Goal: Information Seeking & Learning: Compare options

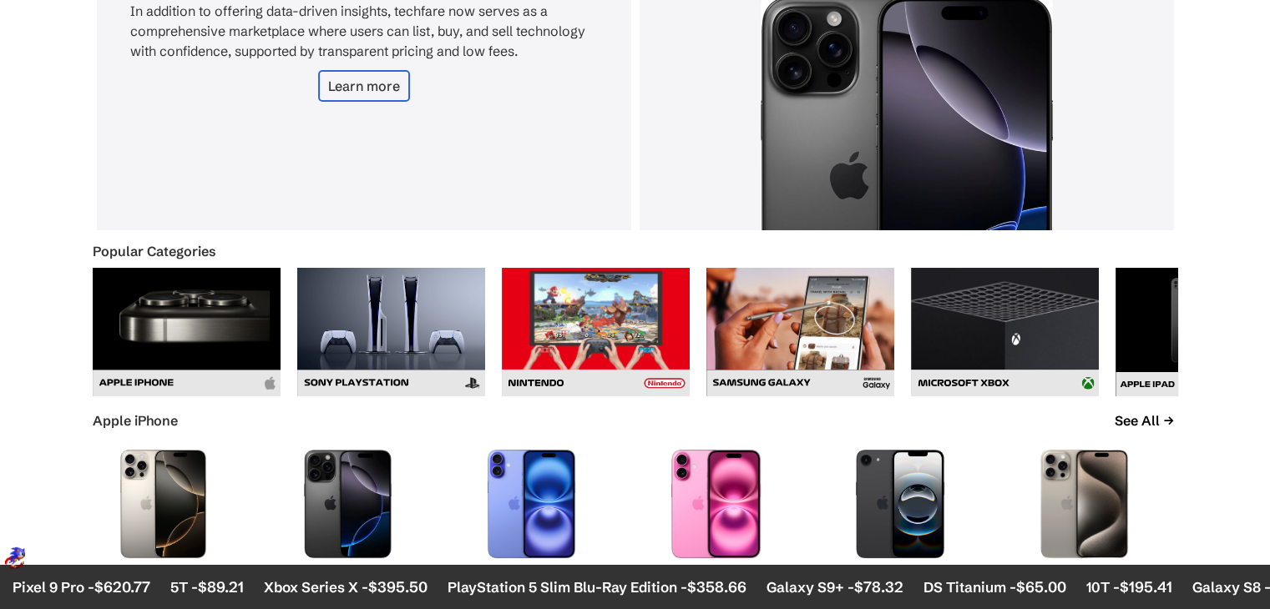
scroll to position [544, 0]
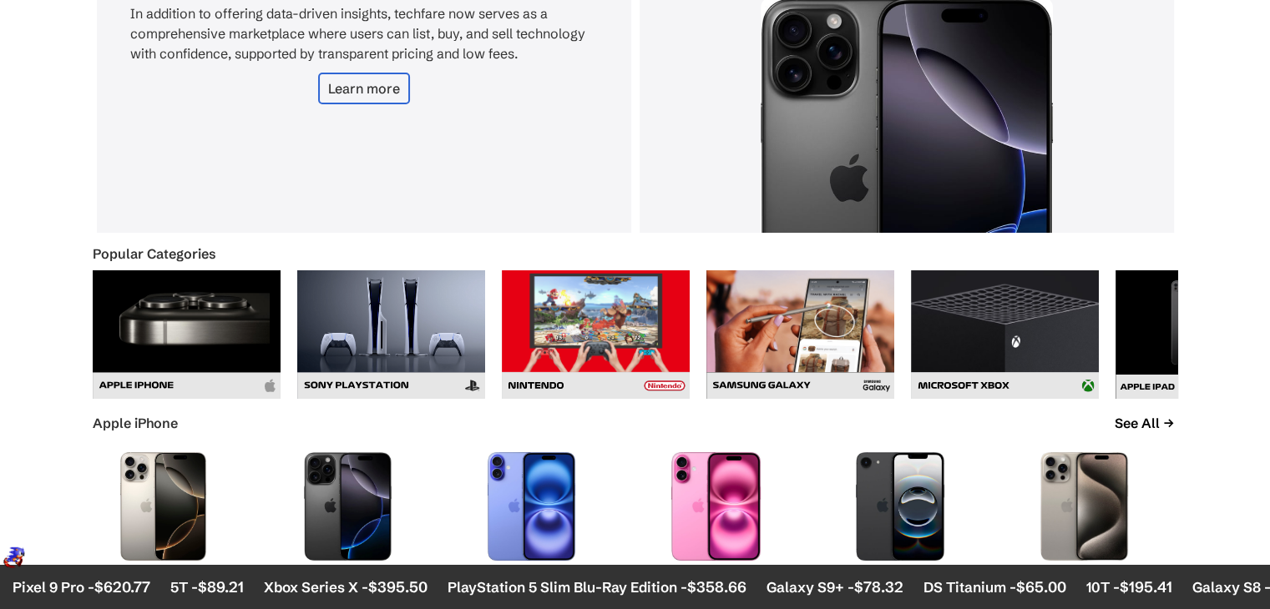
click at [181, 341] on img at bounding box center [187, 335] width 188 height 129
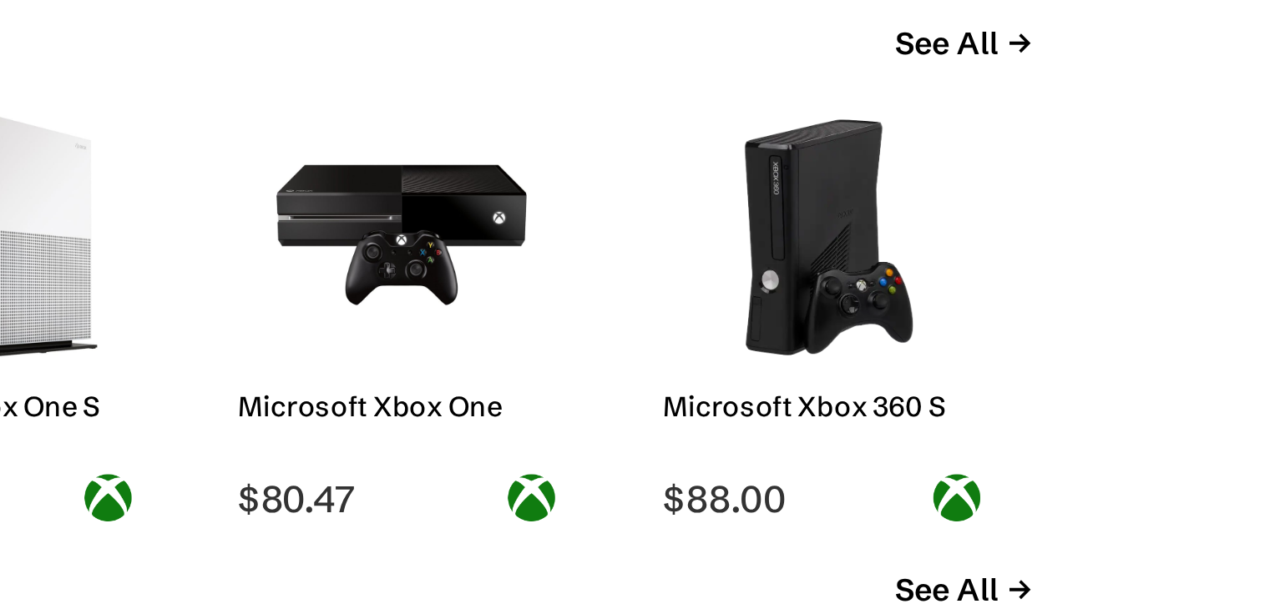
scroll to position [2651, 0]
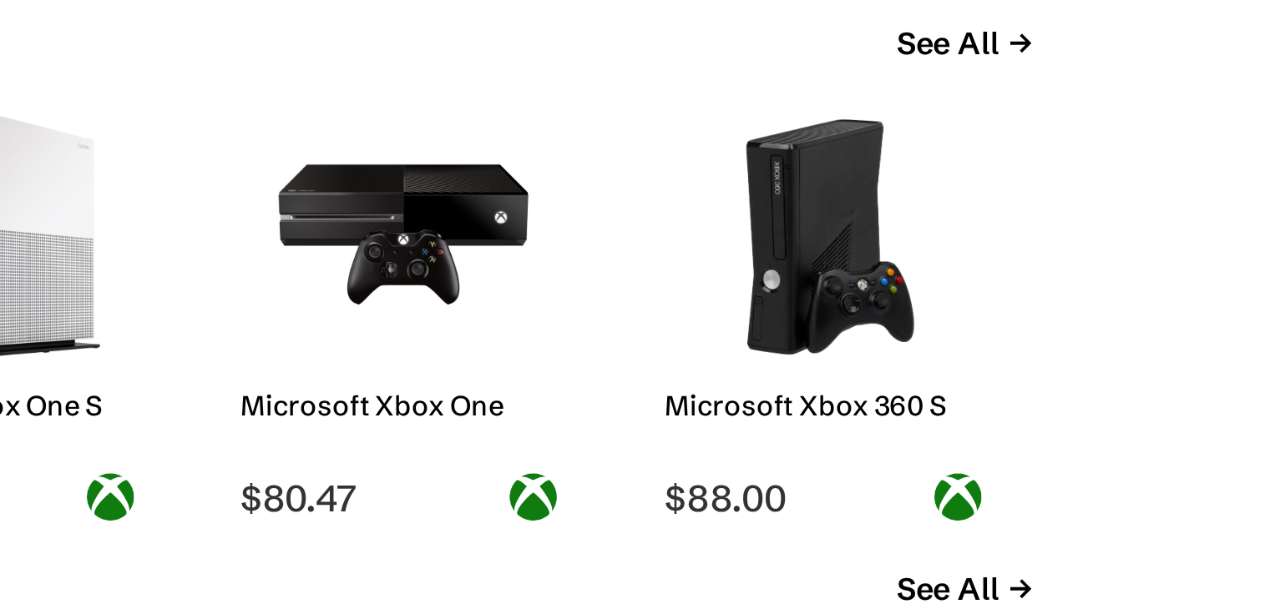
click at [895, 159] on img at bounding box center [900, 143] width 117 height 109
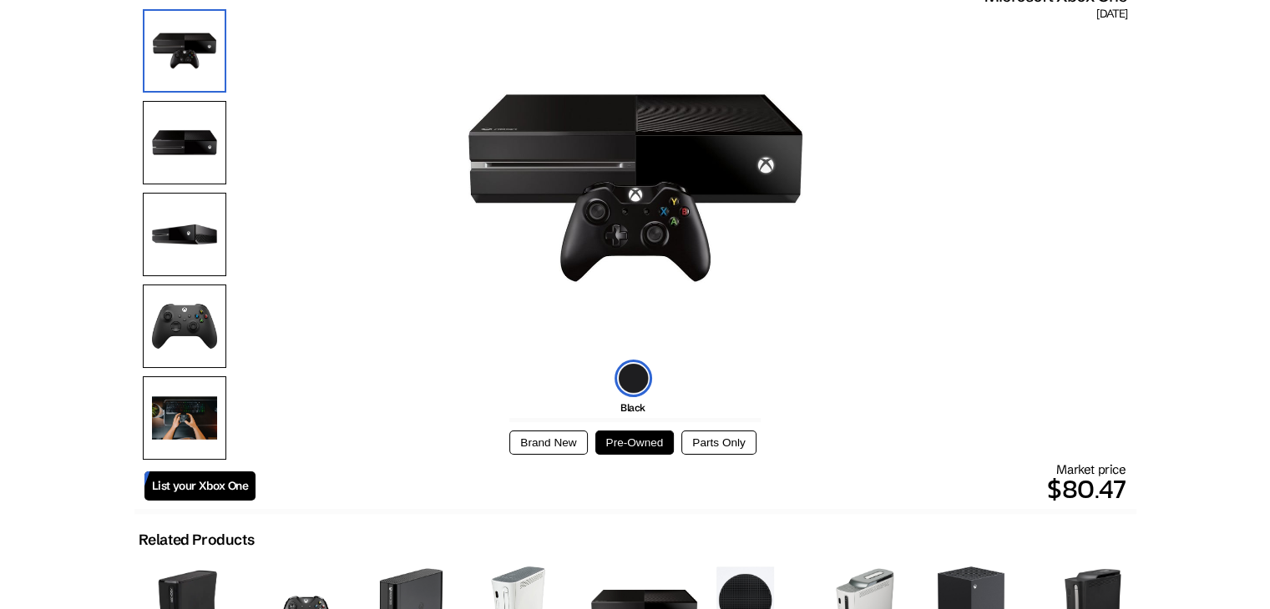
scroll to position [180, 0]
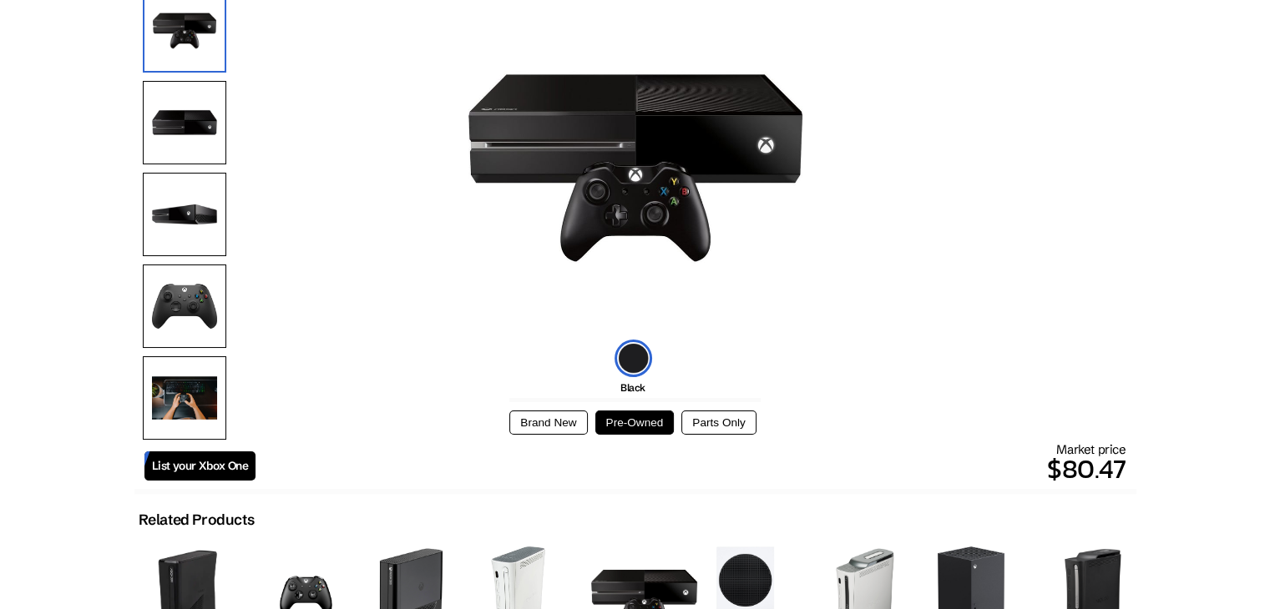
click at [175, 139] on img at bounding box center [184, 122] width 83 height 83
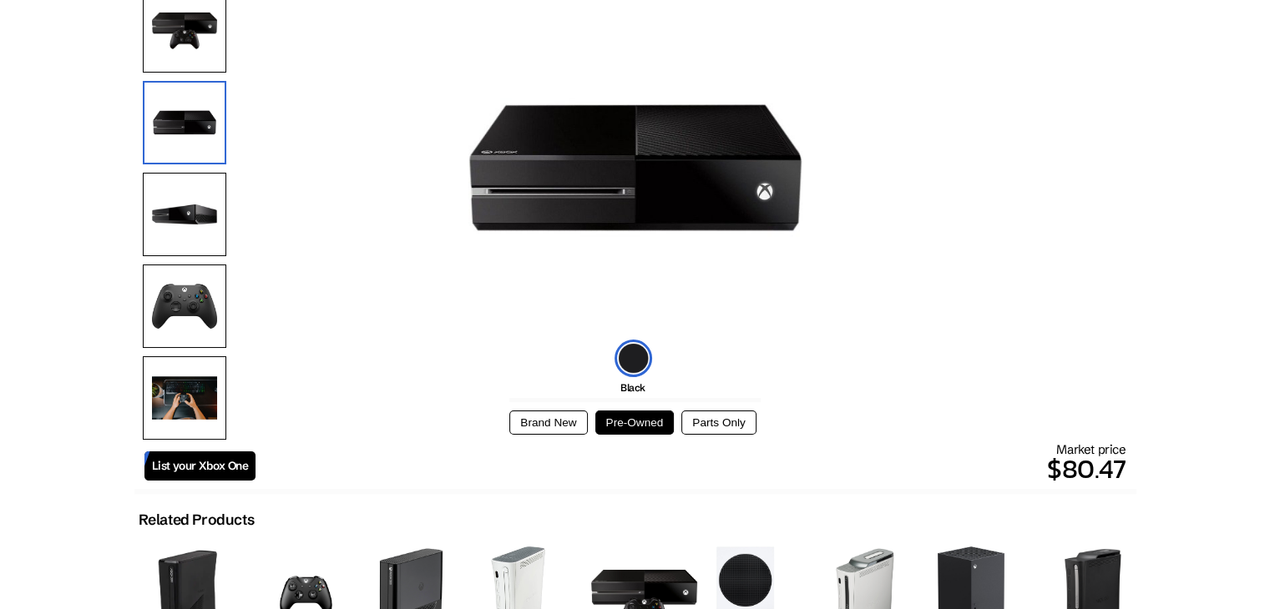
click at [181, 191] on img at bounding box center [184, 214] width 83 height 83
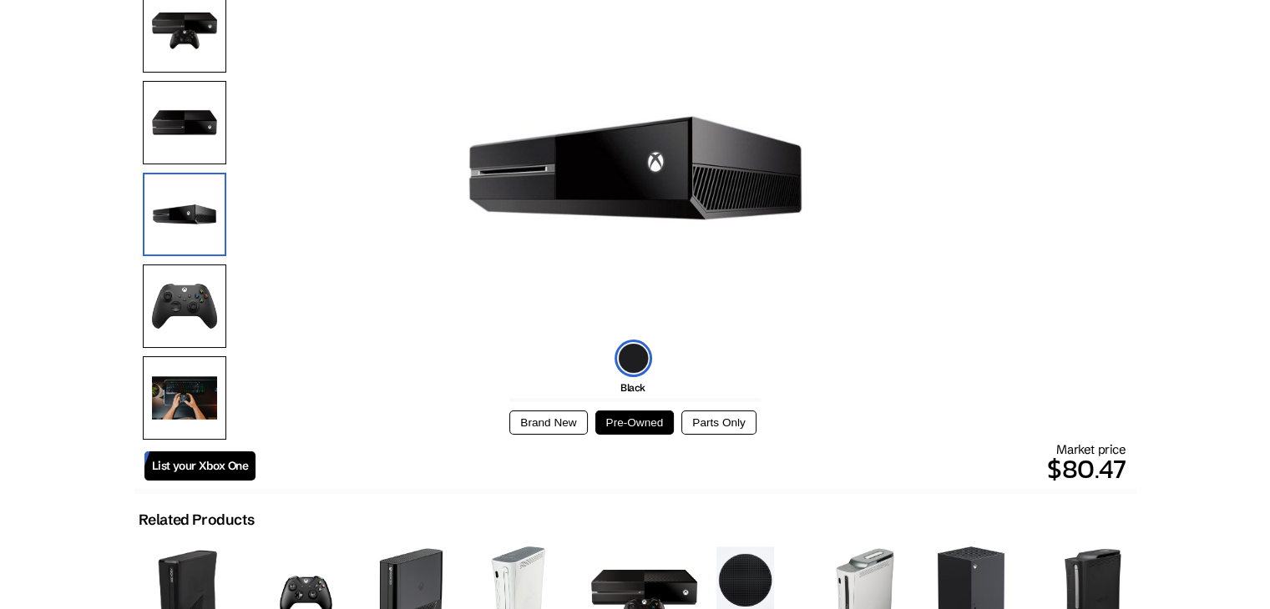
click at [184, 232] on img at bounding box center [184, 214] width 83 height 83
click at [196, 296] on img at bounding box center [184, 306] width 83 height 83
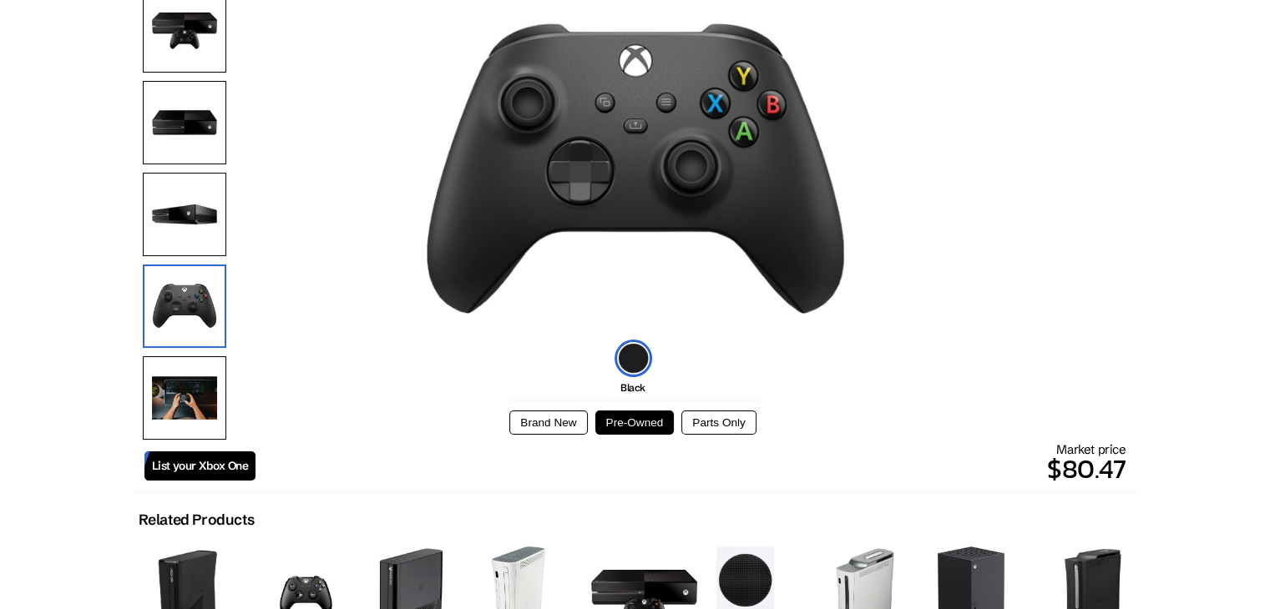
click at [194, 340] on img at bounding box center [184, 306] width 83 height 83
click at [194, 383] on img at bounding box center [184, 398] width 83 height 83
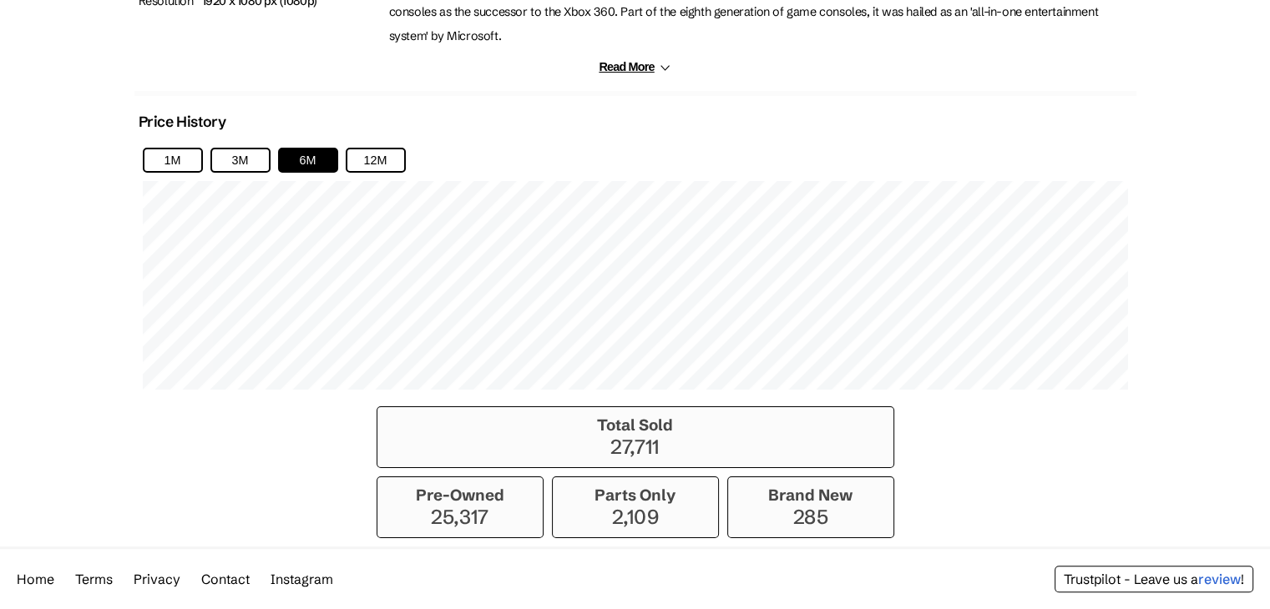
scroll to position [1001, 0]
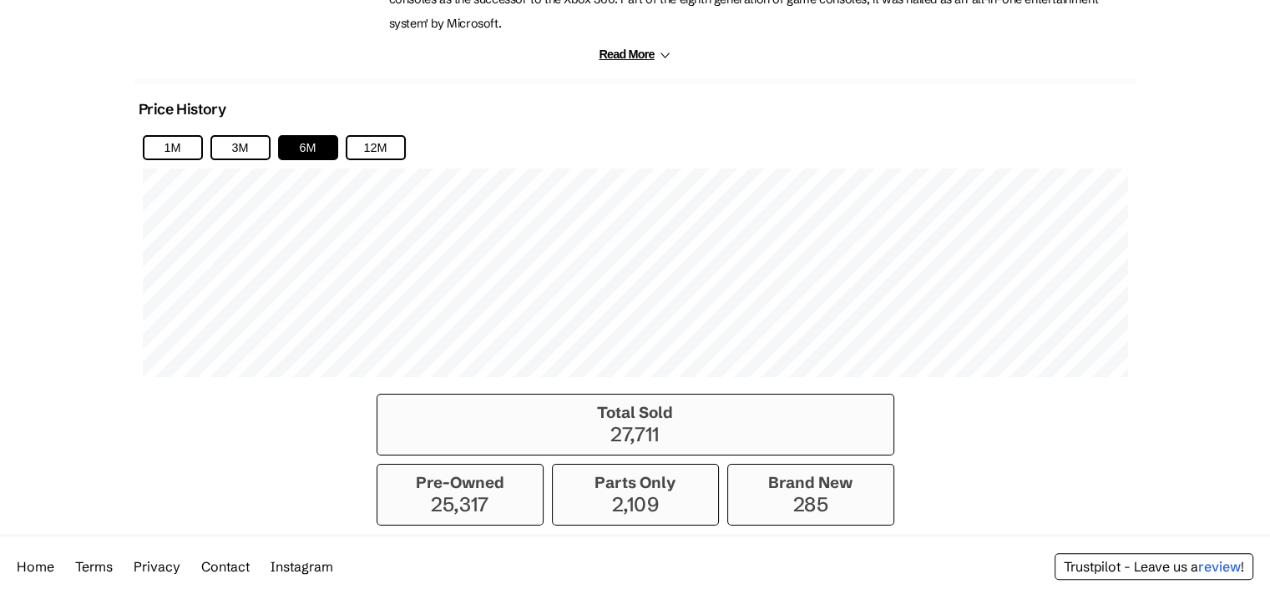
click at [444, 473] on h3 "Pre-Owned" at bounding box center [460, 482] width 149 height 19
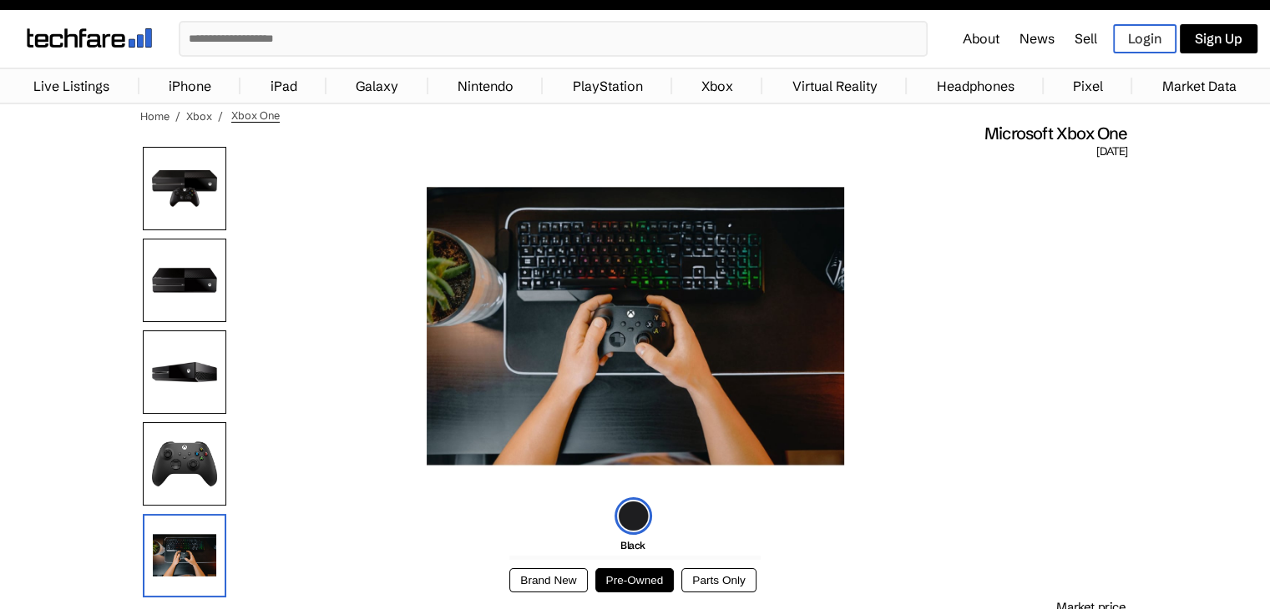
scroll to position [20, 0]
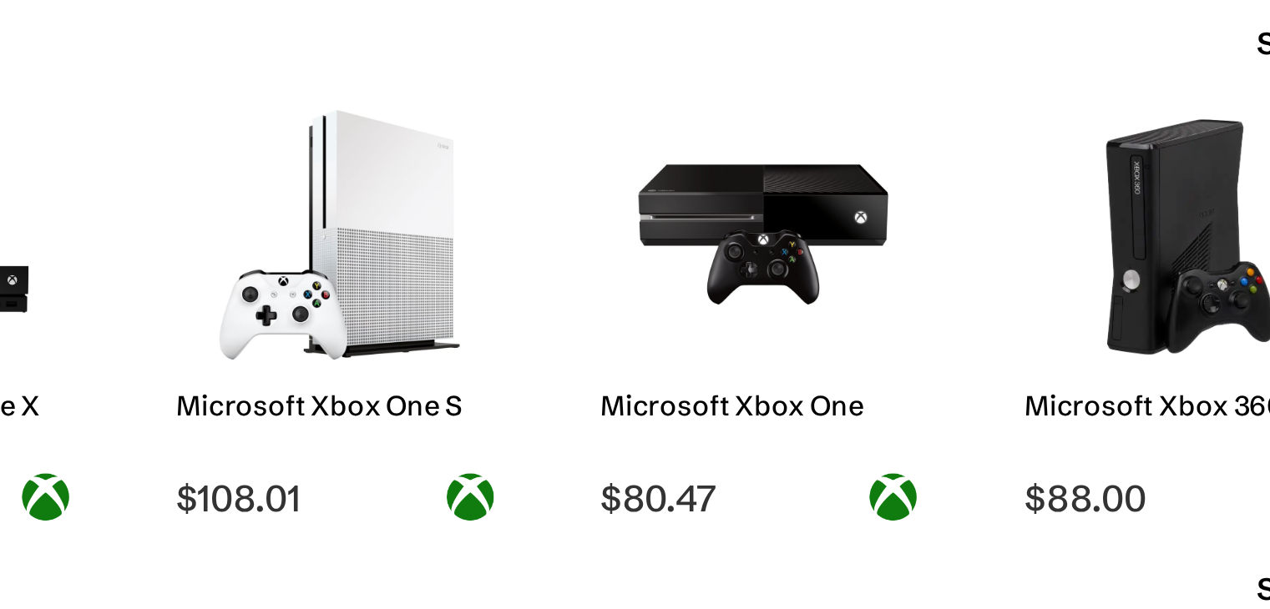
scroll to position [2651, 0]
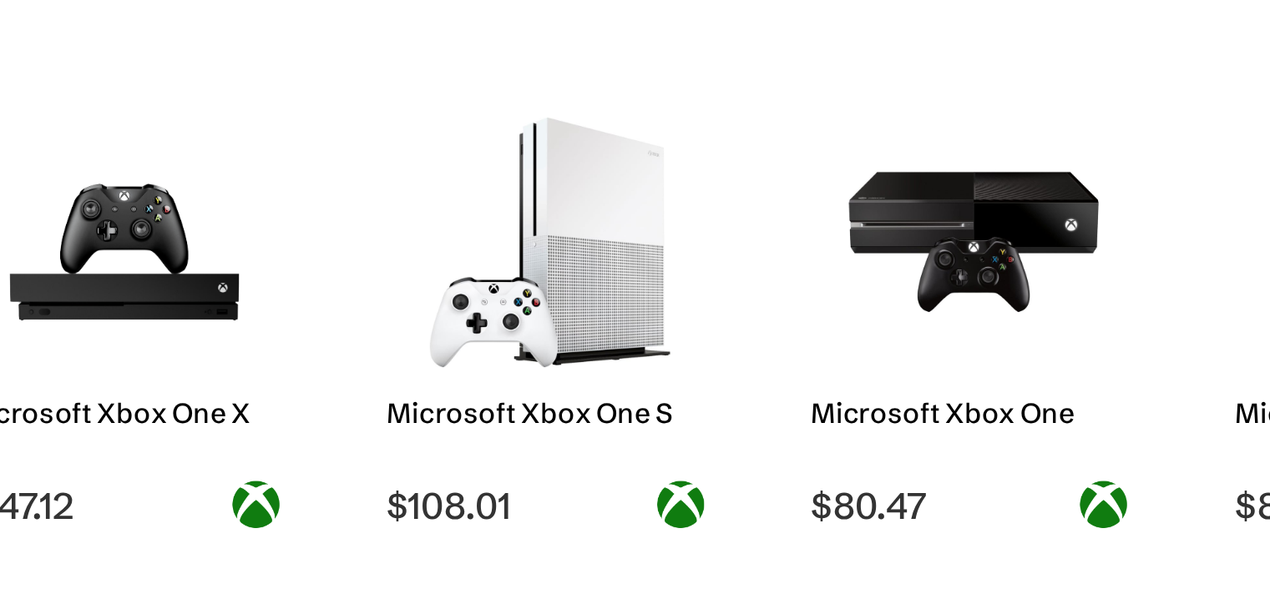
click at [705, 169] on img at bounding box center [716, 143] width 117 height 109
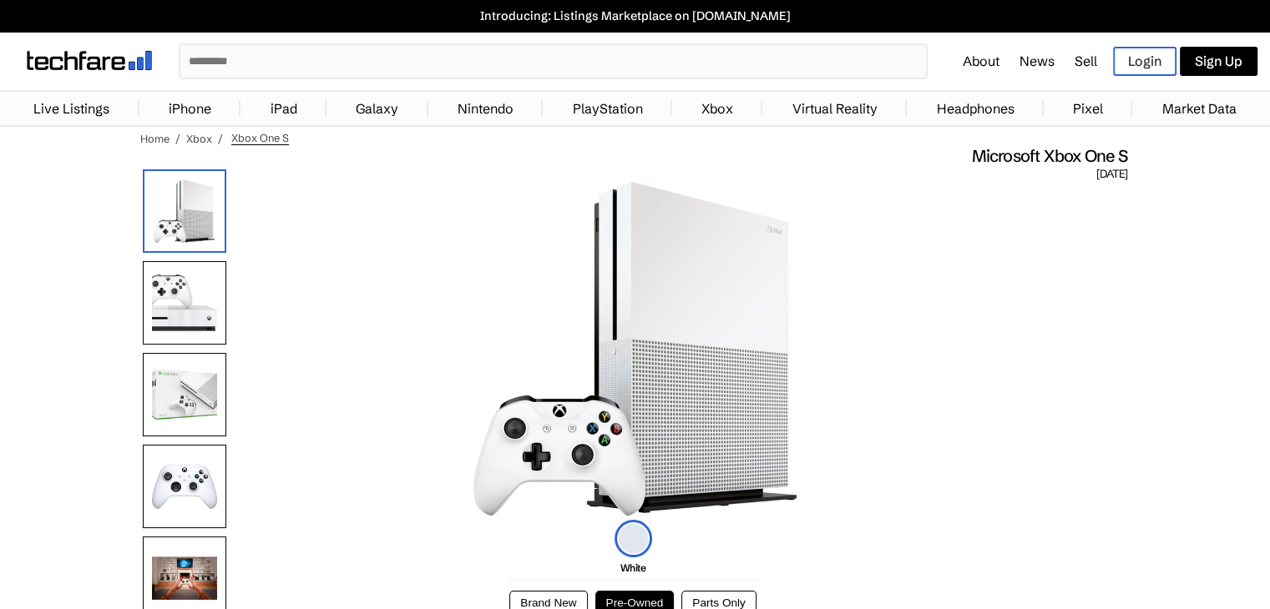
scroll to position [10, 0]
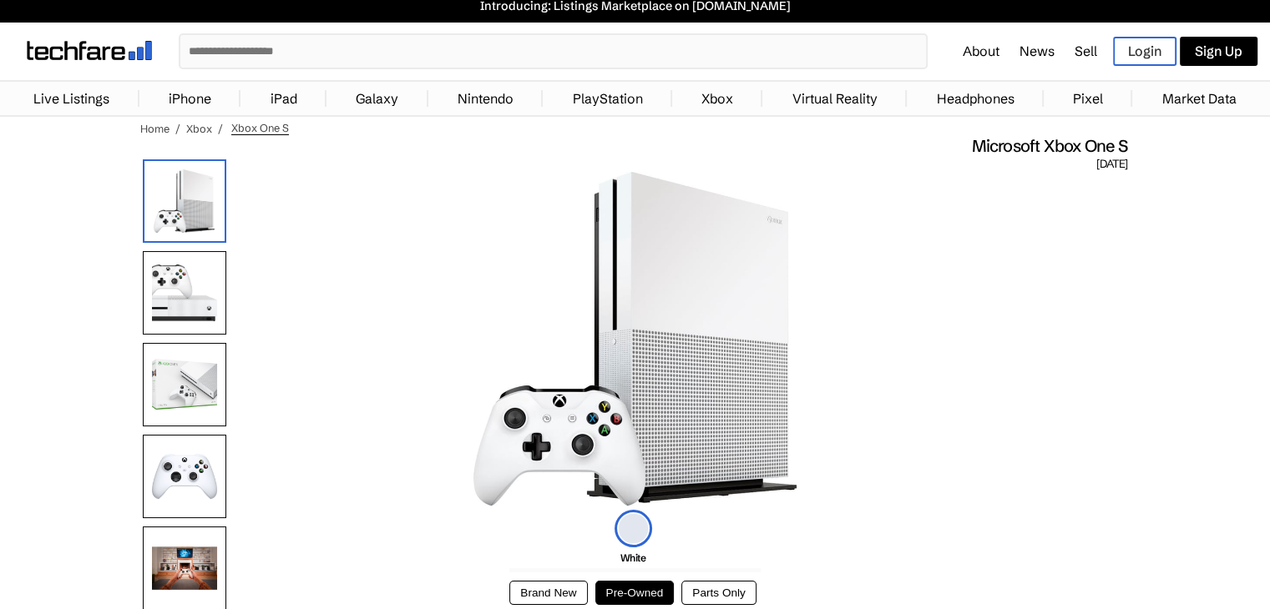
click at [219, 301] on img at bounding box center [184, 292] width 83 height 83
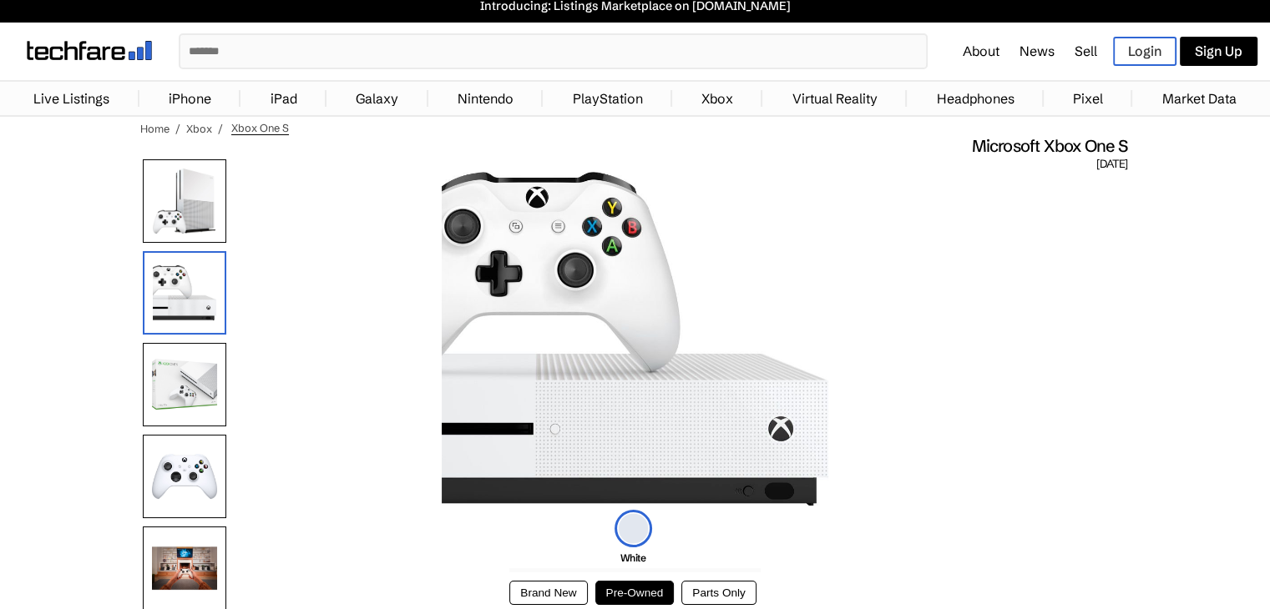
click at [184, 395] on img at bounding box center [184, 384] width 83 height 83
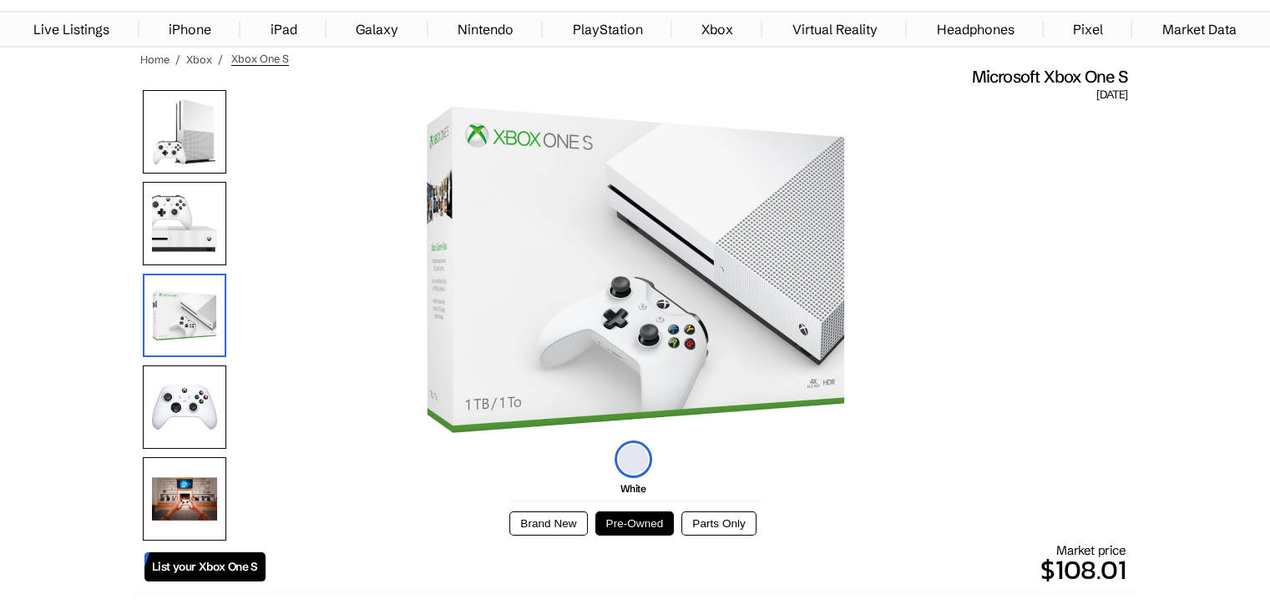
scroll to position [80, 0]
click at [183, 389] on img at bounding box center [184, 406] width 83 height 83
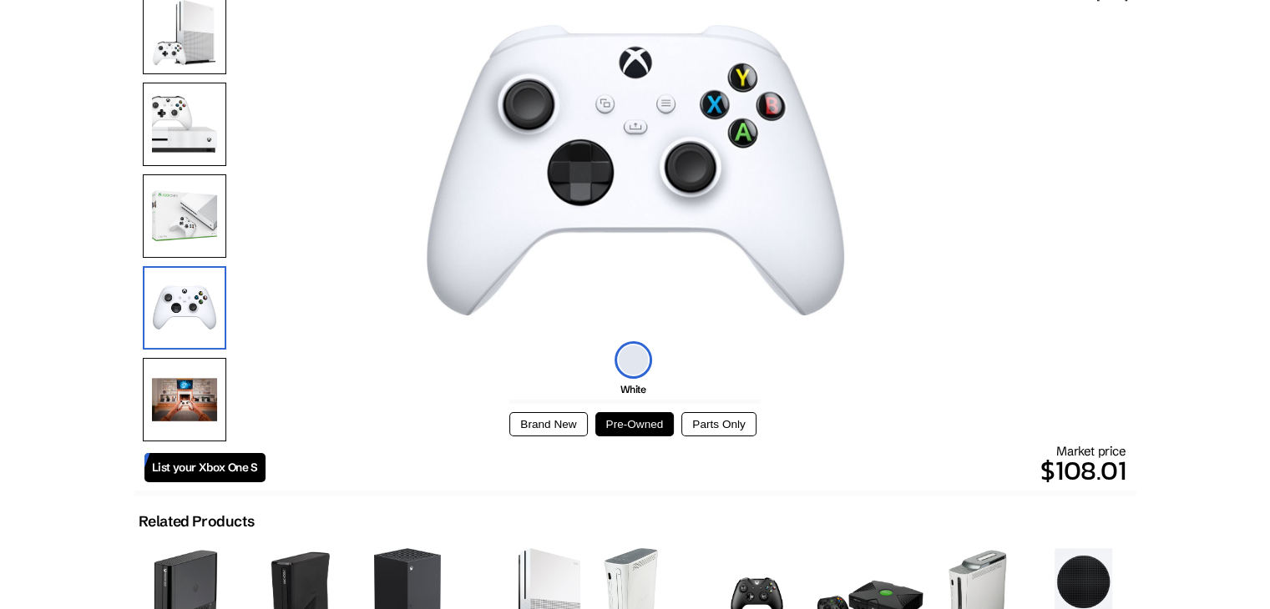
scroll to position [177, 0]
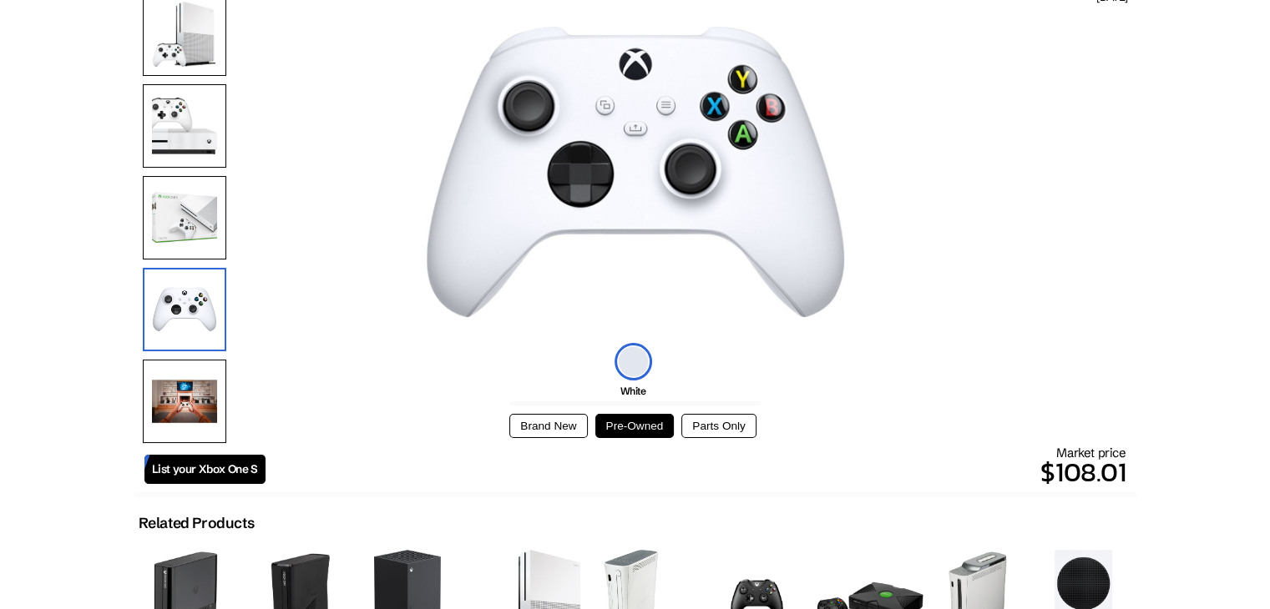
click at [183, 389] on img at bounding box center [184, 401] width 83 height 83
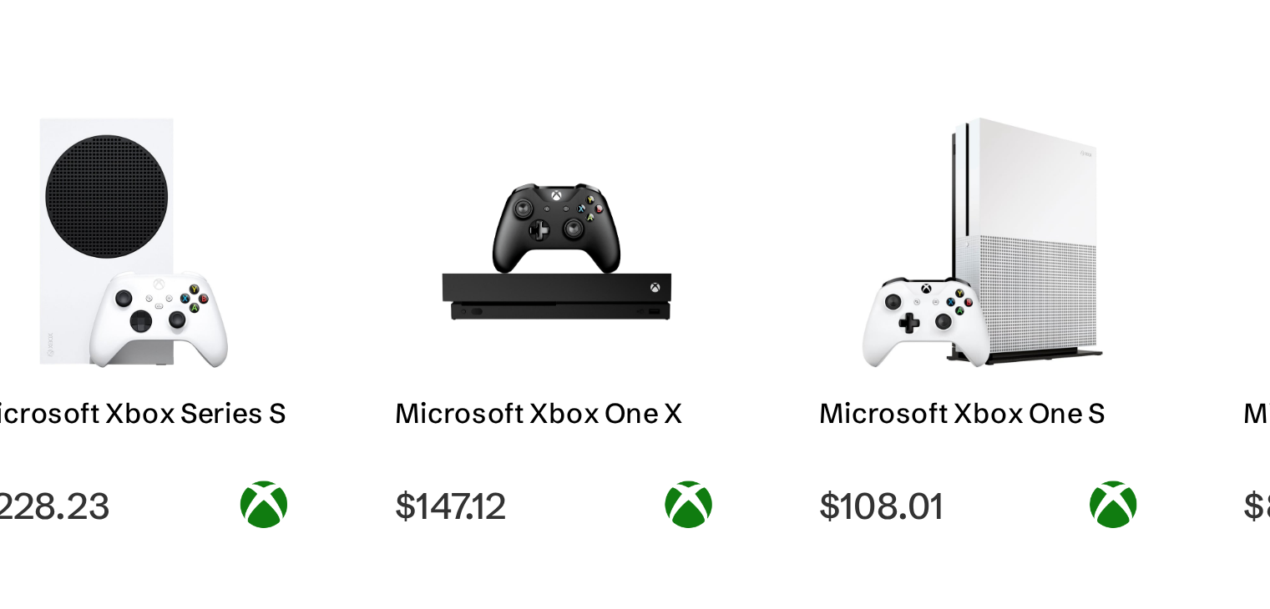
click at [517, 159] on img at bounding box center [531, 143] width 117 height 109
click at [517, 210] on h2 "Microsoft Xbox One X" at bounding box center [532, 217] width 142 height 15
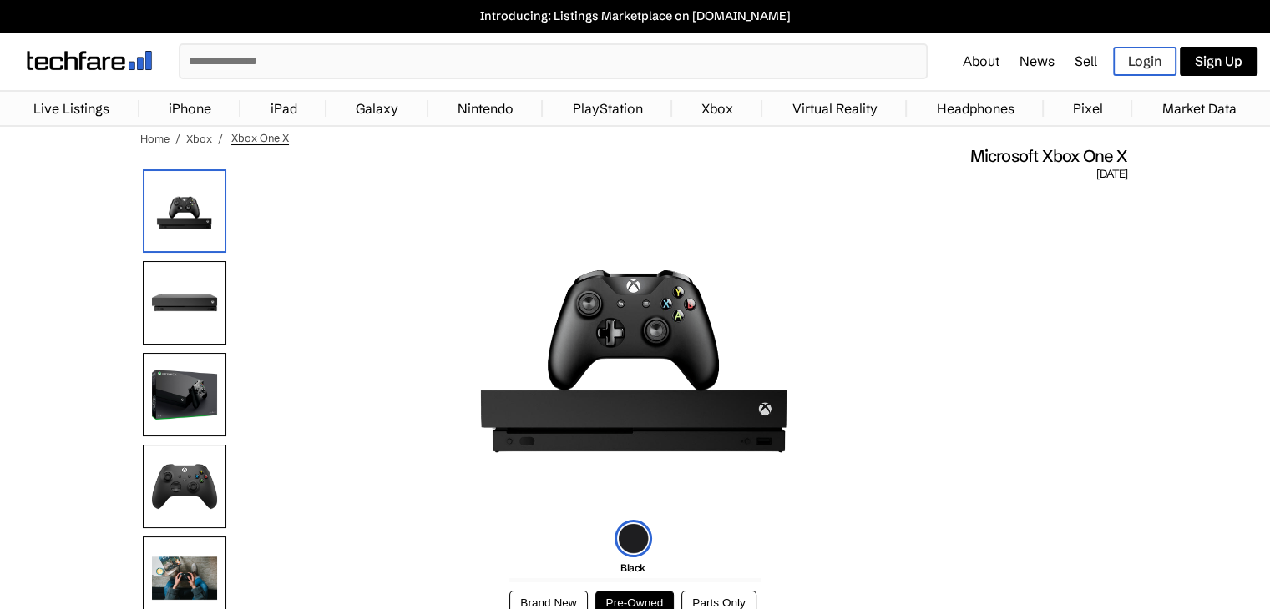
click at [197, 291] on img at bounding box center [184, 302] width 83 height 83
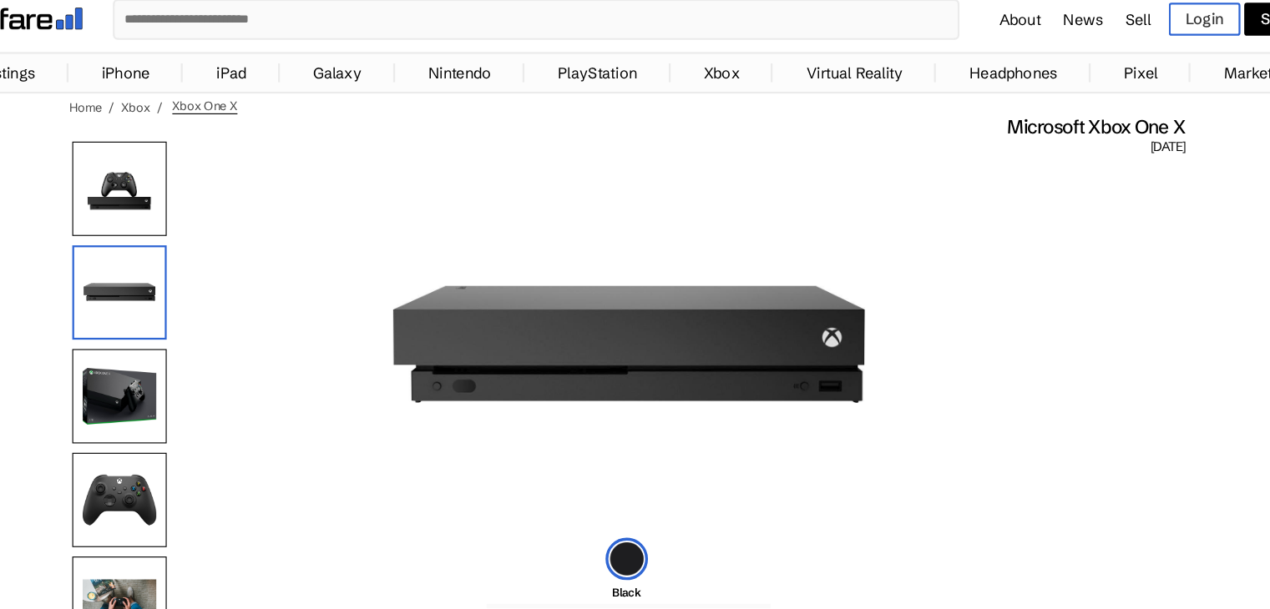
click at [201, 394] on img at bounding box center [184, 394] width 83 height 83
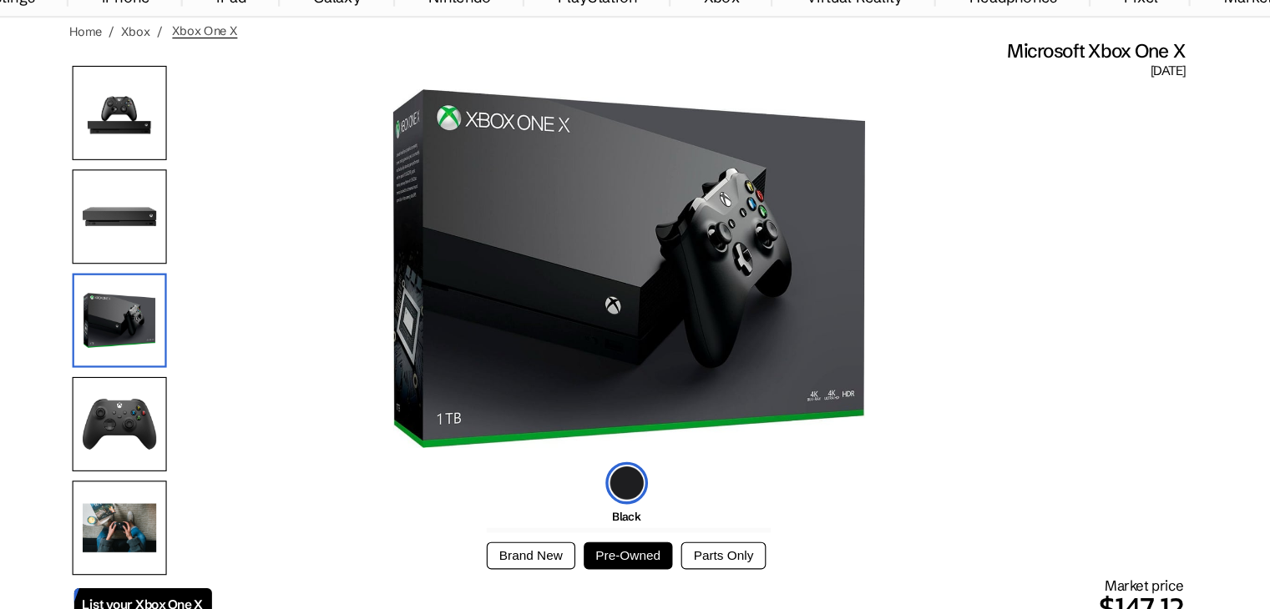
scroll to position [45, 0]
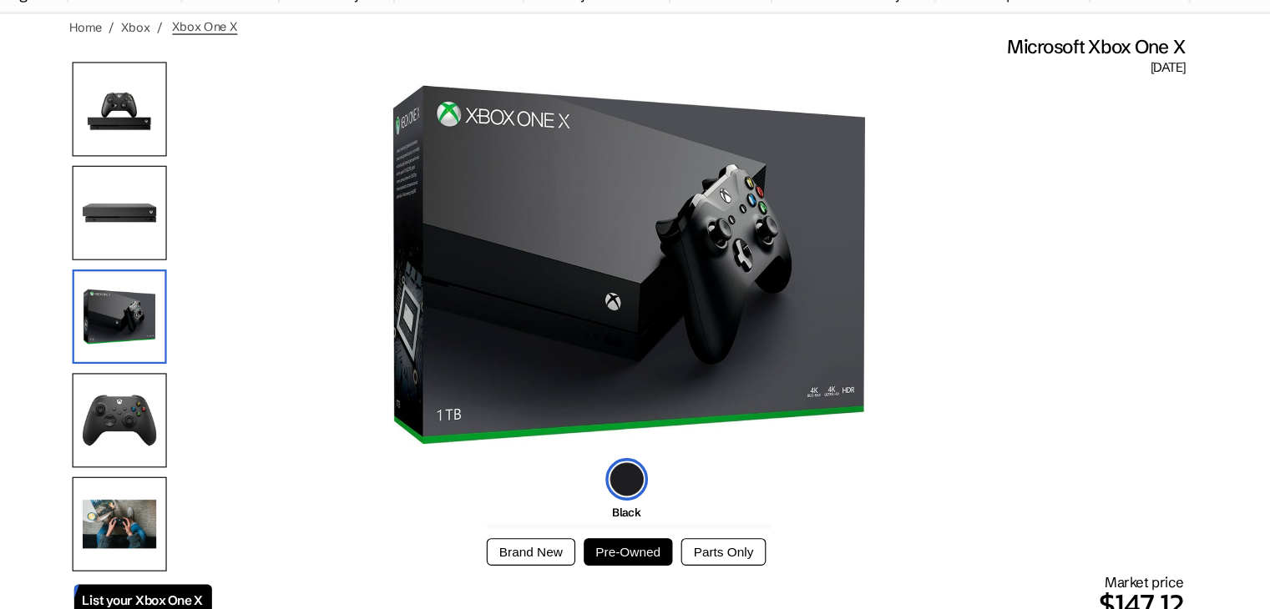
click at [201, 422] on img at bounding box center [184, 441] width 83 height 83
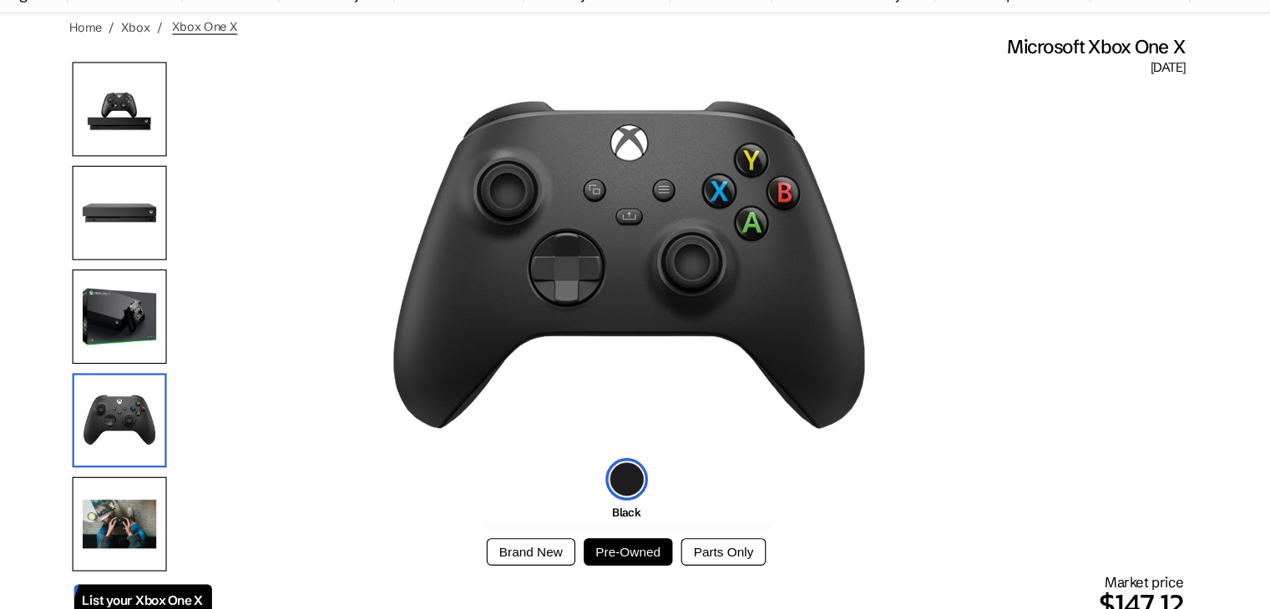
click at [181, 483] on div at bounding box center [184, 353] width 83 height 459
click at [186, 517] on img at bounding box center [184, 533] width 83 height 83
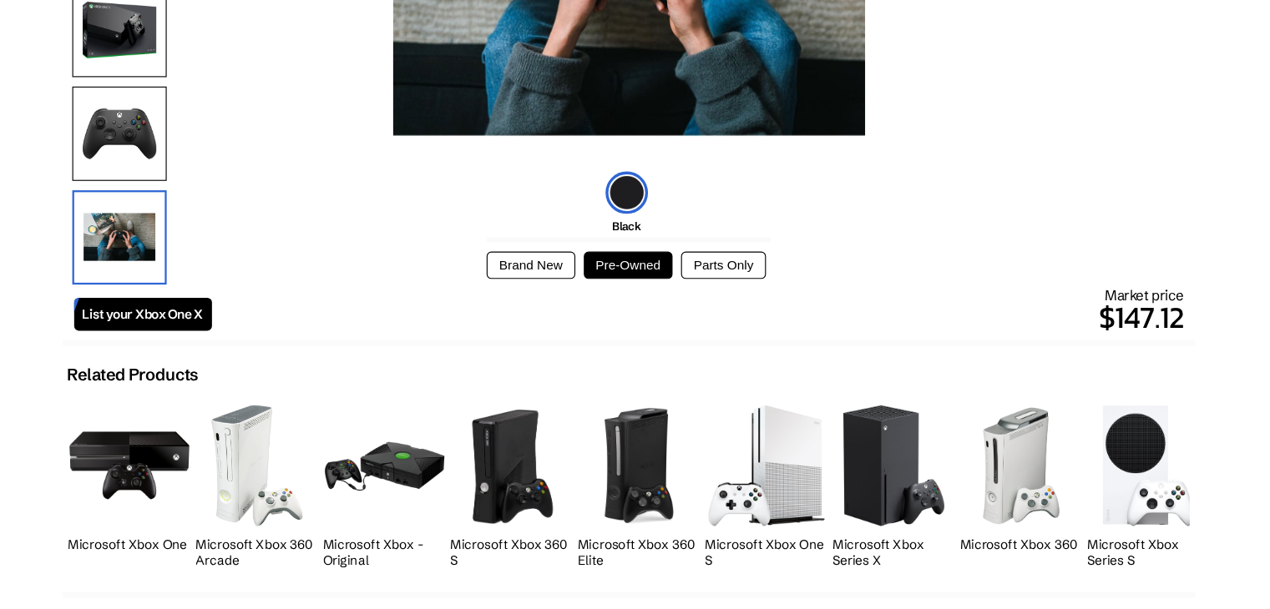
scroll to position [299, 0]
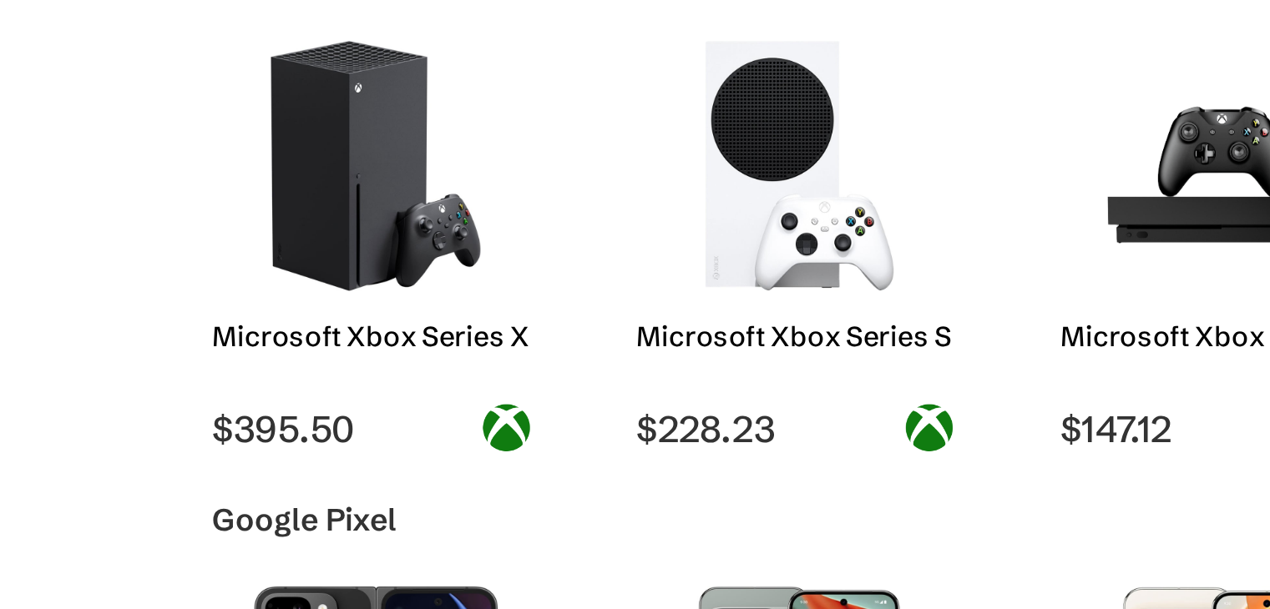
scroll to position [2651, 0]
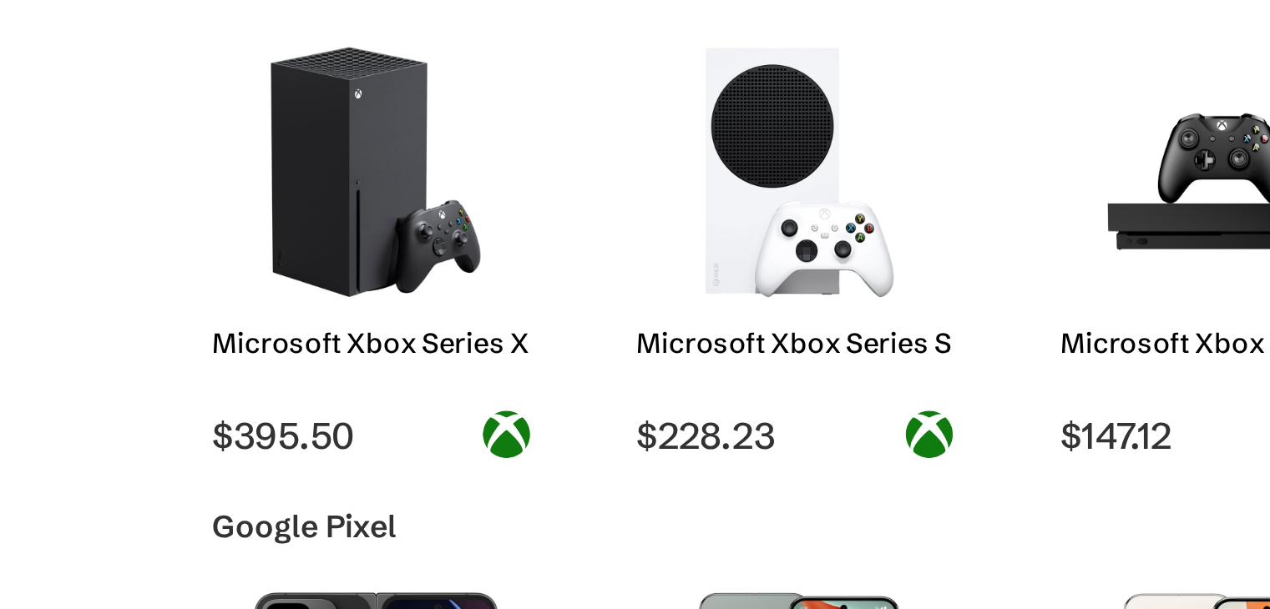
click at [347, 210] on h2 "Microsoft Xbox Series S" at bounding box center [347, 217] width 142 height 15
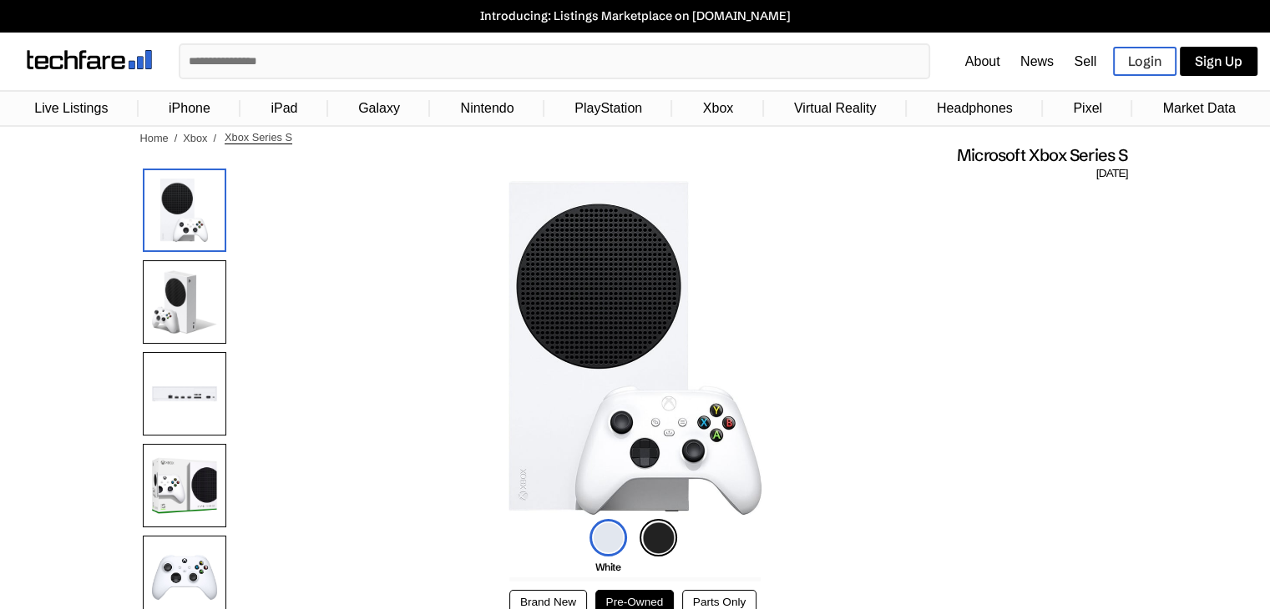
click at [608, 542] on img at bounding box center [608, 538] width 38 height 38
click at [666, 532] on img at bounding box center [659, 538] width 38 height 38
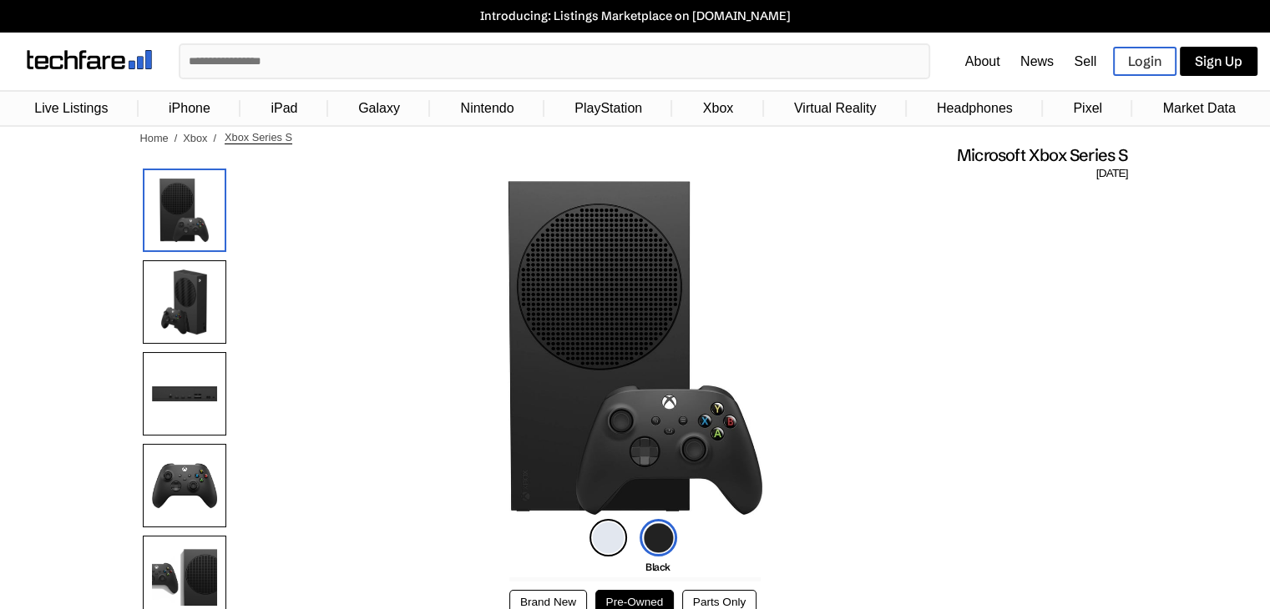
click at [174, 276] on img at bounding box center [184, 301] width 83 height 83
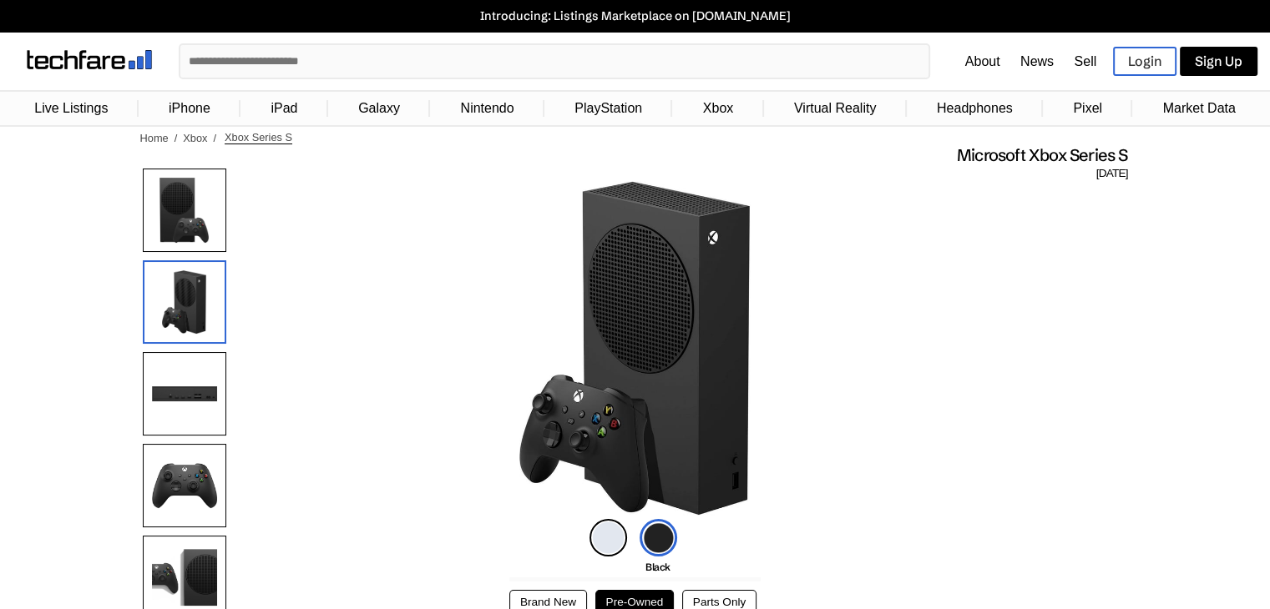
click at [172, 461] on img at bounding box center [184, 485] width 83 height 83
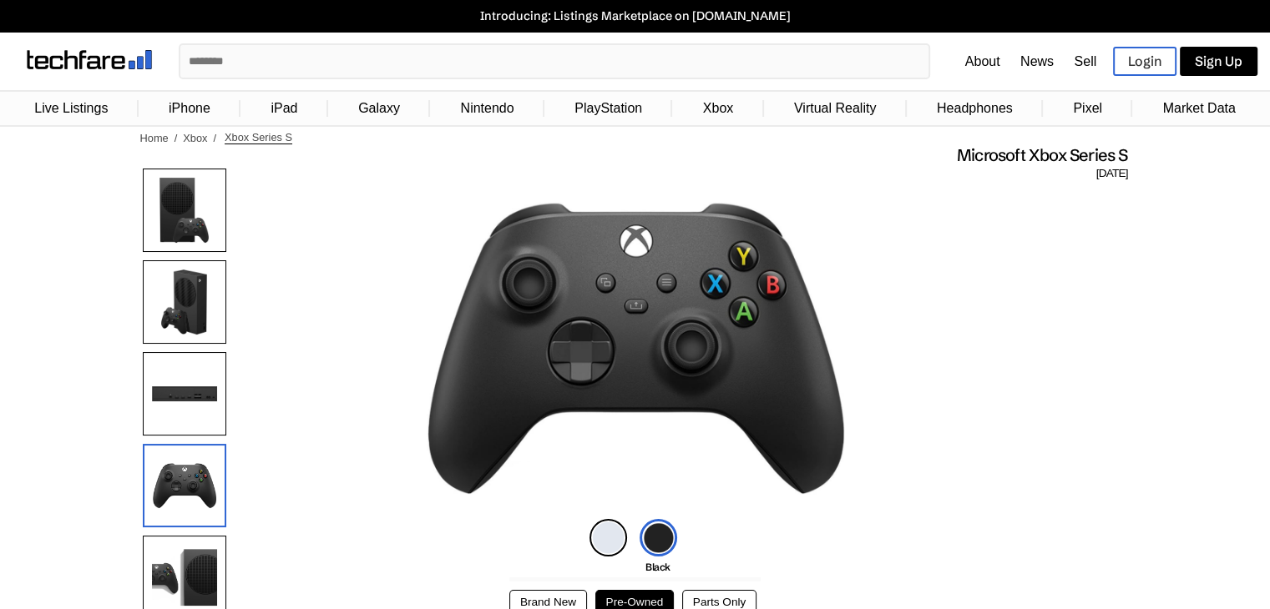
click at [172, 398] on img at bounding box center [184, 393] width 83 height 83
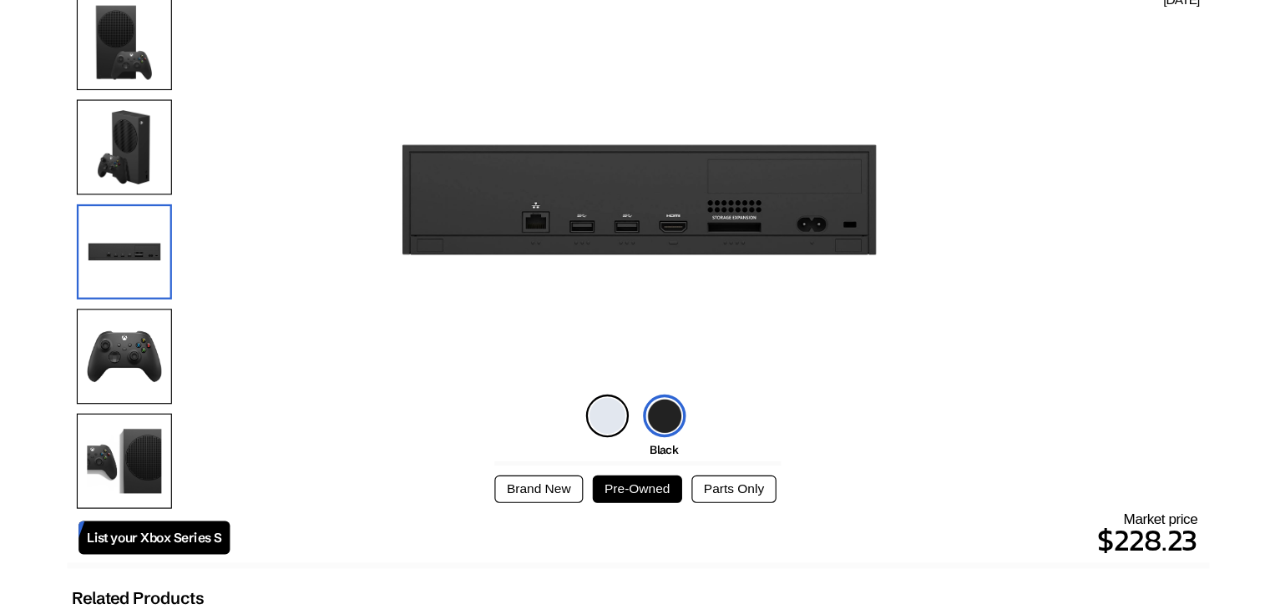
scroll to position [144, 0]
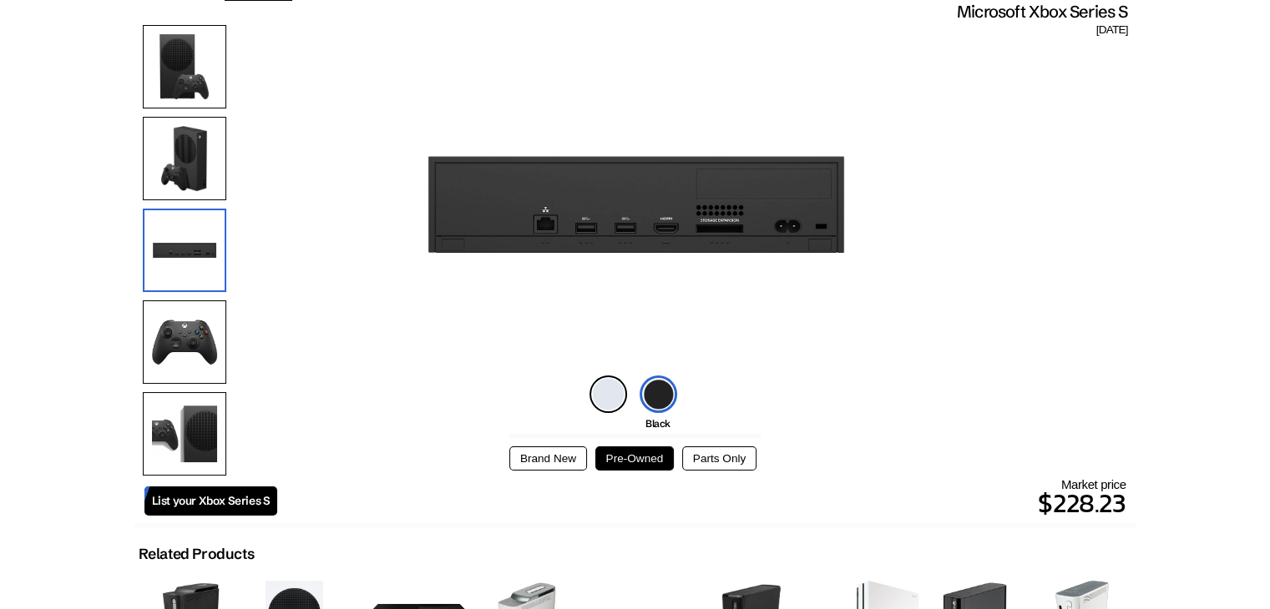
click at [190, 382] on img at bounding box center [184, 342] width 83 height 83
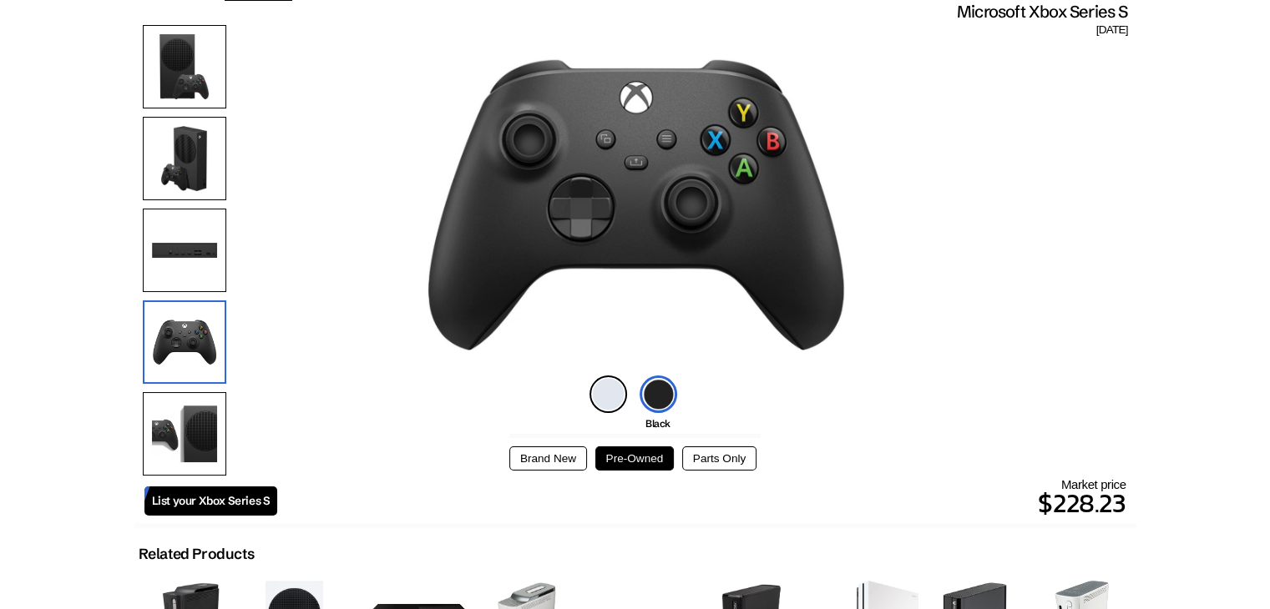
click at [189, 408] on img at bounding box center [184, 433] width 83 height 83
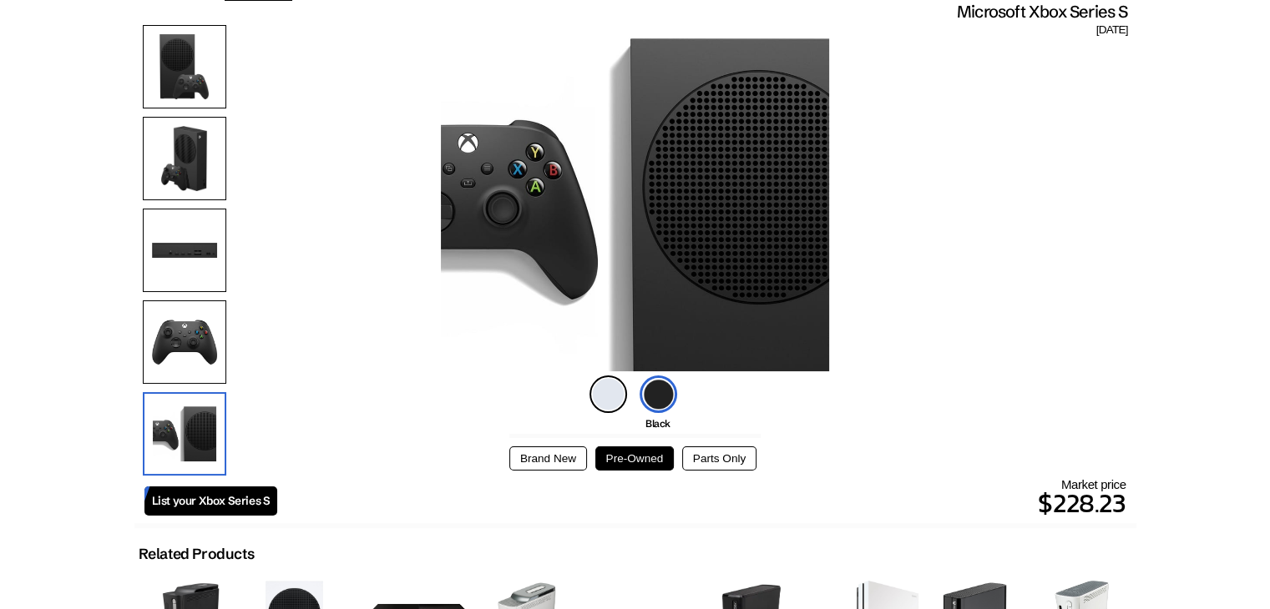
click at [721, 460] on button "Parts Only" at bounding box center [719, 459] width 74 height 24
click at [661, 457] on button "Pre-Owned" at bounding box center [634, 459] width 79 height 24
click at [588, 457] on div "Brand New Pre-Owned Parts Only" at bounding box center [634, 459] width 251 height 24
click at [581, 464] on button "Brand New" at bounding box center [548, 459] width 78 height 24
click at [689, 452] on button "Parts Only" at bounding box center [719, 459] width 74 height 24
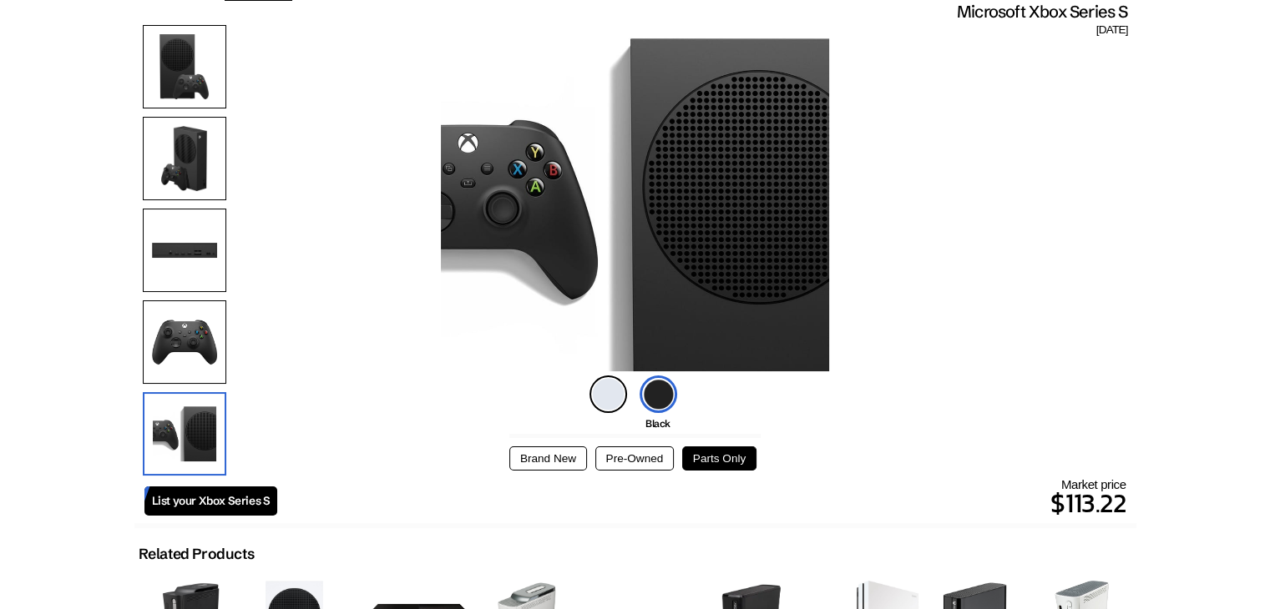
click at [625, 458] on button "Pre-Owned" at bounding box center [634, 459] width 79 height 24
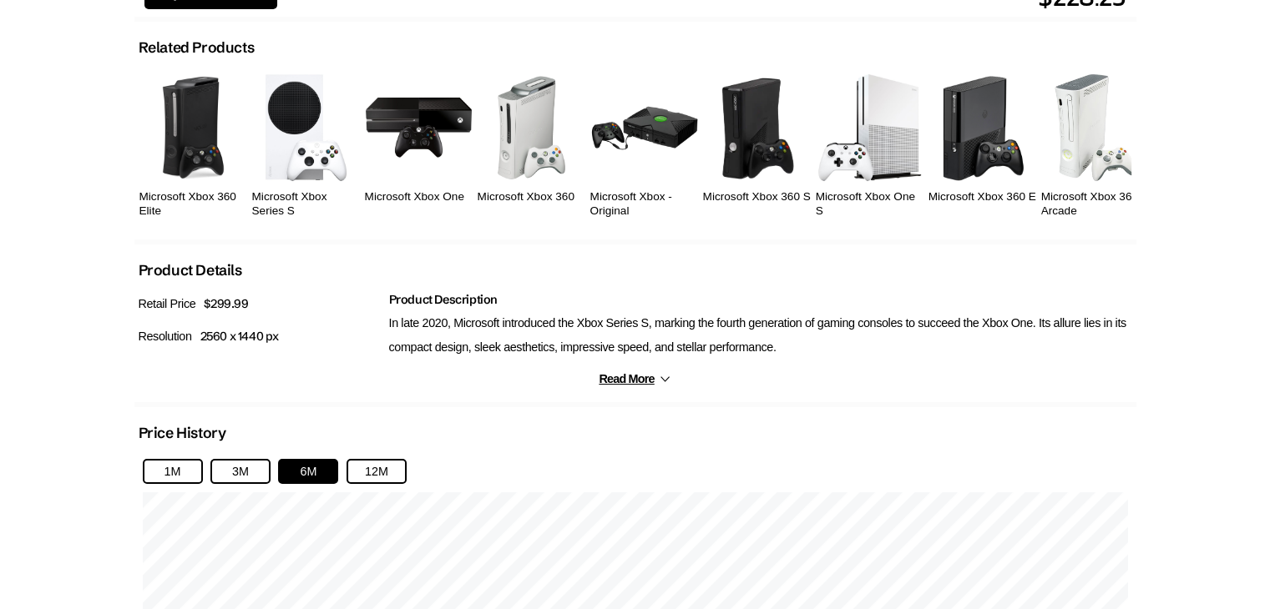
scroll to position [647, 0]
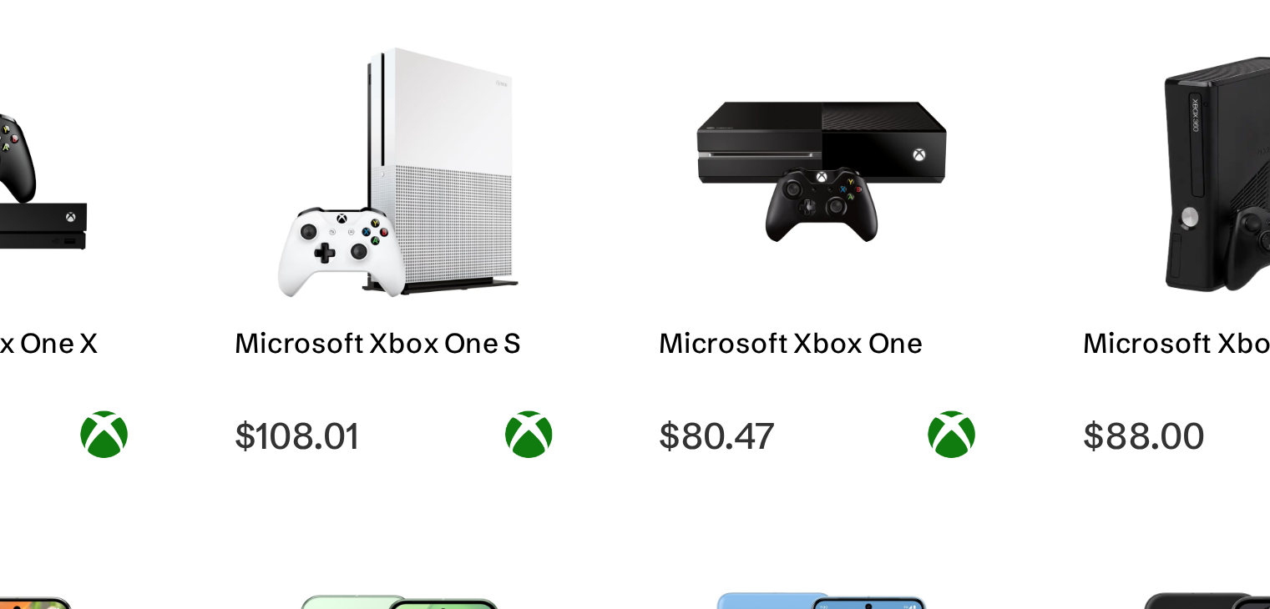
click at [918, 213] on h2 "Microsoft Xbox One" at bounding box center [900, 217] width 142 height 15
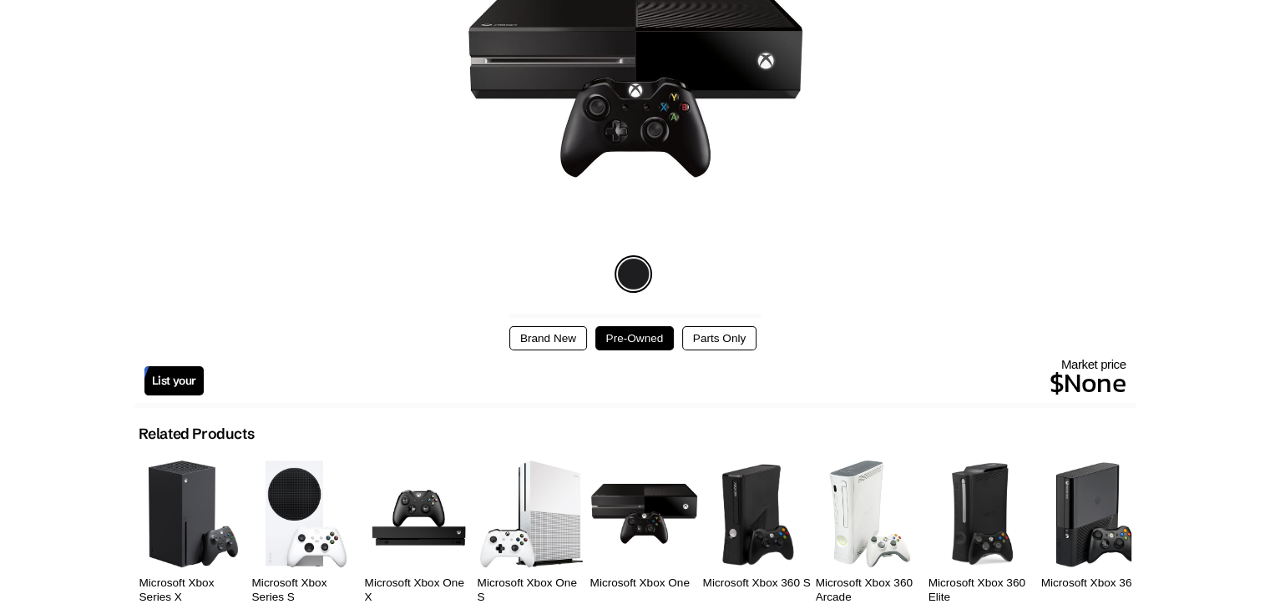
scroll to position [291, 0]
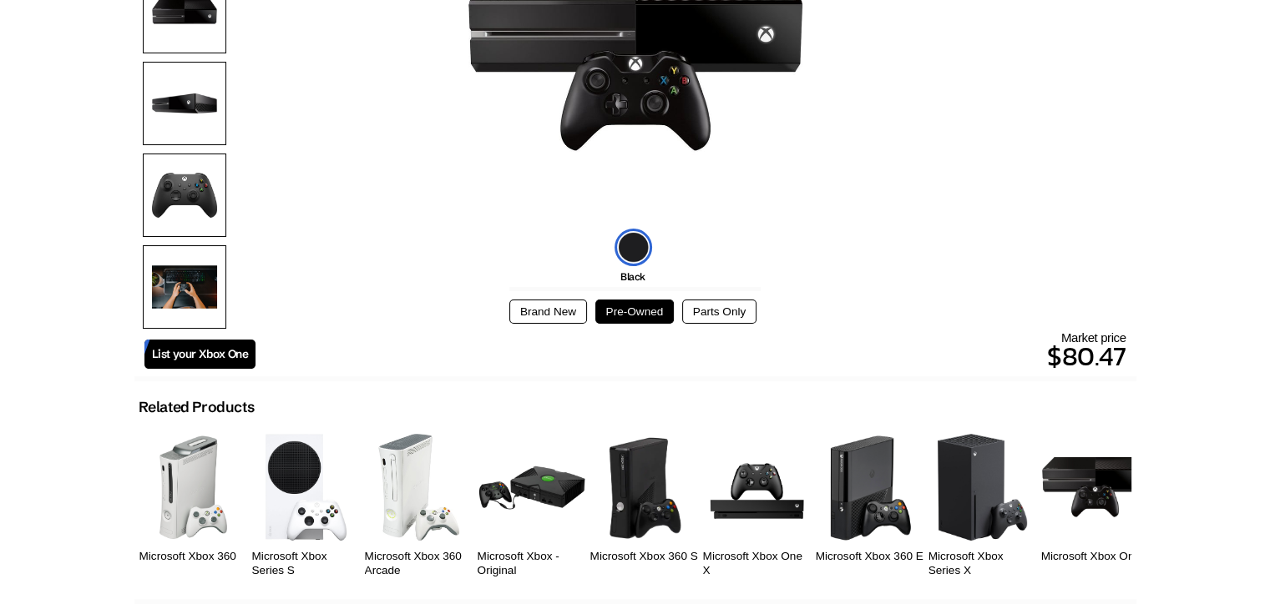
click at [701, 315] on button "Parts Only" at bounding box center [719, 312] width 74 height 24
click at [573, 311] on button "Brand New" at bounding box center [548, 312] width 78 height 24
click at [630, 308] on button "Pre-Owned" at bounding box center [634, 312] width 79 height 24
click at [585, 312] on button "Brand New" at bounding box center [548, 312] width 78 height 24
click at [635, 308] on button "Pre-Owned" at bounding box center [634, 312] width 79 height 24
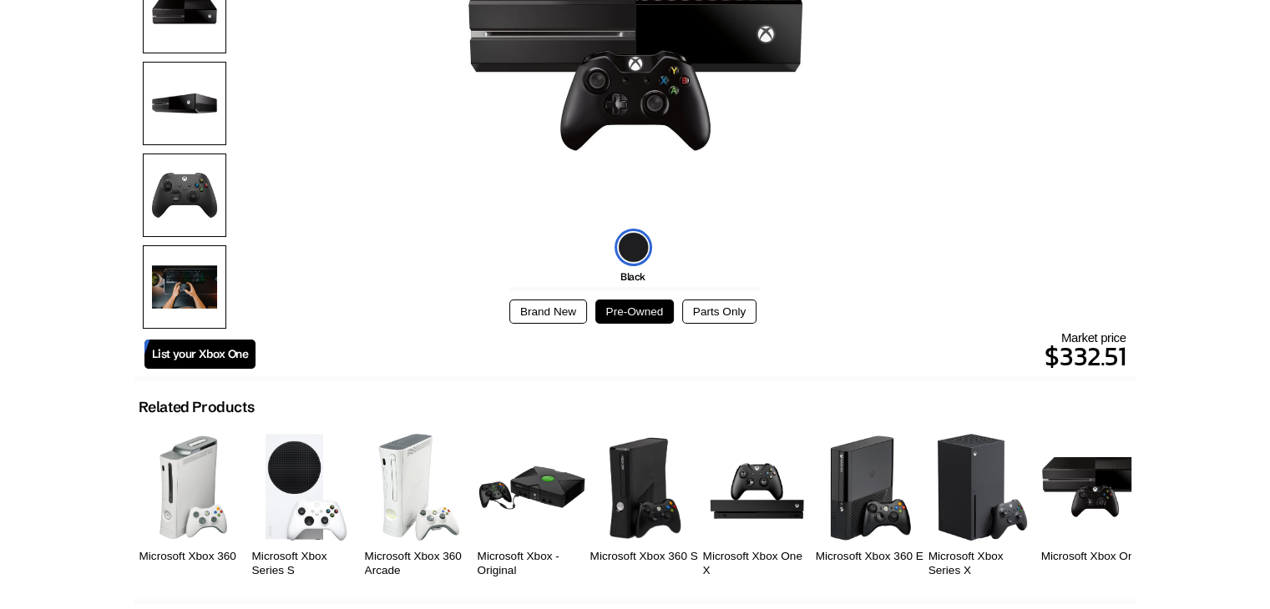
click at [635, 308] on button "Pre-Owned" at bounding box center [634, 312] width 79 height 24
click at [568, 307] on button "Brand New" at bounding box center [548, 312] width 78 height 24
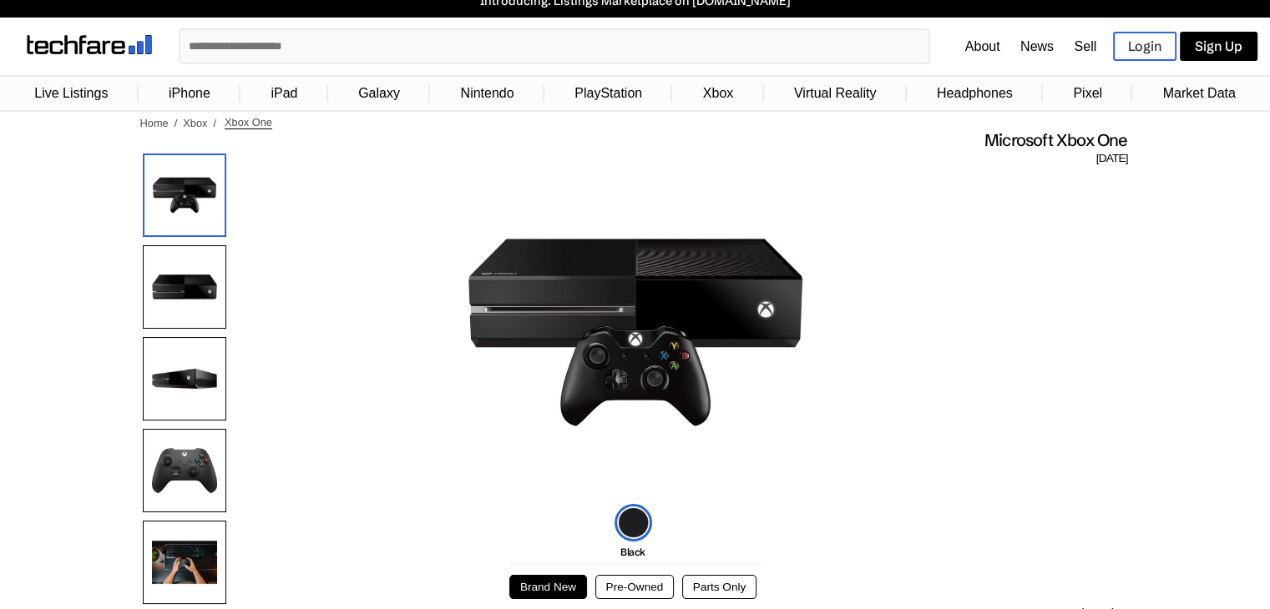
scroll to position [0, 0]
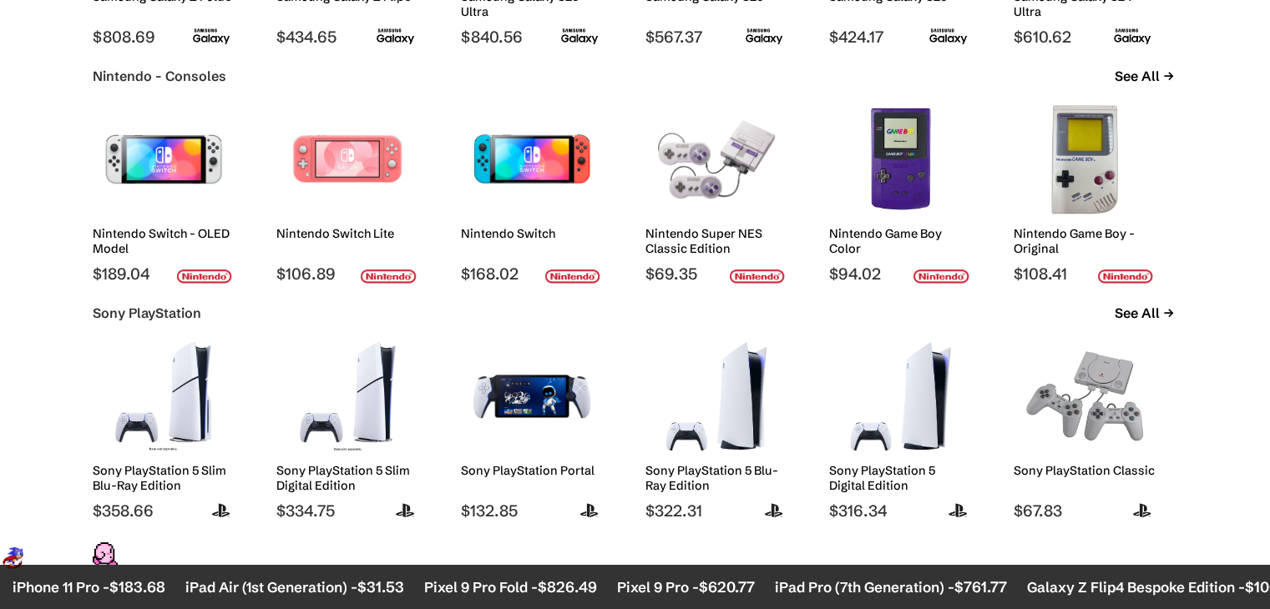
scroll to position [1365, 0]
click at [345, 387] on img at bounding box center [347, 397] width 117 height 109
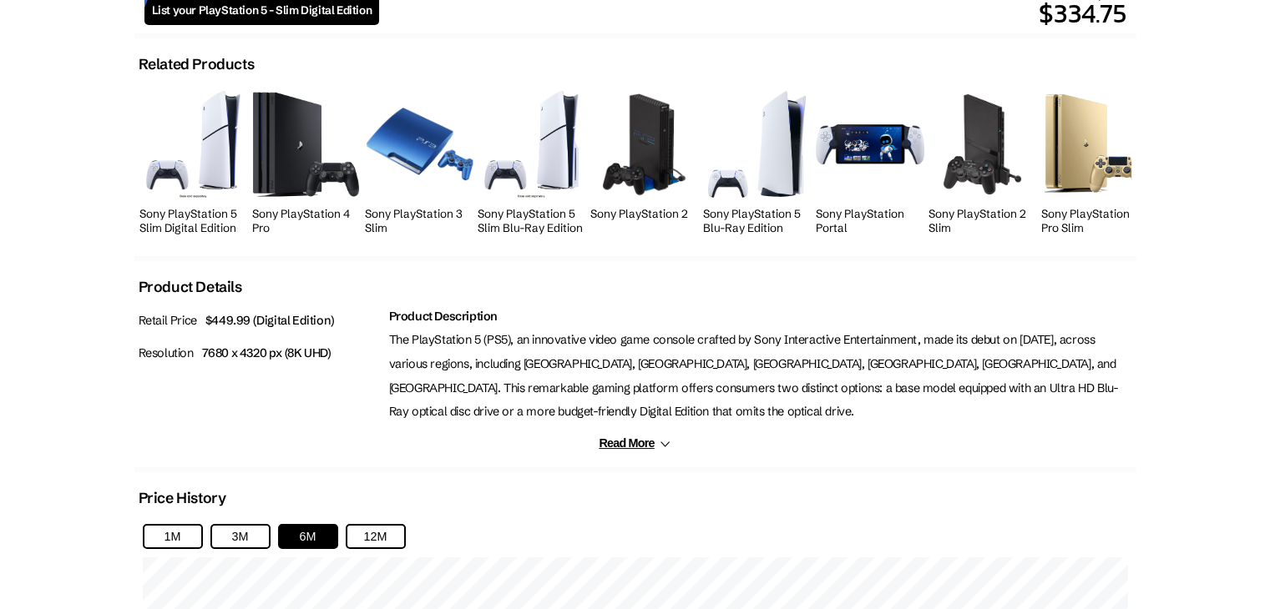
scroll to position [637, 0]
click at [270, 171] on img at bounding box center [306, 143] width 107 height 107
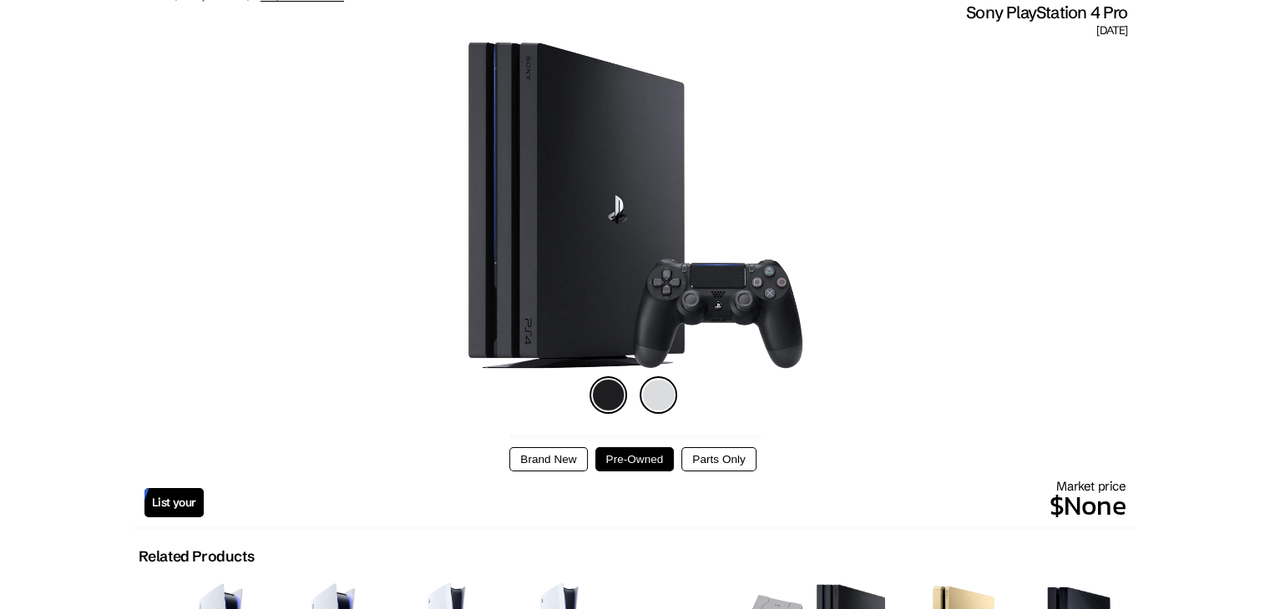
scroll to position [145, 0]
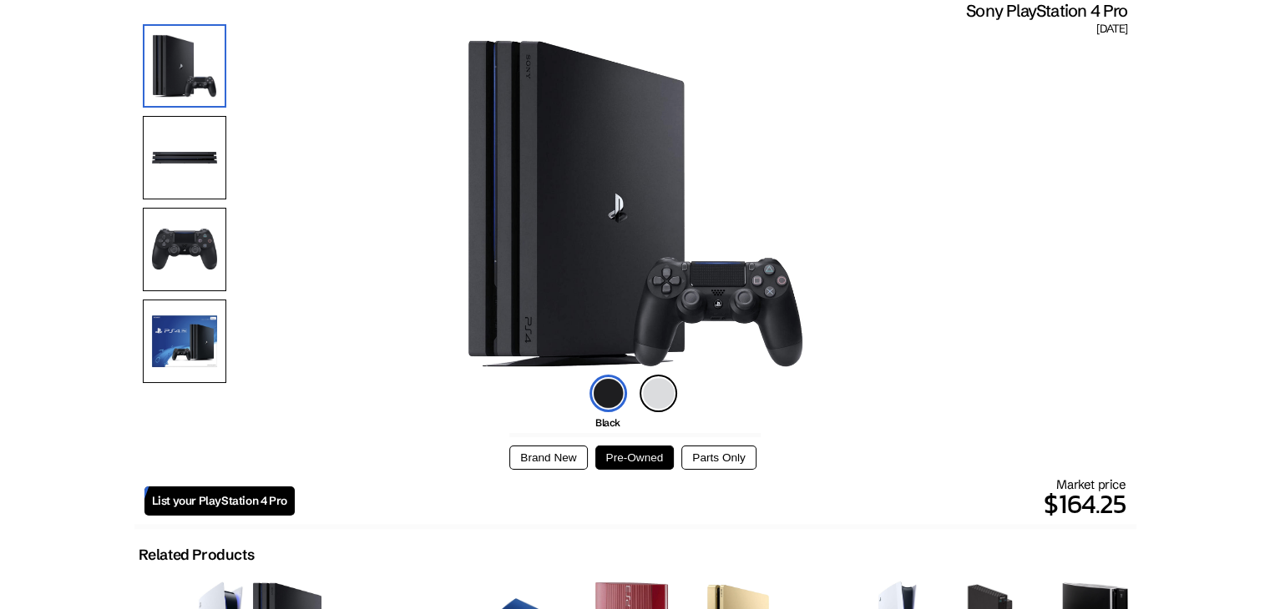
click at [650, 395] on img at bounding box center [659, 394] width 38 height 38
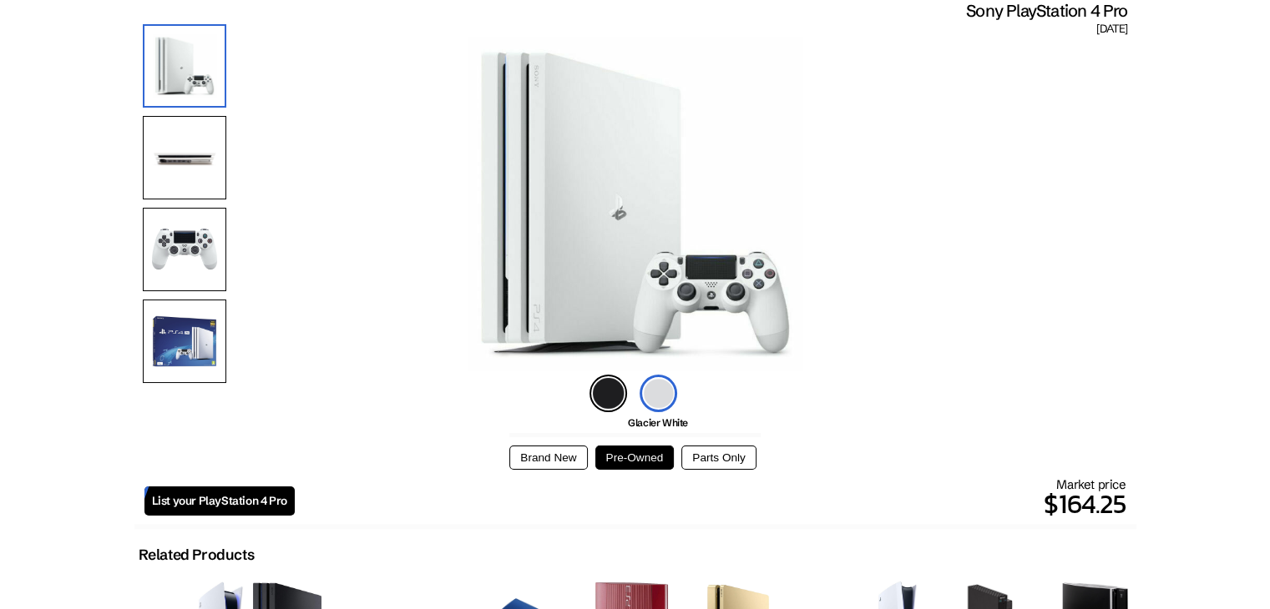
click at [614, 389] on img at bounding box center [608, 394] width 38 height 38
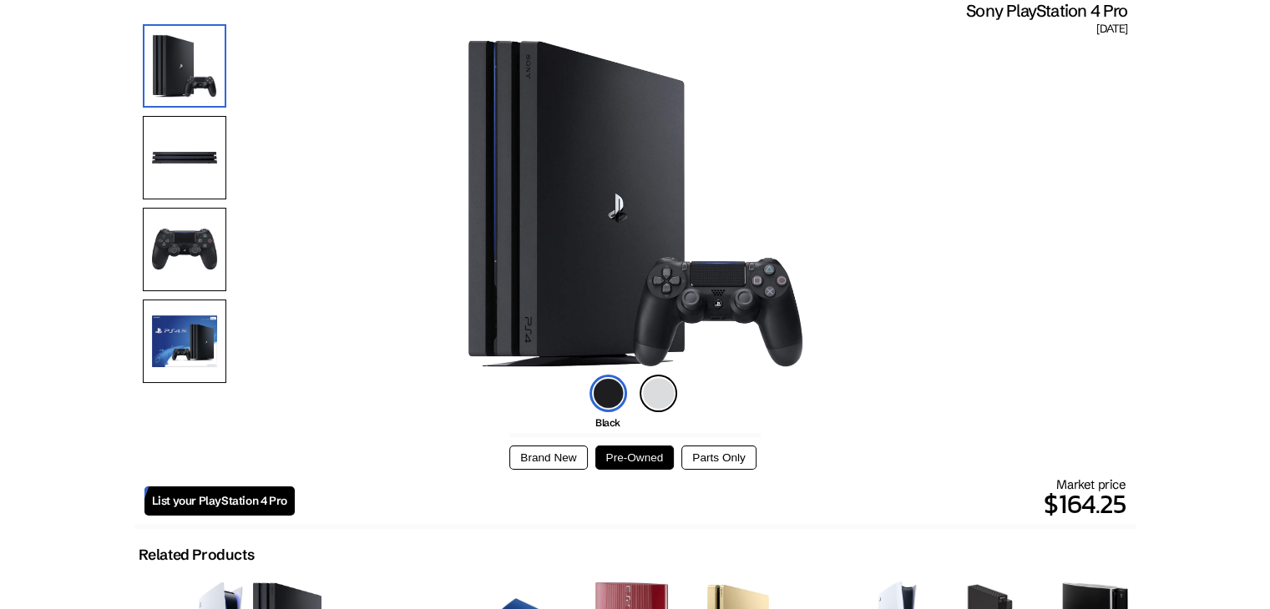
click at [182, 158] on img at bounding box center [184, 157] width 83 height 83
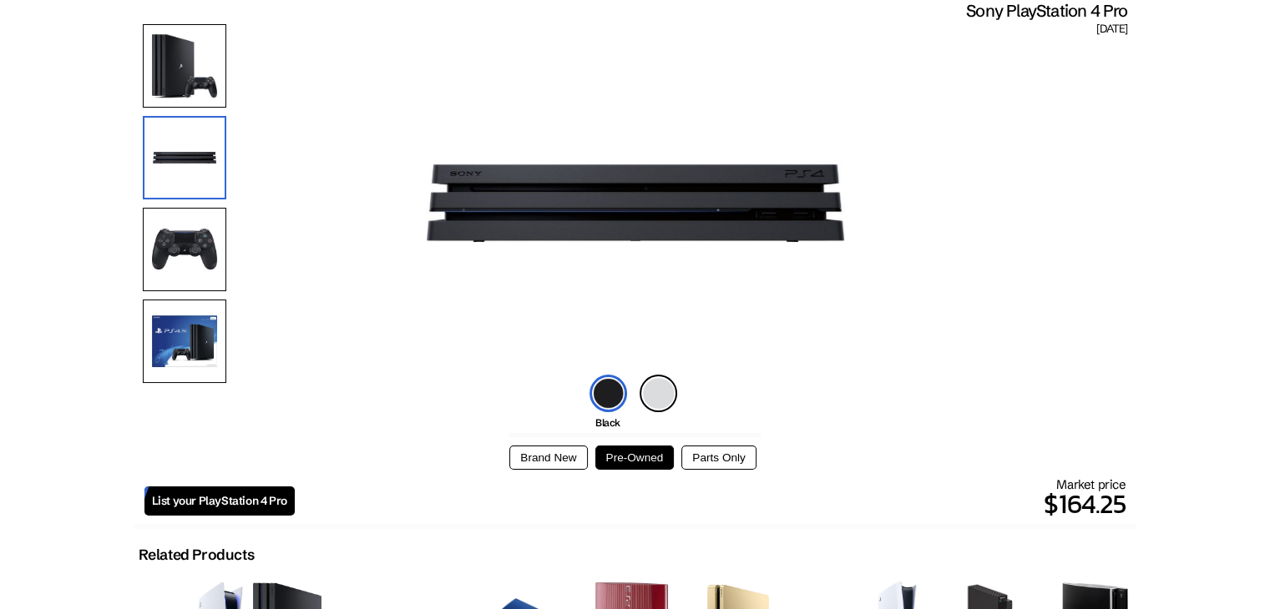
click at [203, 258] on img at bounding box center [184, 249] width 83 height 83
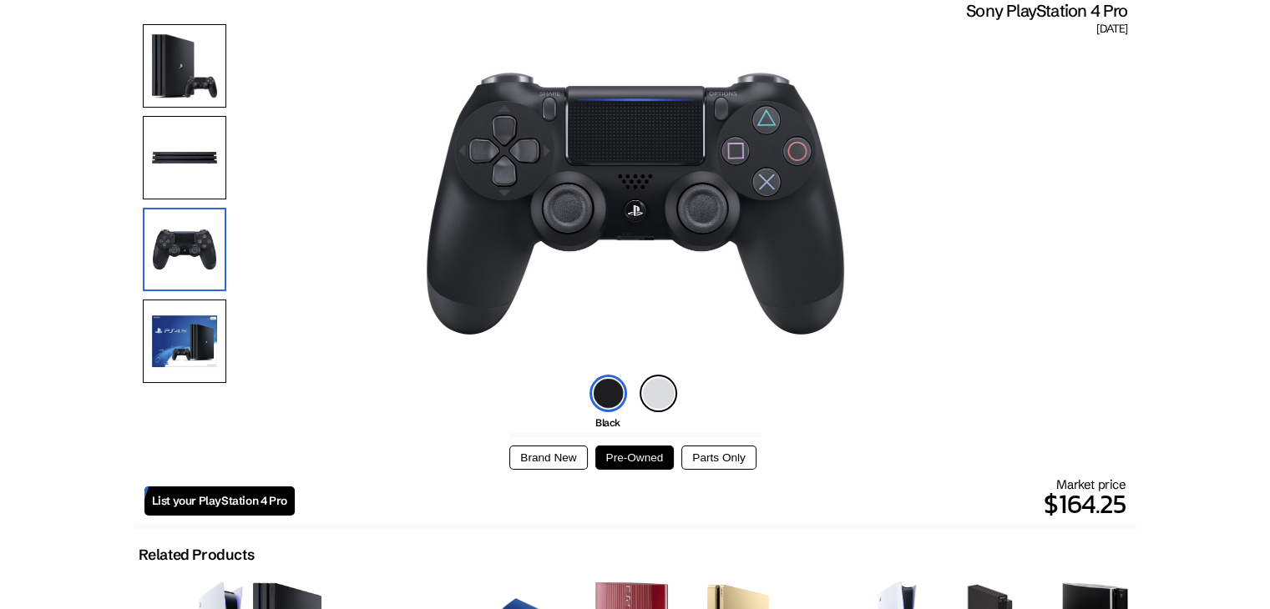
click at [210, 317] on img at bounding box center [184, 341] width 83 height 83
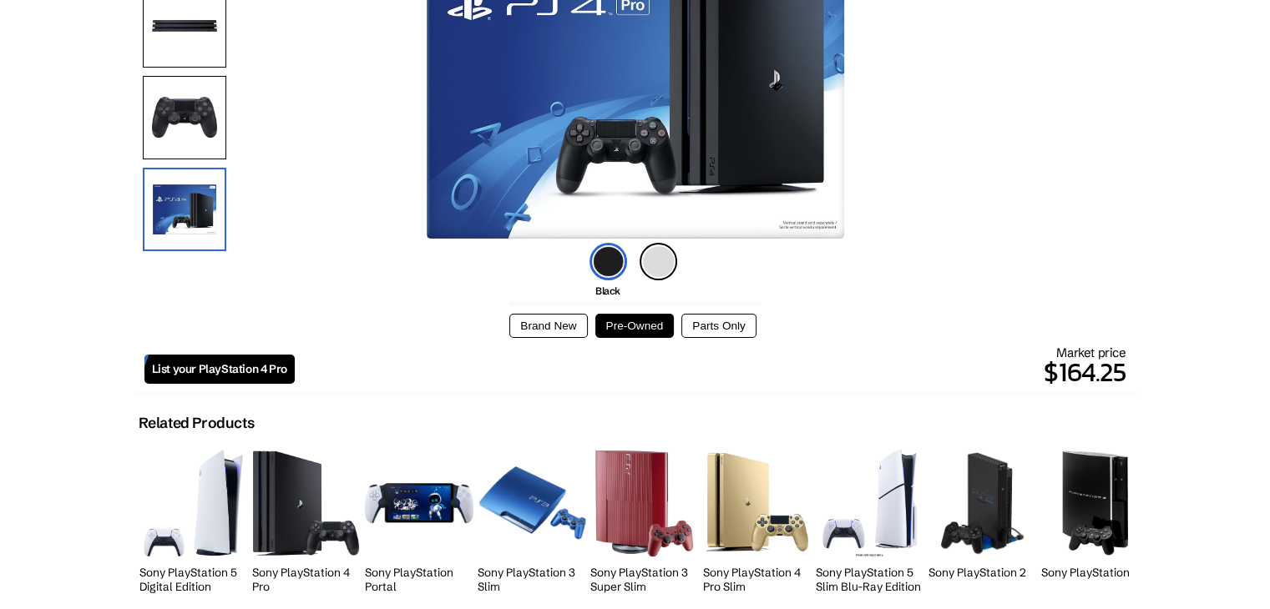
scroll to position [279, 0]
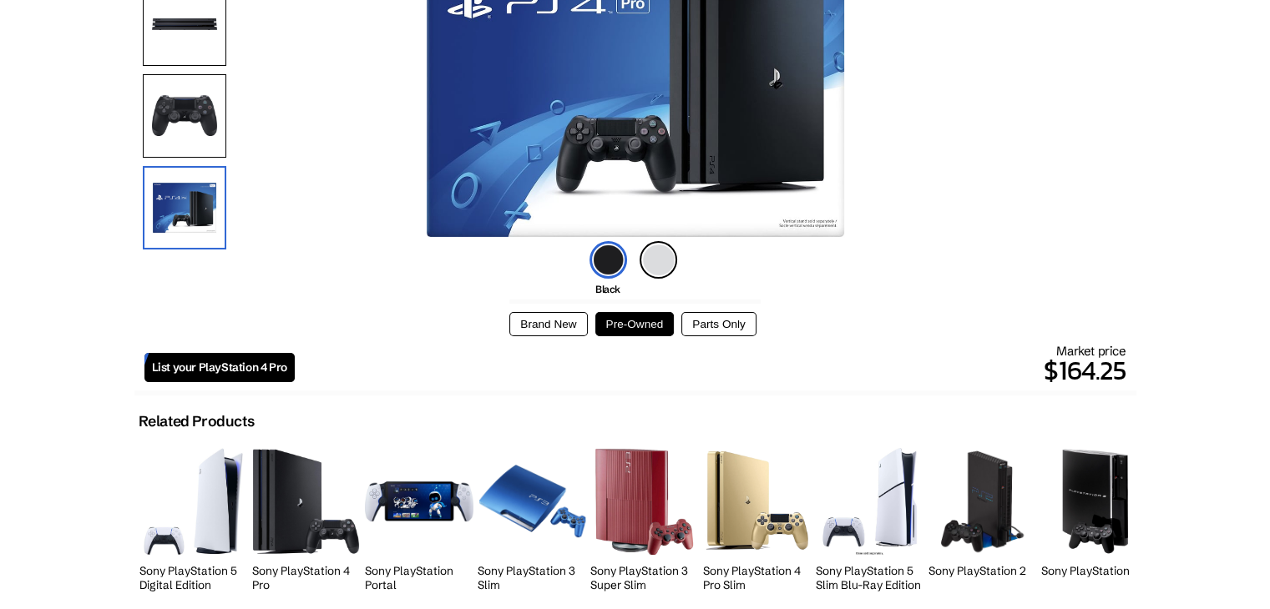
click at [565, 326] on button "Brand New" at bounding box center [548, 324] width 78 height 24
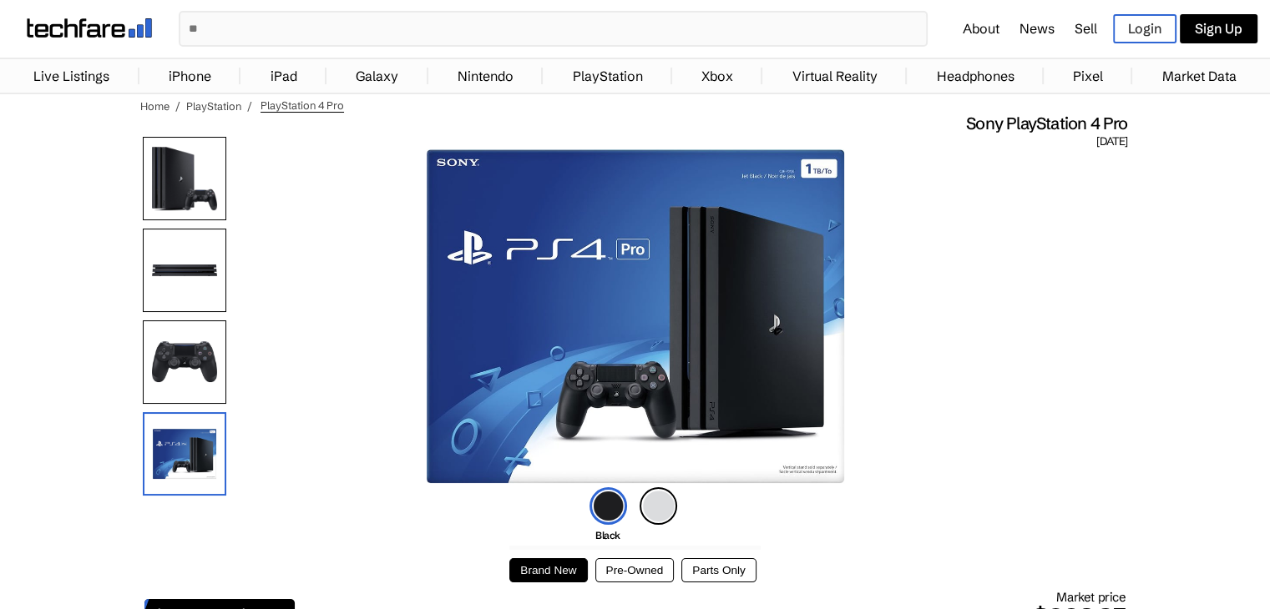
scroll to position [32, 0]
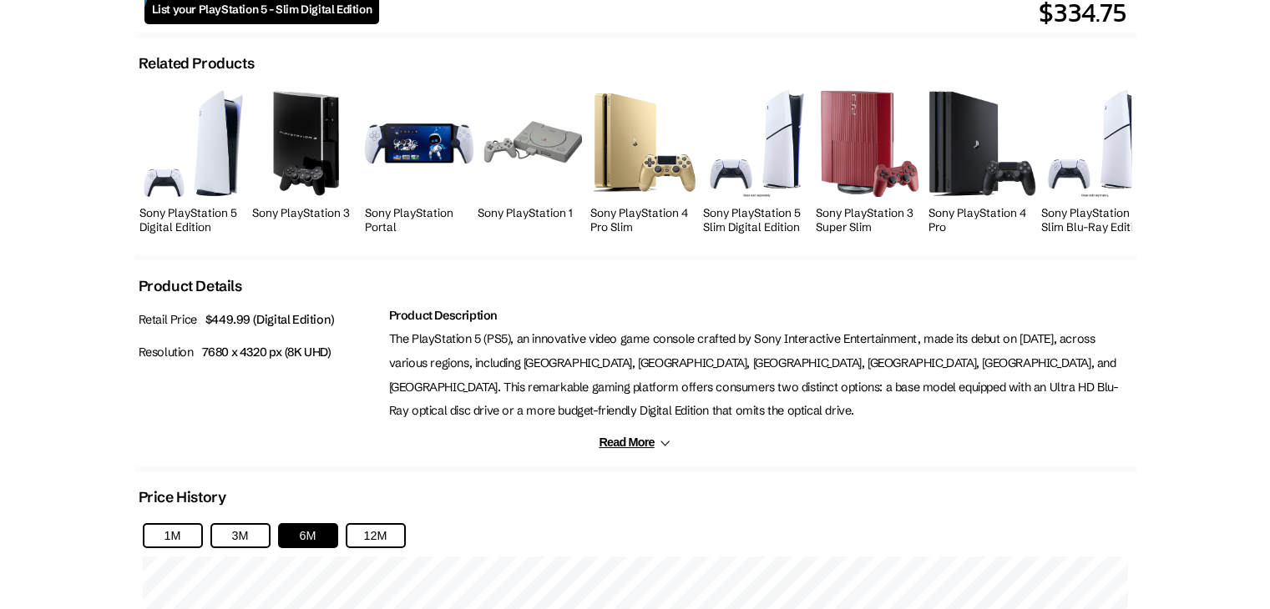
click at [311, 159] on img at bounding box center [306, 143] width 75 height 106
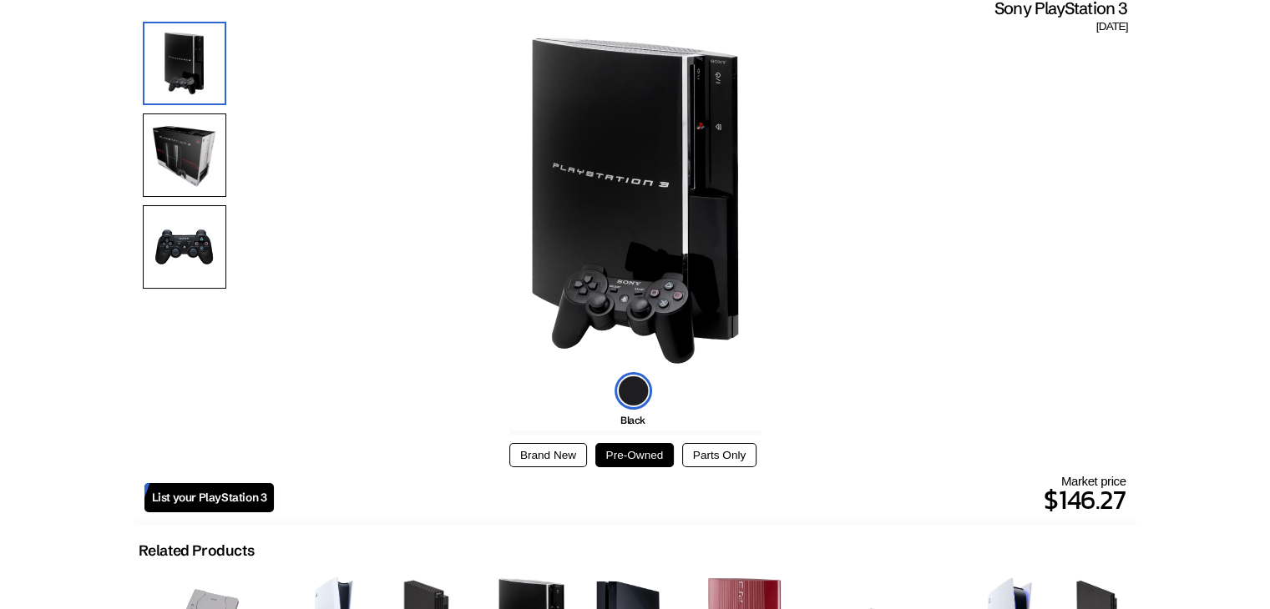
scroll to position [146, 0]
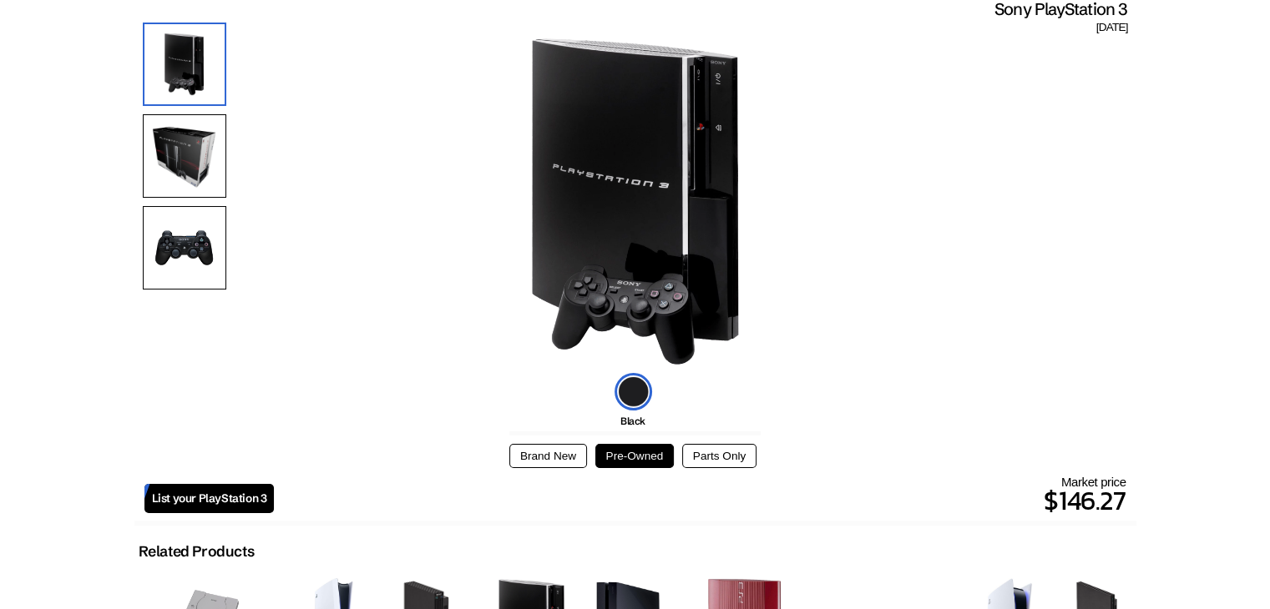
click at [185, 130] on img at bounding box center [184, 155] width 83 height 83
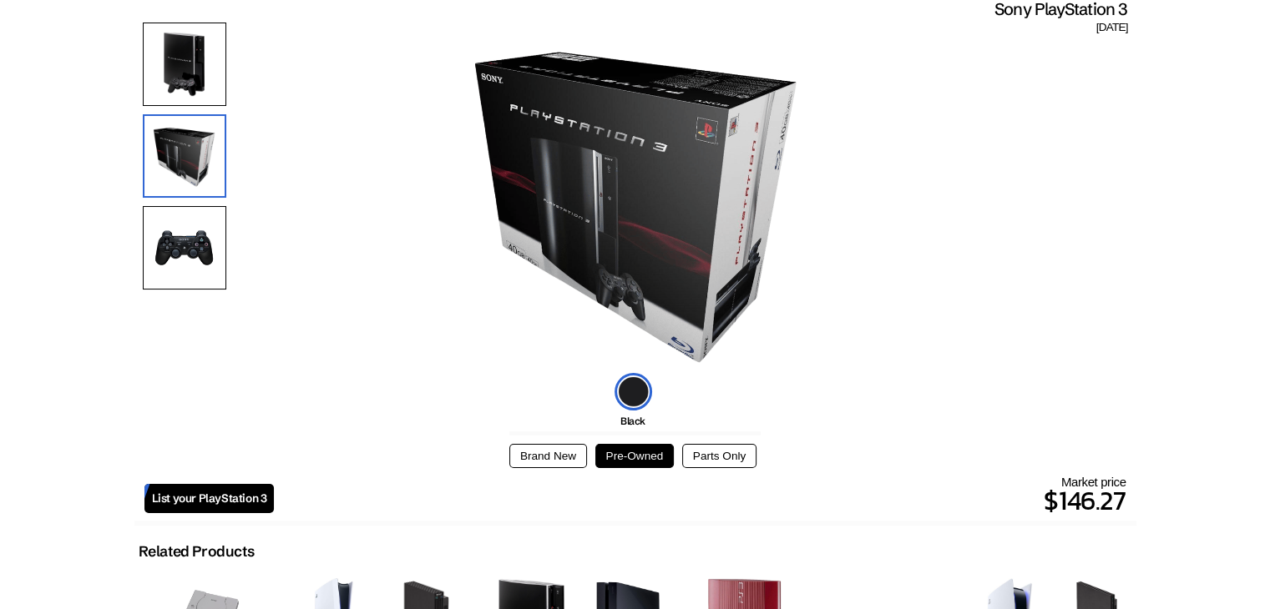
click at [194, 238] on img at bounding box center [184, 247] width 83 height 83
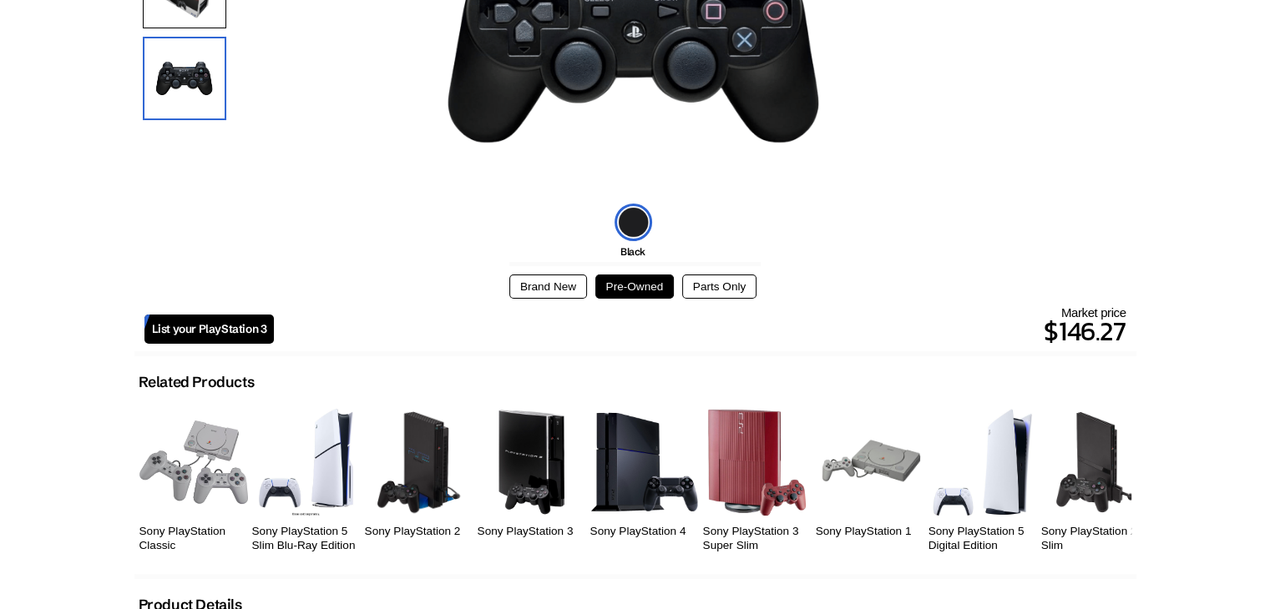
scroll to position [324, 0]
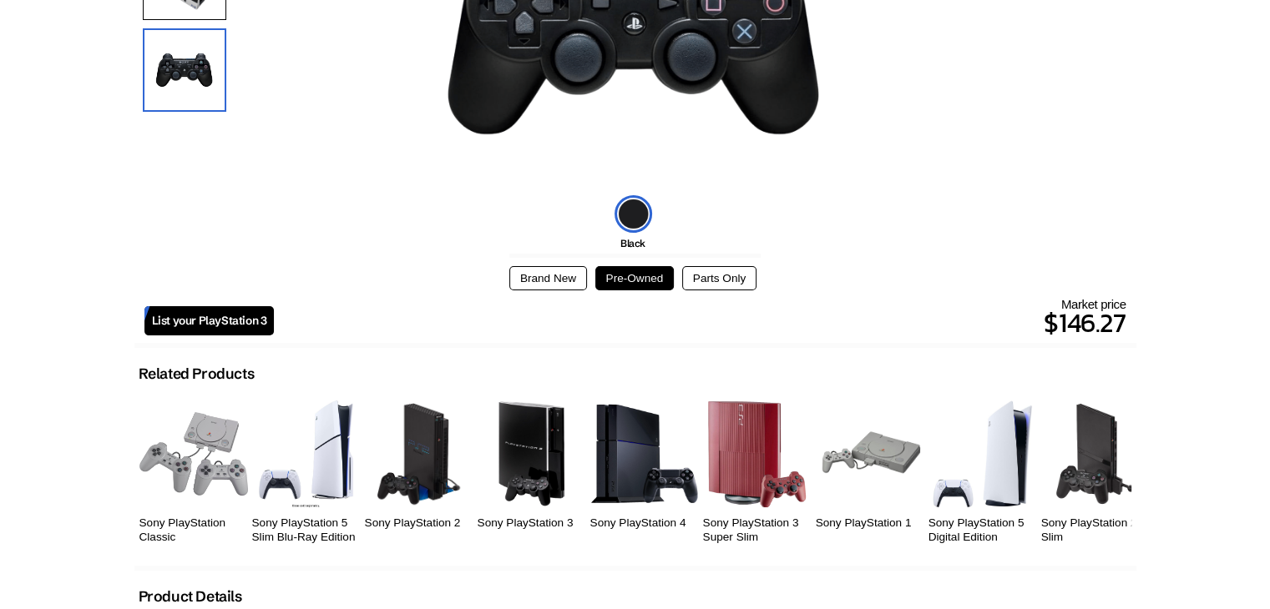
click at [571, 268] on button "Brand New" at bounding box center [548, 278] width 78 height 24
click at [632, 272] on button "Pre-Owned" at bounding box center [634, 278] width 79 height 24
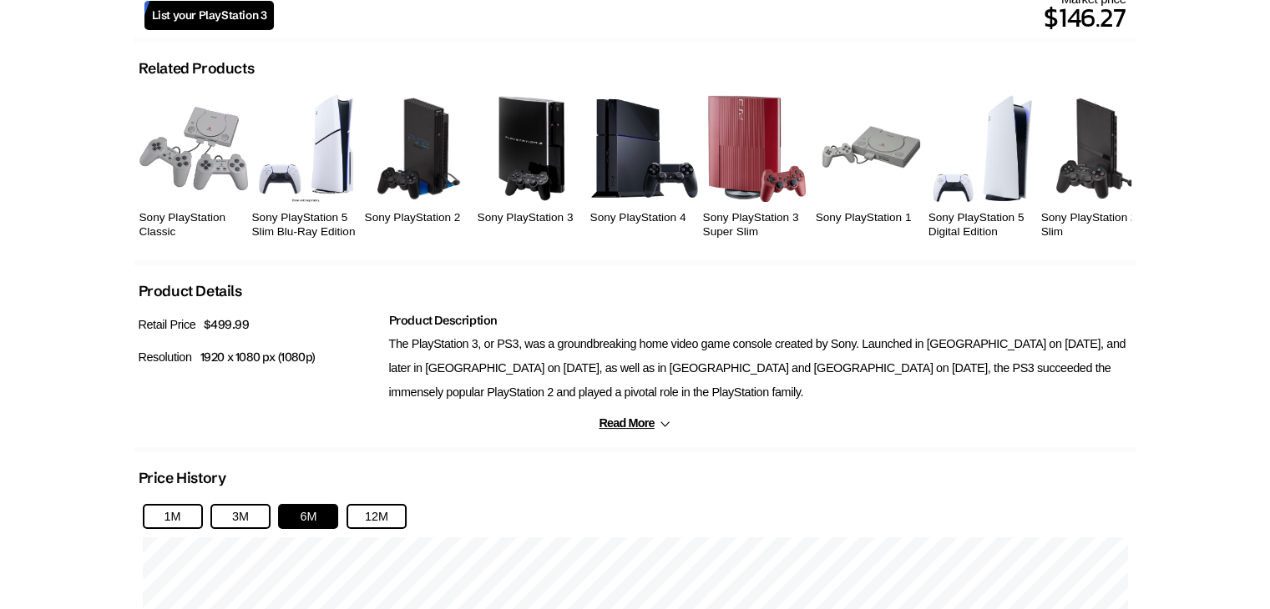
scroll to position [647, 0]
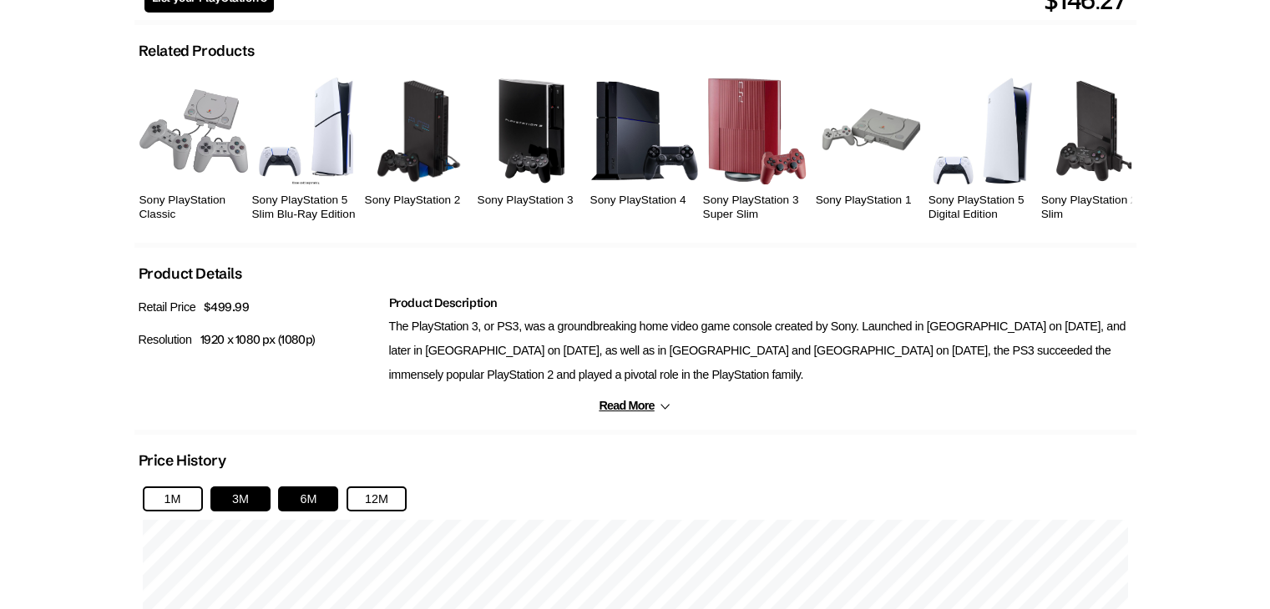
click at [245, 503] on button "3M" at bounding box center [240, 499] width 60 height 25
click at [287, 496] on button "6M" at bounding box center [308, 499] width 60 height 25
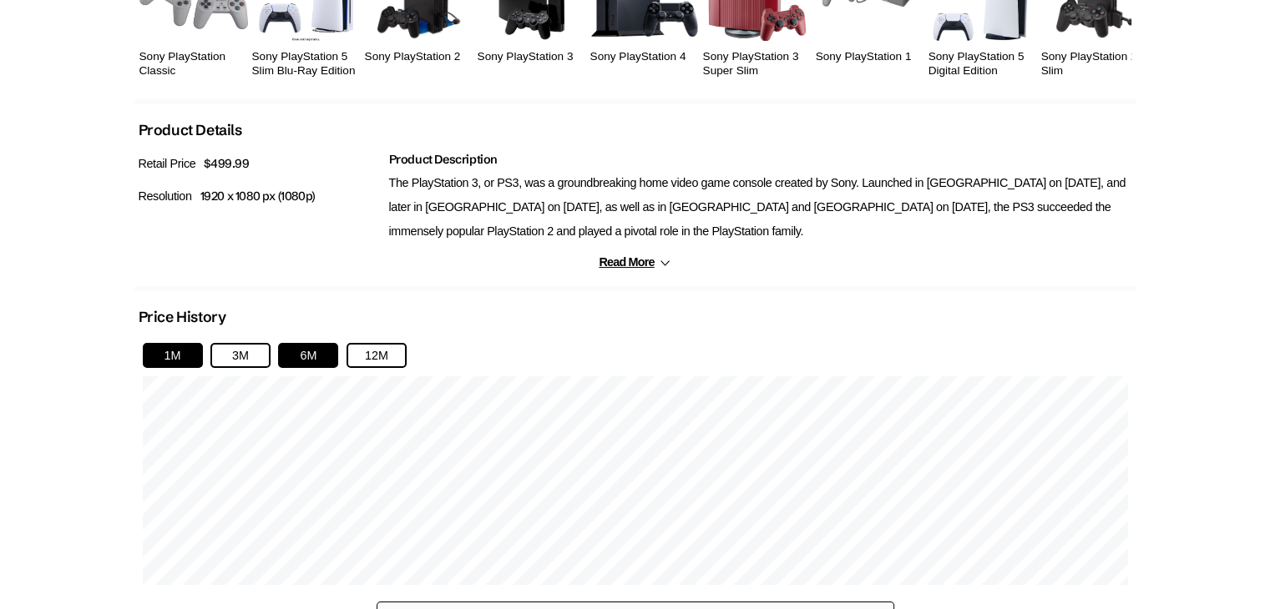
click at [154, 344] on button "1M" at bounding box center [173, 355] width 60 height 25
click at [317, 345] on button "6M" at bounding box center [308, 355] width 60 height 25
click at [386, 356] on button "12M" at bounding box center [376, 355] width 60 height 25
click at [282, 351] on button "6M" at bounding box center [308, 355] width 60 height 25
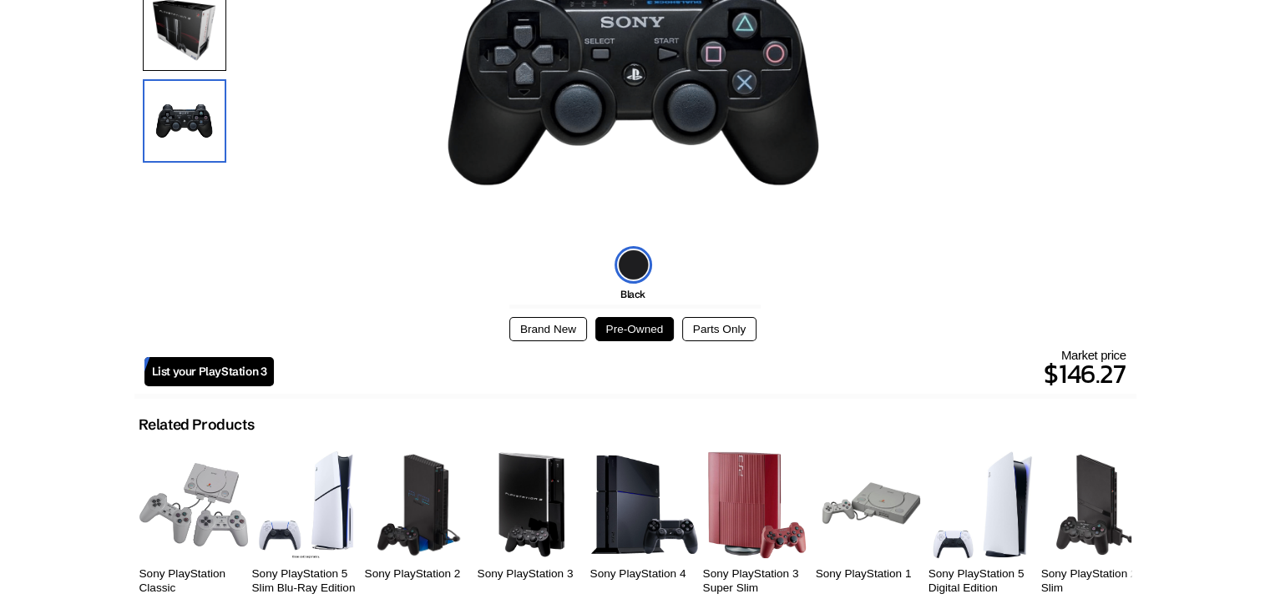
scroll to position [274, 0]
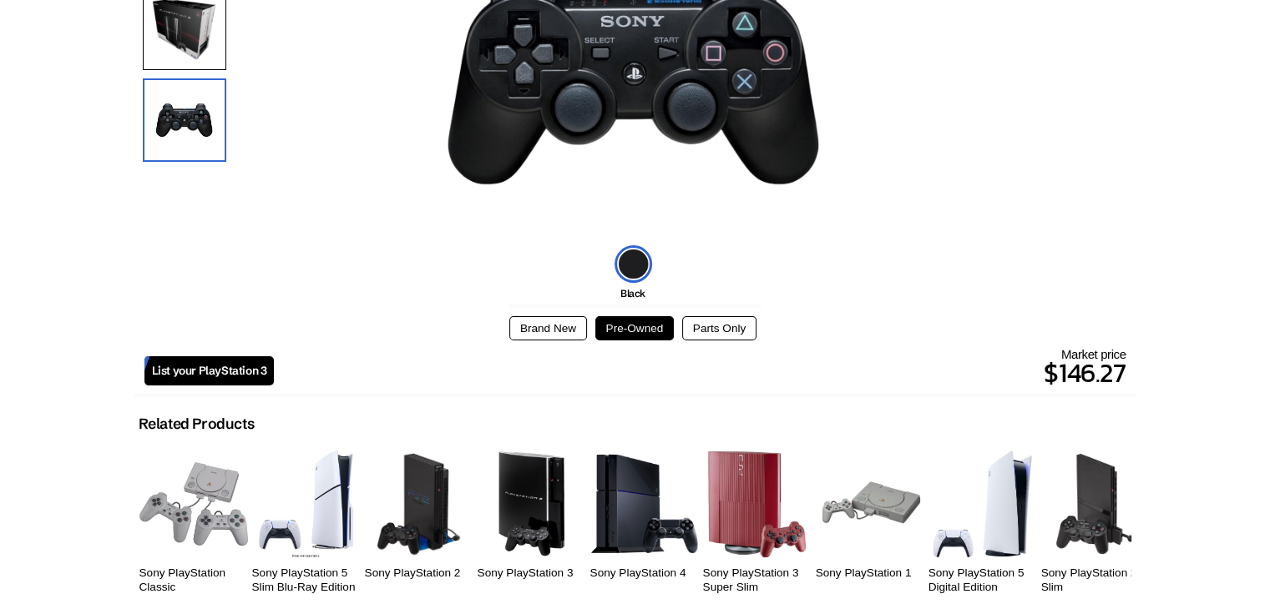
click at [727, 533] on img at bounding box center [756, 504] width 101 height 106
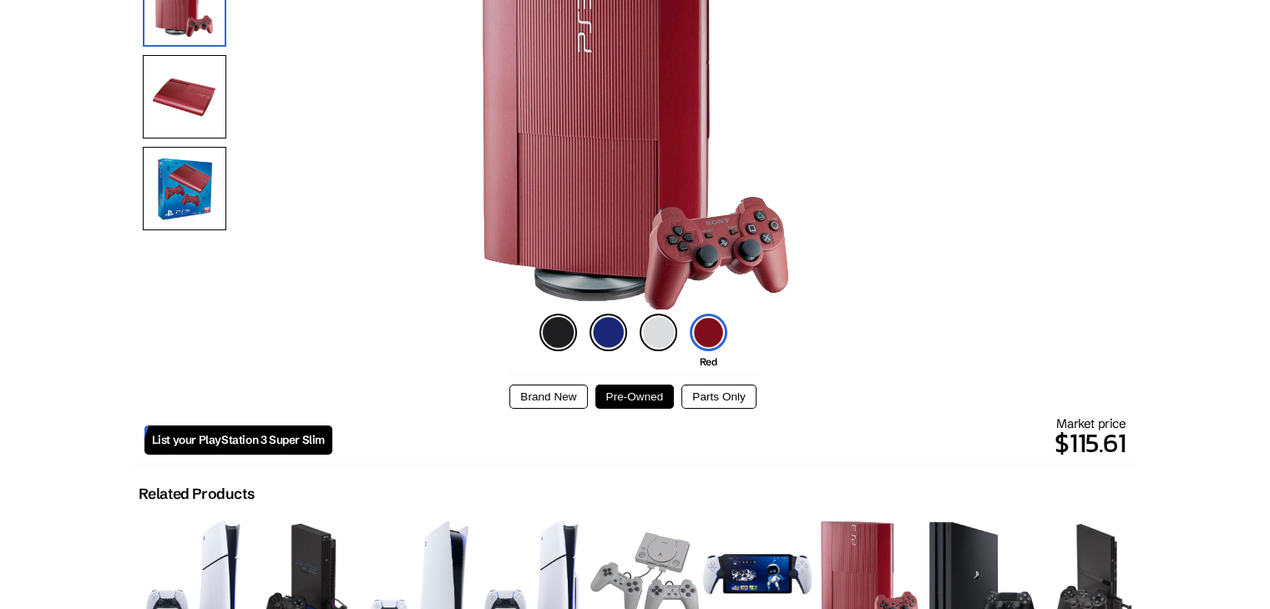
scroll to position [207, 0]
click at [564, 400] on button "Brand New" at bounding box center [548, 396] width 78 height 24
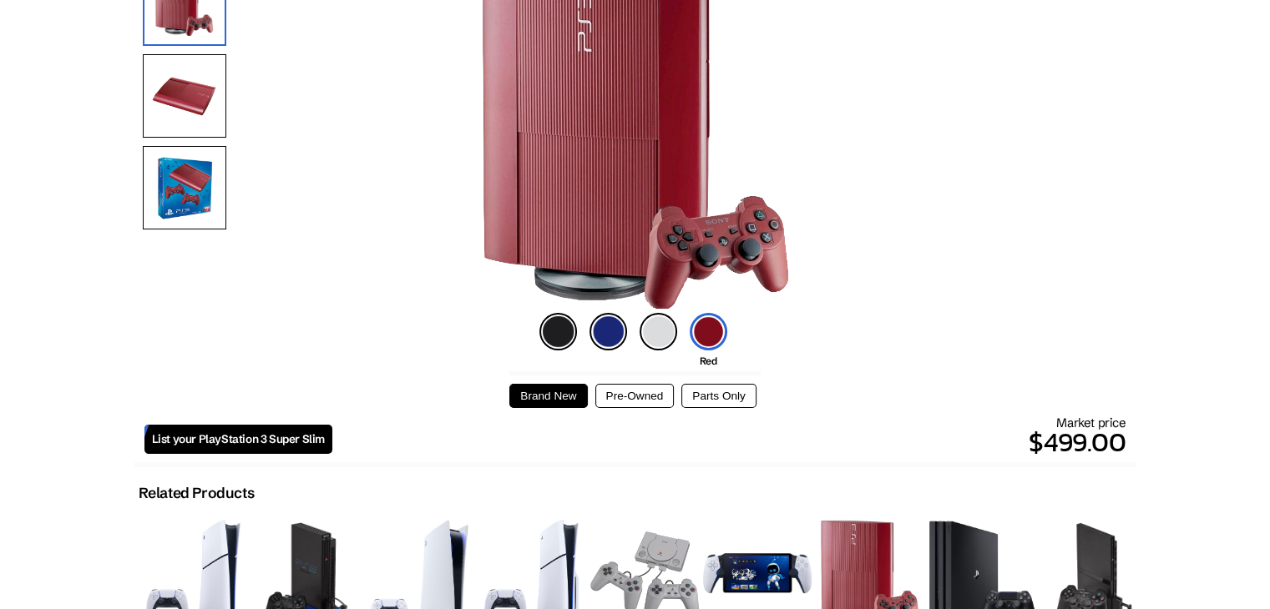
click at [624, 402] on button "Pre-Owned" at bounding box center [634, 396] width 79 height 24
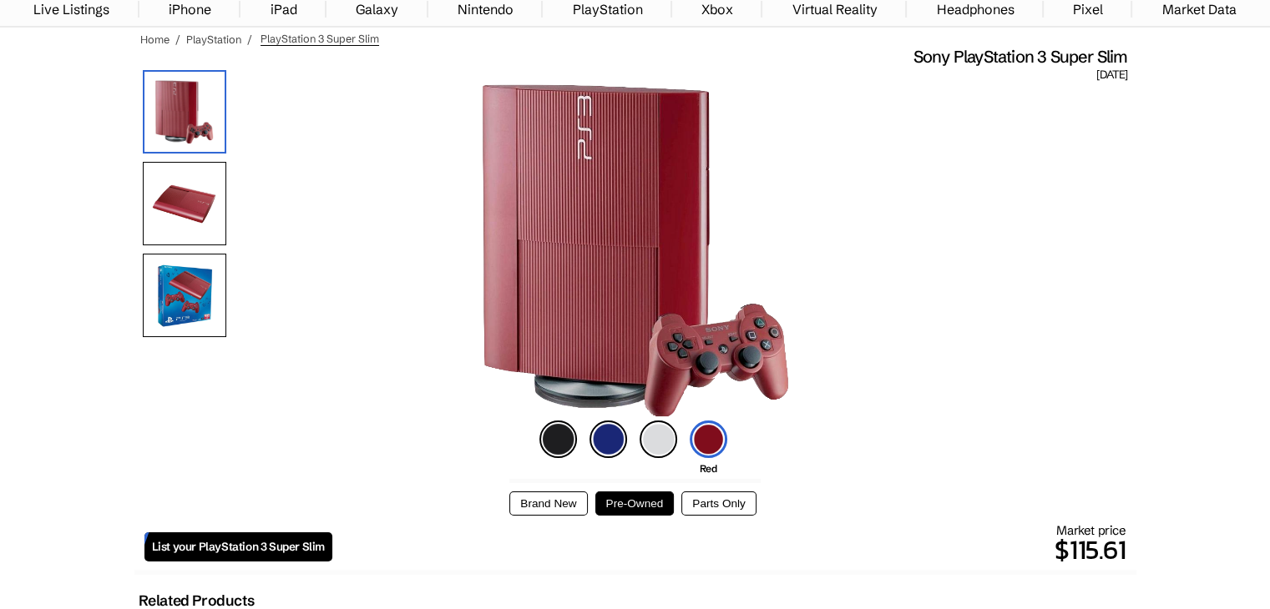
scroll to position [0, 0]
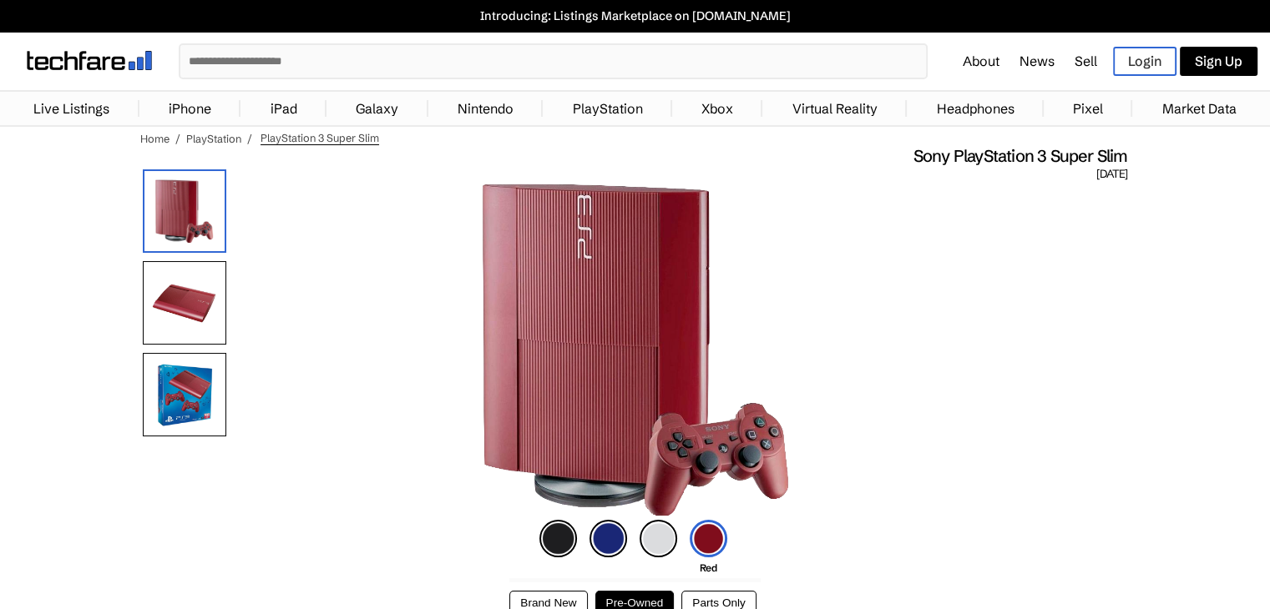
click at [1026, 108] on li "Headphones" at bounding box center [975, 108] width 137 height 25
click at [993, 114] on link "Headphones" at bounding box center [975, 108] width 94 height 33
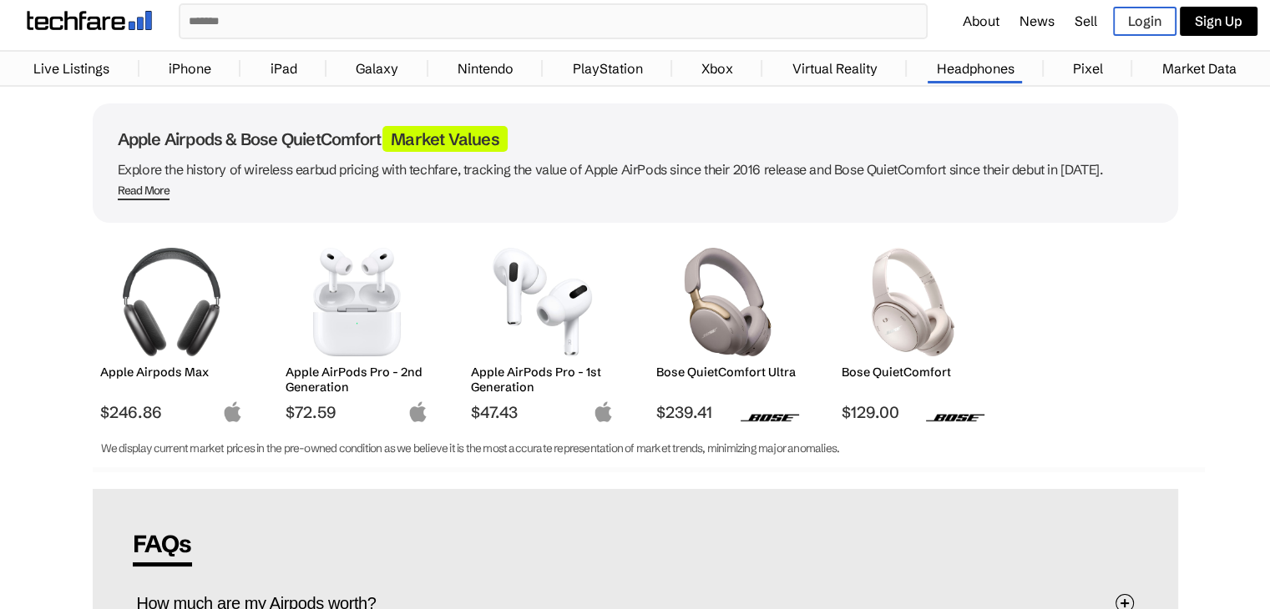
scroll to position [43, 0]
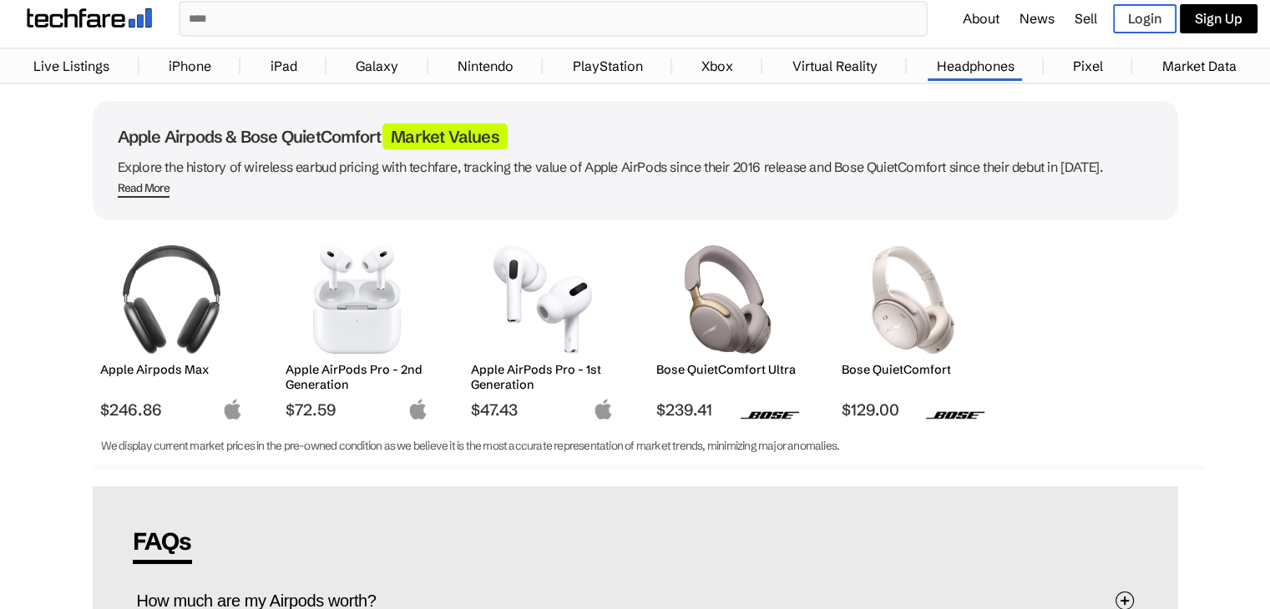
click at [374, 315] on img at bounding box center [357, 299] width 118 height 109
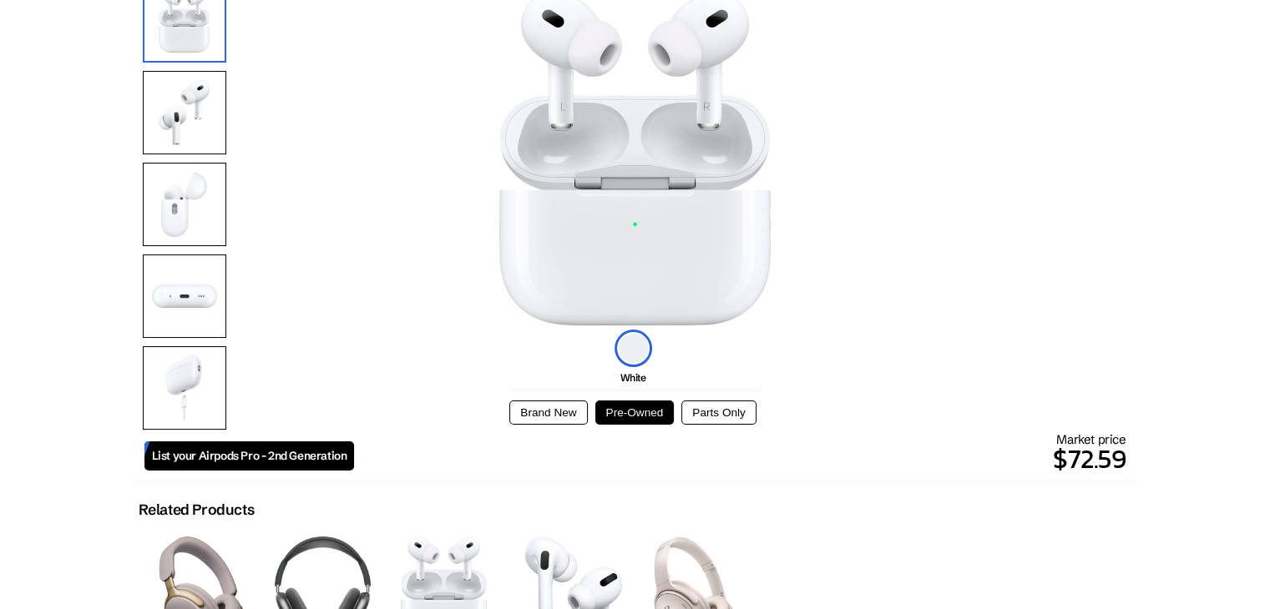
scroll to position [192, 0]
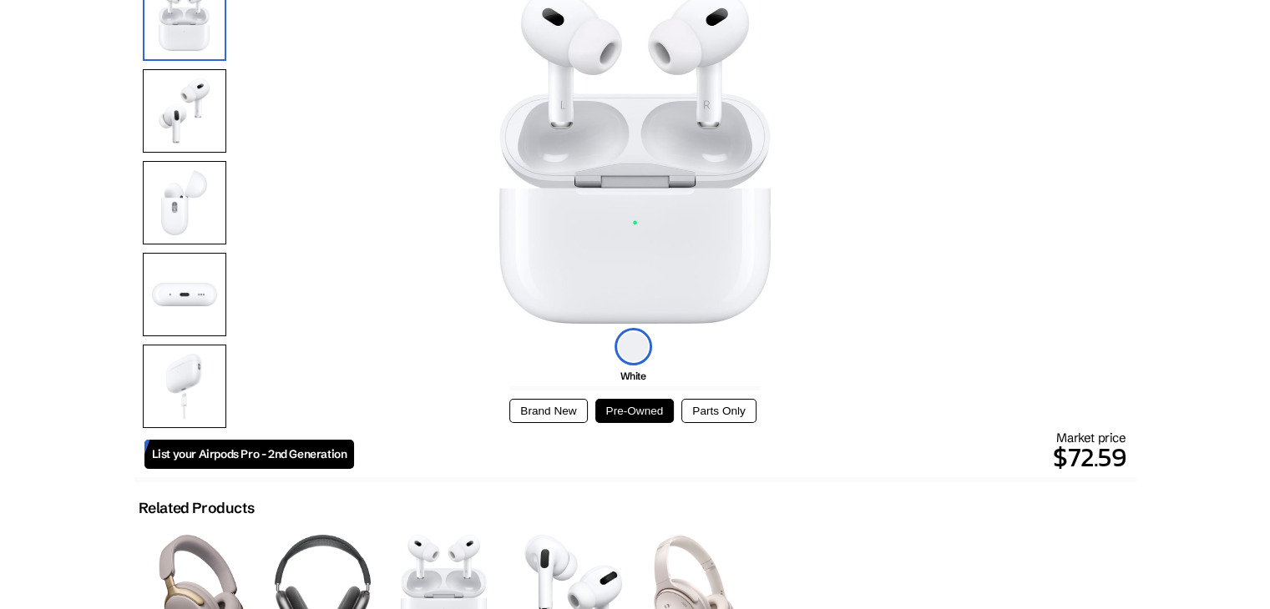
click at [567, 407] on button "Brand New" at bounding box center [548, 411] width 78 height 24
click at [611, 402] on button "Pre-Owned" at bounding box center [634, 411] width 79 height 24
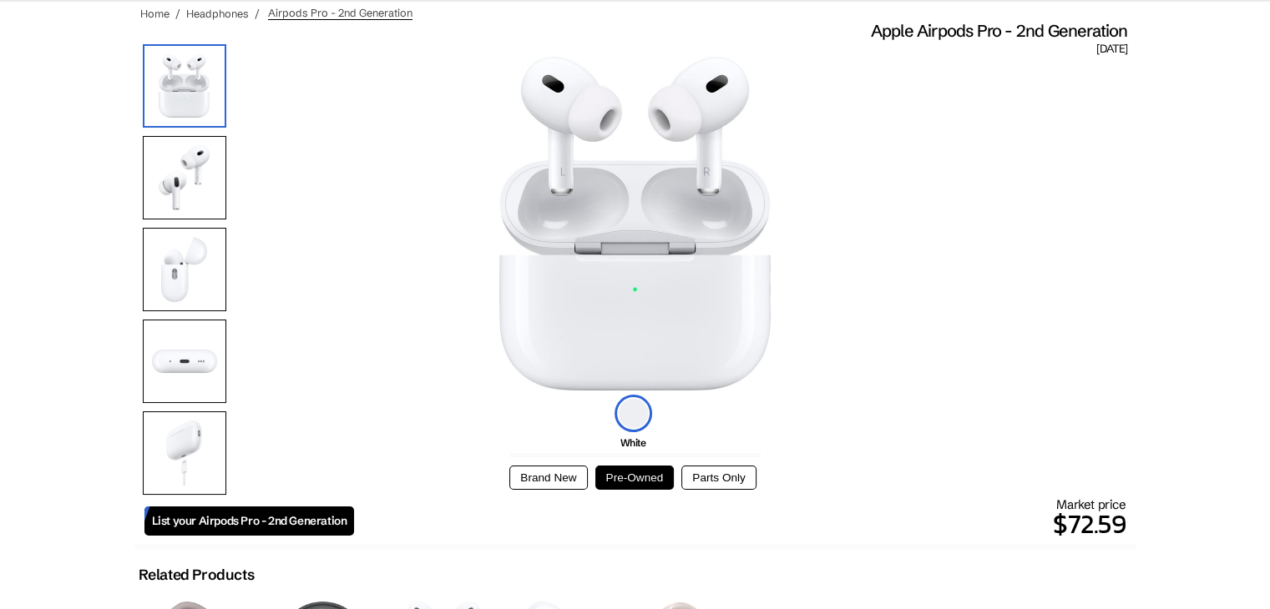
scroll to position [124, 0]
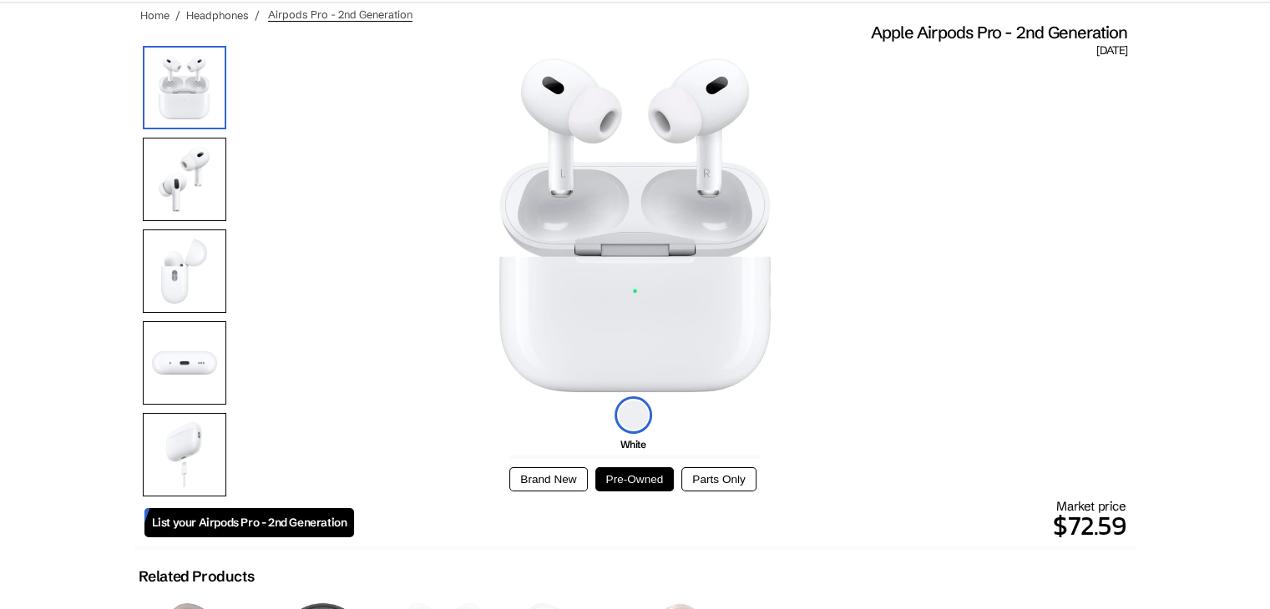
click at [185, 138] on img at bounding box center [184, 179] width 83 height 83
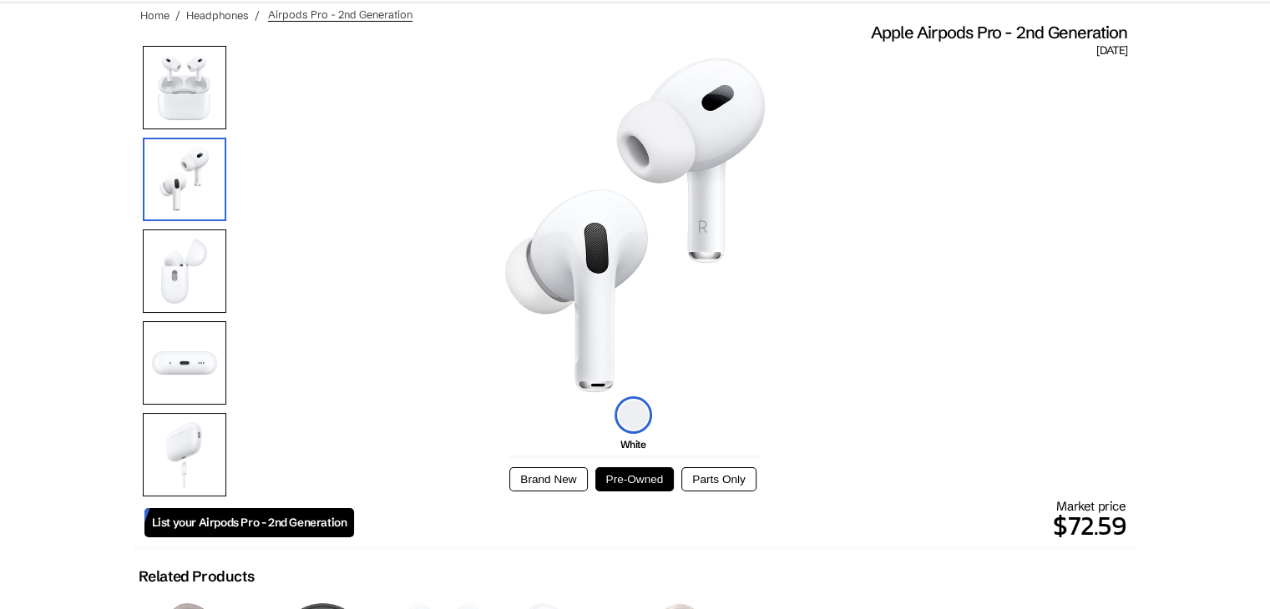
click at [194, 224] on div at bounding box center [184, 275] width 83 height 459
click at [196, 288] on img at bounding box center [184, 271] width 83 height 83
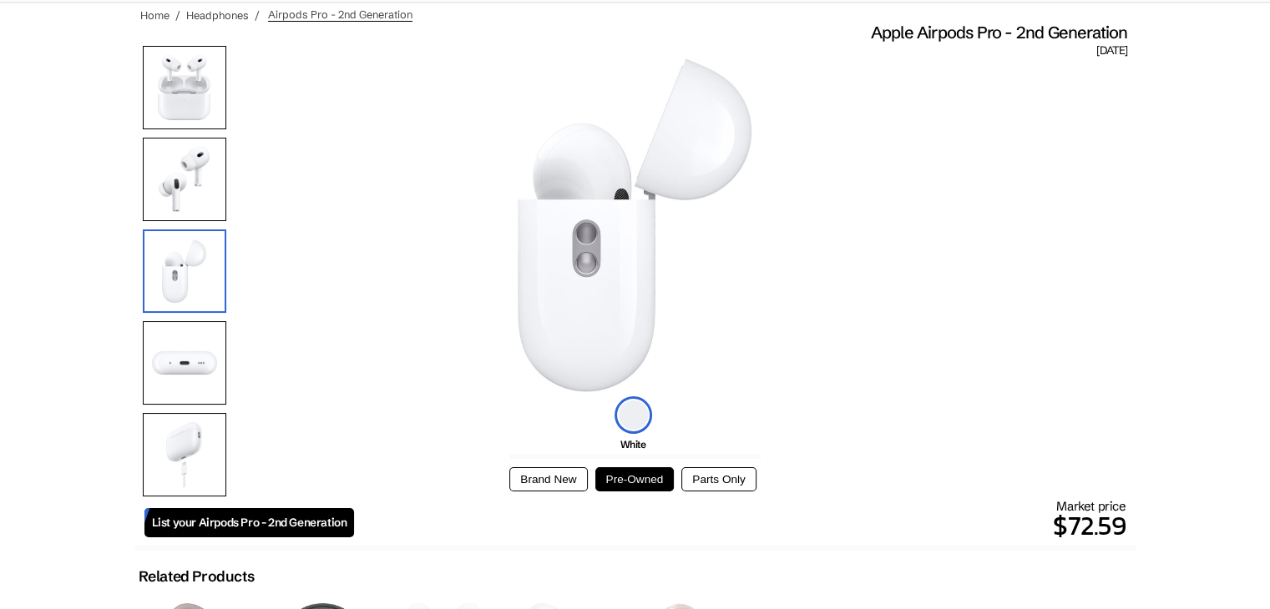
click at [198, 328] on img at bounding box center [184, 362] width 83 height 83
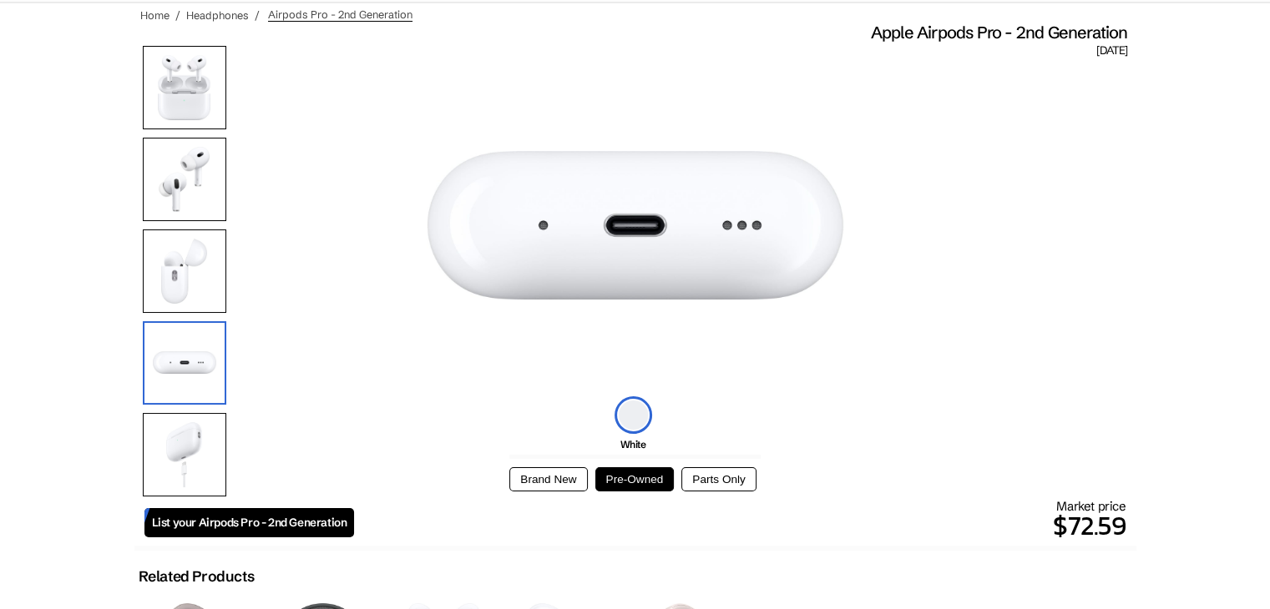
click at [180, 225] on div at bounding box center [184, 275] width 83 height 459
click at [190, 263] on img at bounding box center [184, 271] width 83 height 83
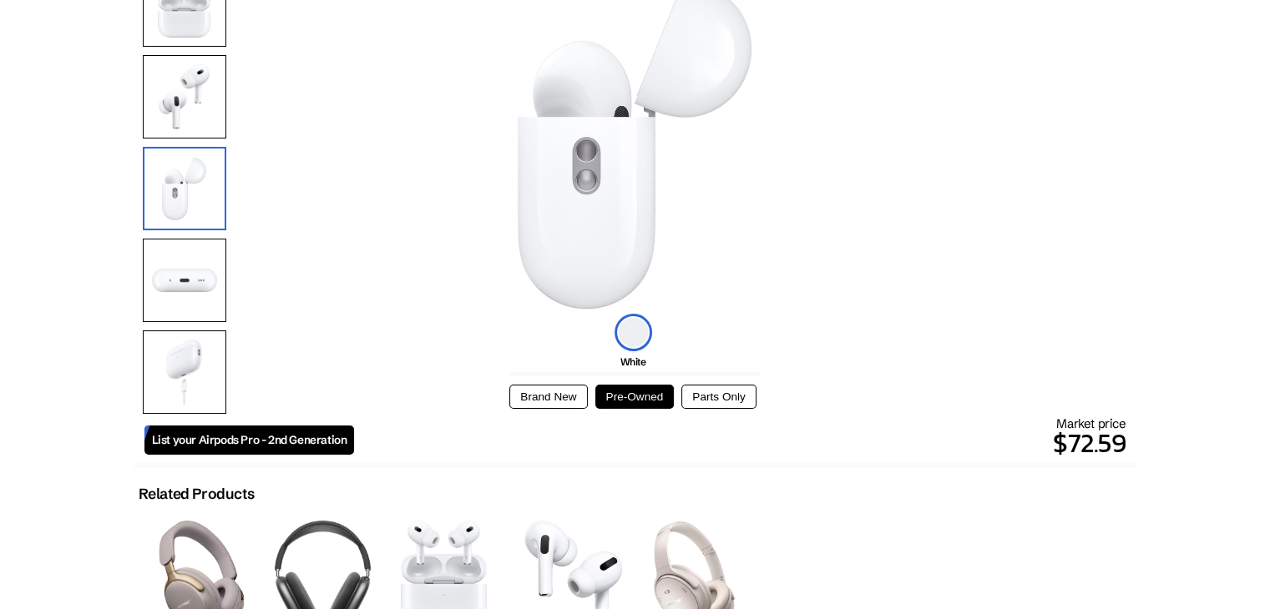
scroll to position [207, 0]
click at [190, 292] on img at bounding box center [184, 279] width 83 height 83
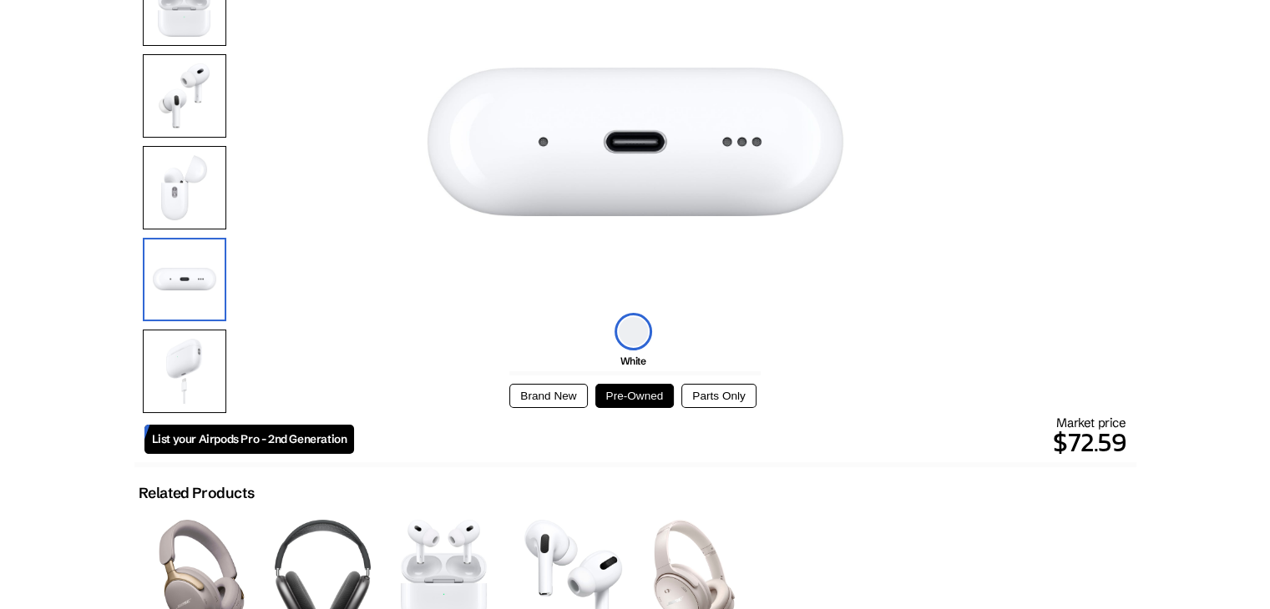
click at [190, 357] on img at bounding box center [184, 371] width 83 height 83
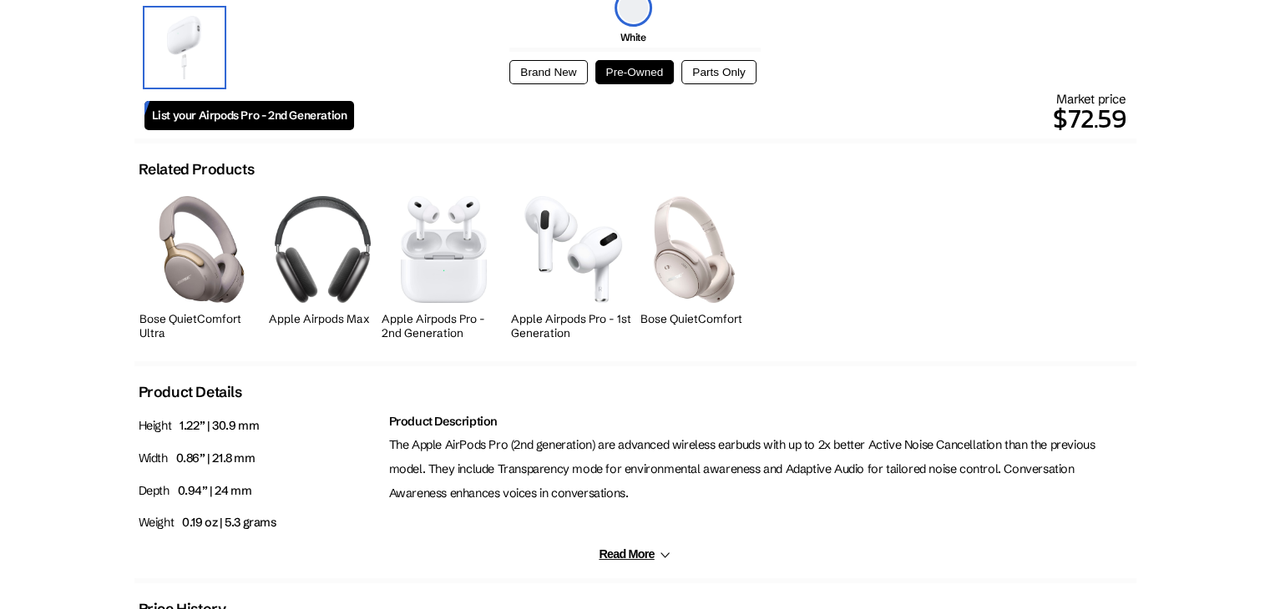
scroll to position [530, 0]
click at [587, 306] on div at bounding box center [573, 250] width 125 height 125
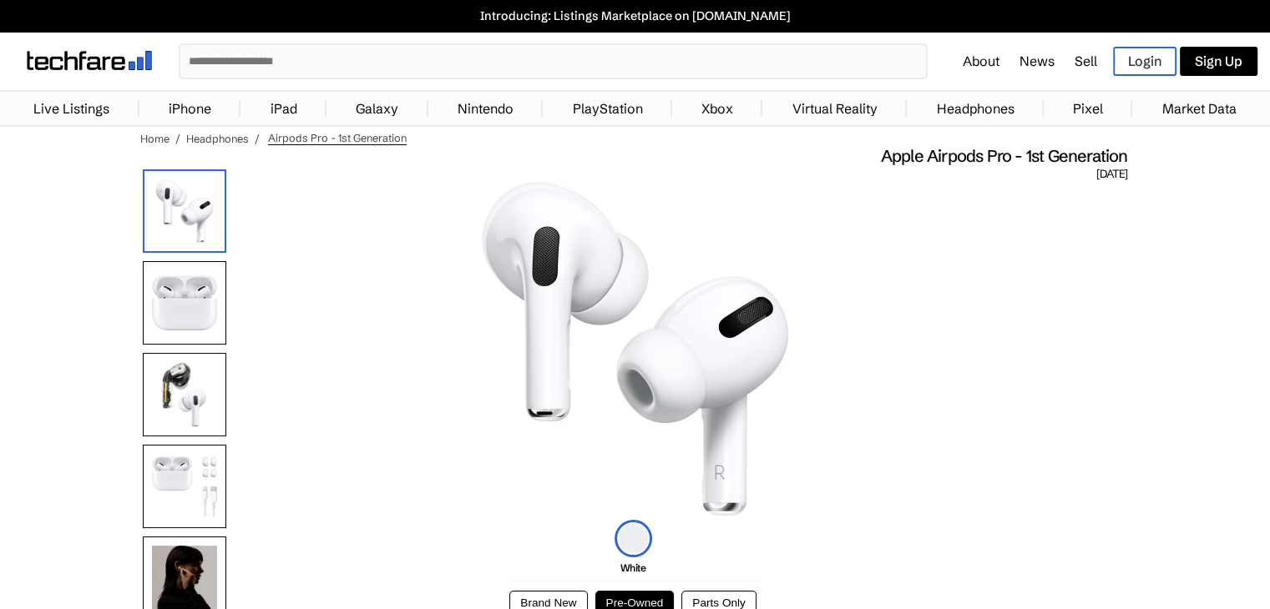
click at [218, 302] on img at bounding box center [184, 302] width 83 height 83
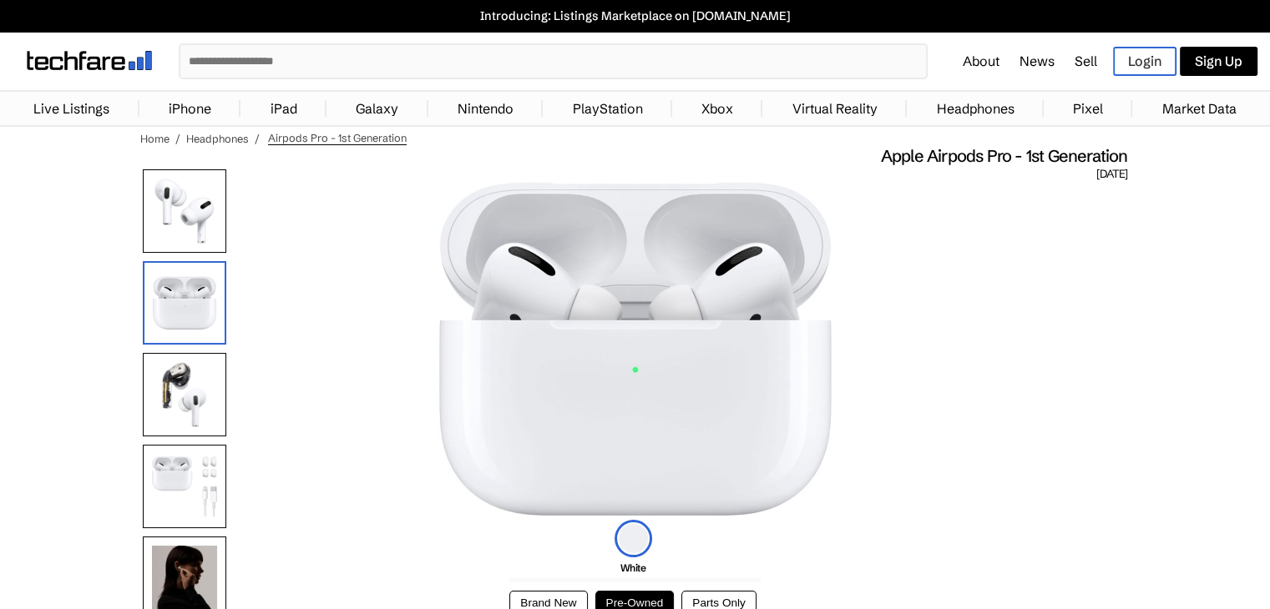
click at [210, 375] on img at bounding box center [184, 394] width 83 height 83
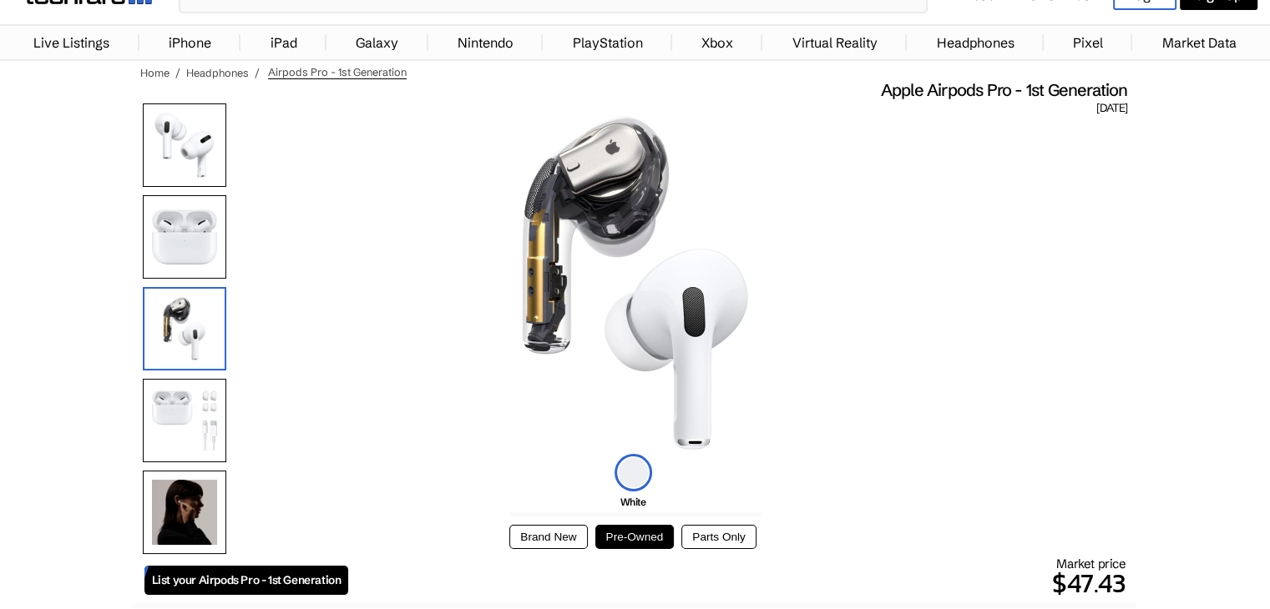
scroll to position [67, 0]
click at [210, 415] on img at bounding box center [184, 419] width 83 height 83
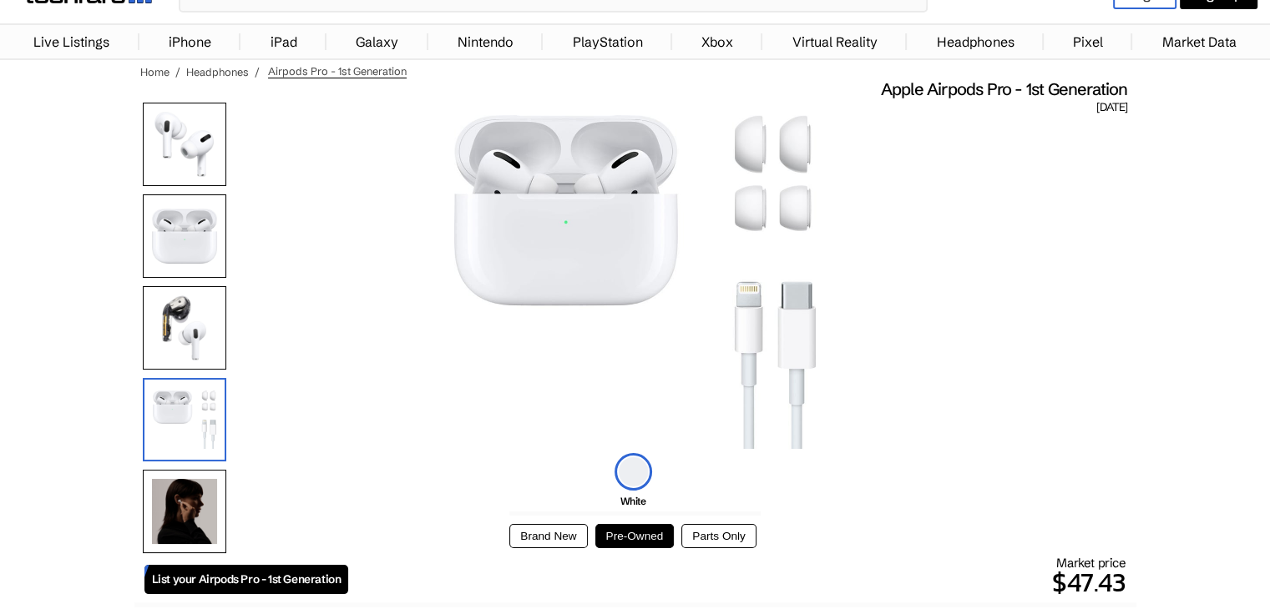
click at [178, 518] on img at bounding box center [184, 511] width 83 height 83
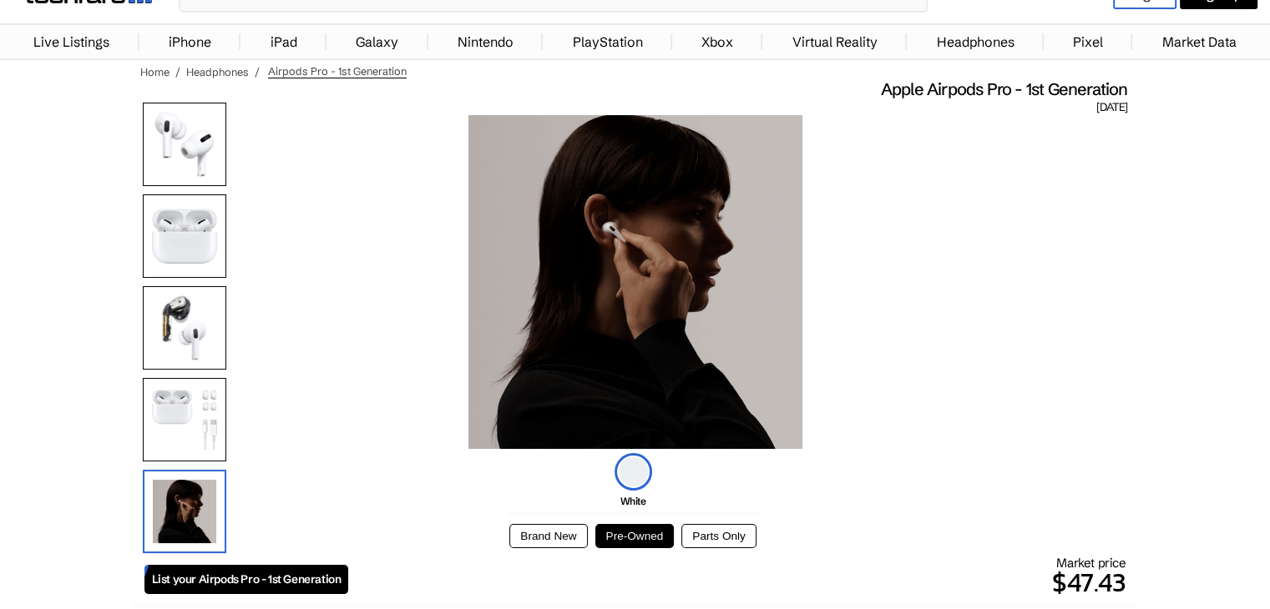
click at [164, 453] on img at bounding box center [184, 419] width 83 height 83
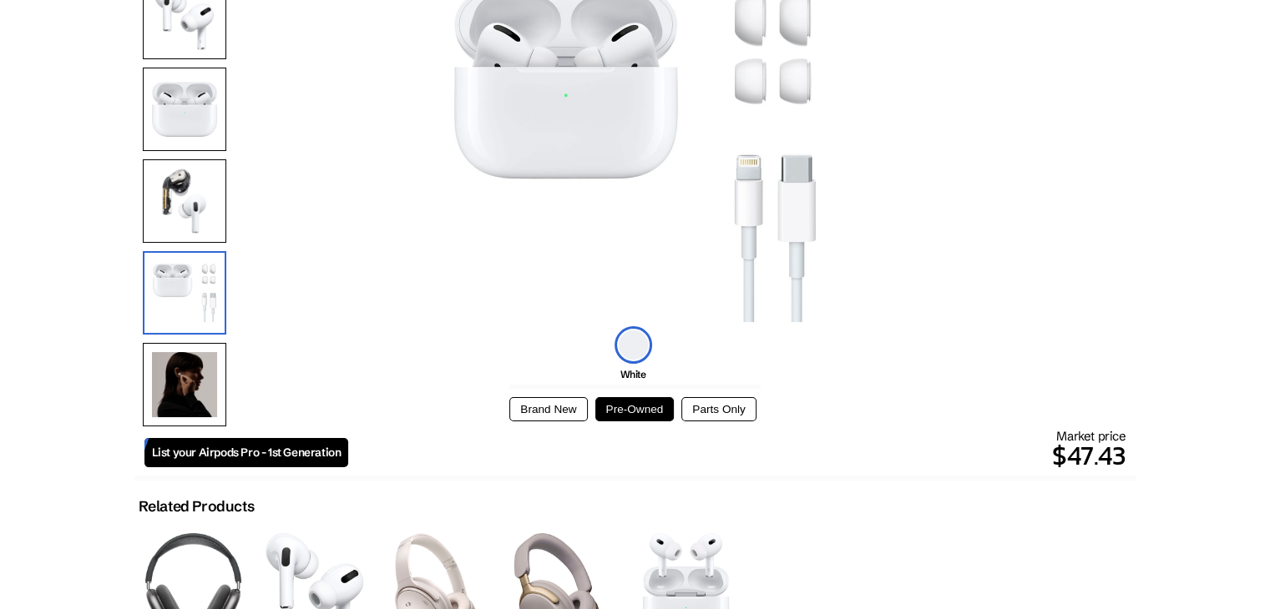
scroll to position [197, 0]
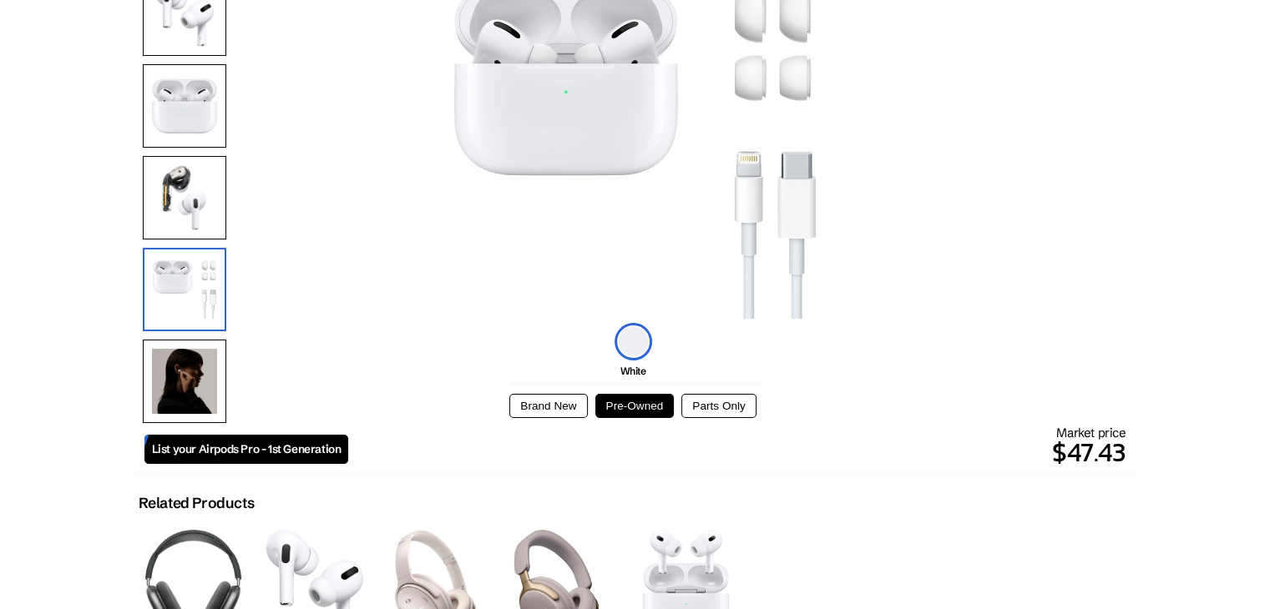
click at [572, 400] on button "Brand New" at bounding box center [548, 406] width 78 height 24
click at [673, 411] on button "Pre-Owned" at bounding box center [634, 406] width 79 height 24
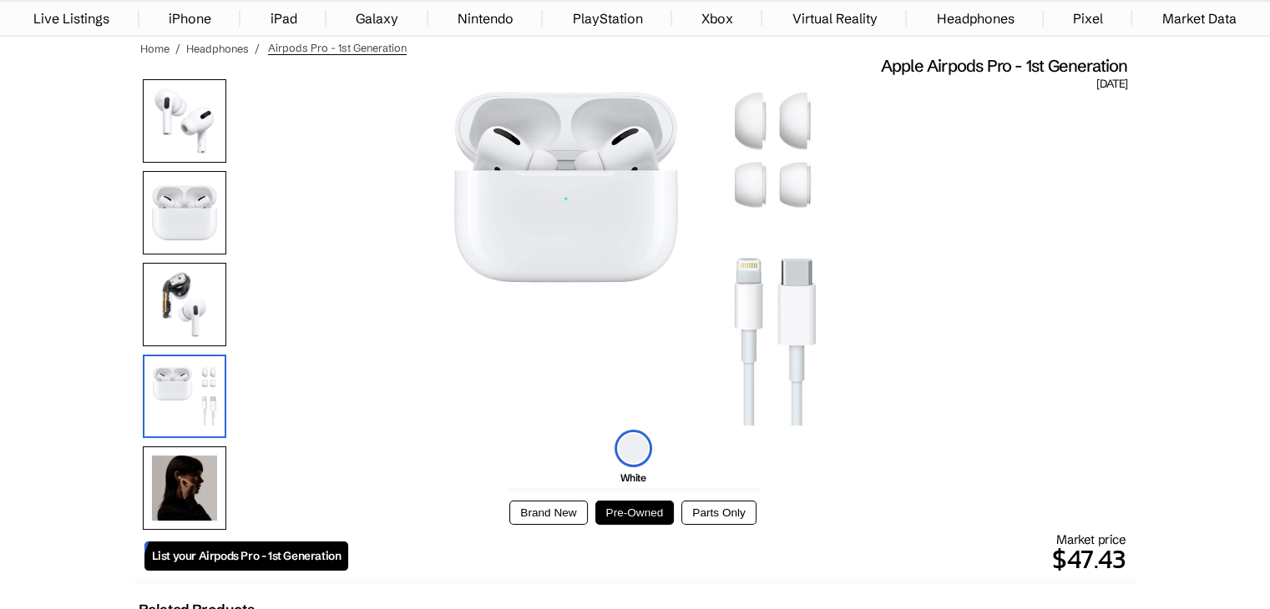
scroll to position [89, 0]
